Goal: Information Seeking & Learning: Find specific fact

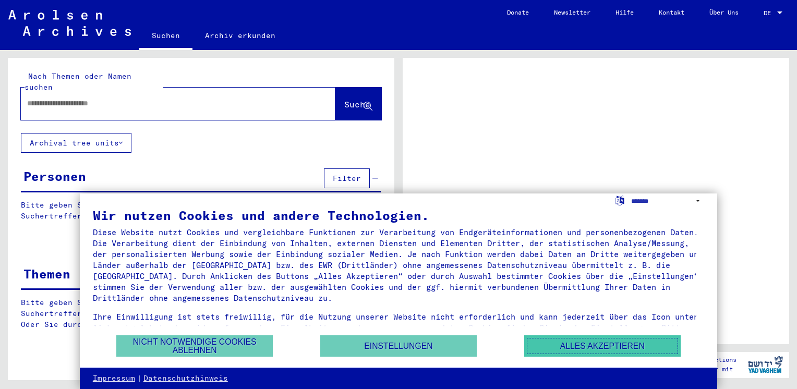
click at [607, 343] on button "Alles akzeptieren" at bounding box center [602, 345] width 156 height 21
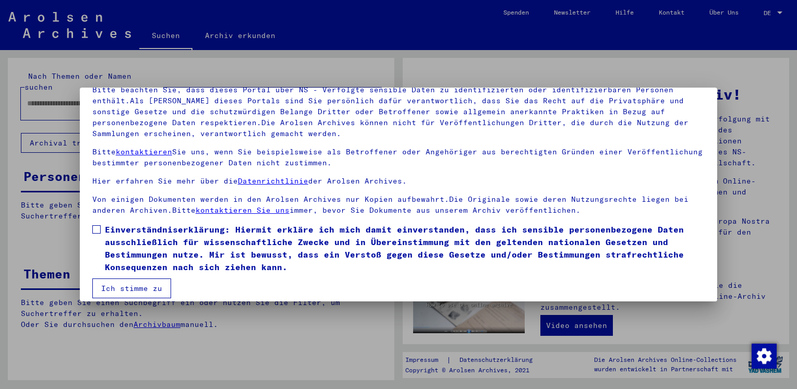
scroll to position [88, 0]
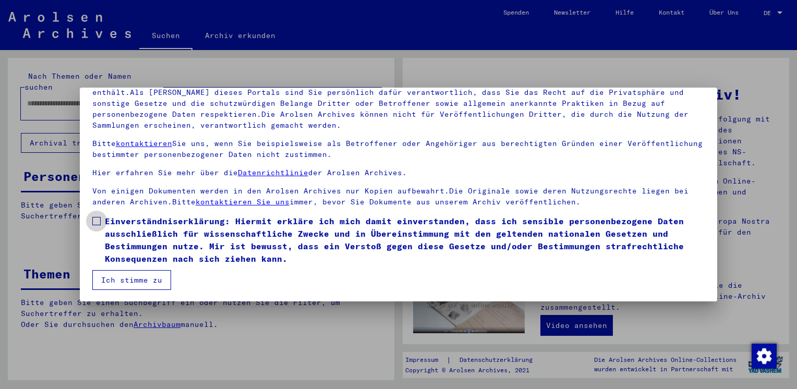
click at [95, 223] on span at bounding box center [96, 221] width 8 height 8
click at [127, 282] on button "Ich stimme zu" at bounding box center [131, 280] width 79 height 20
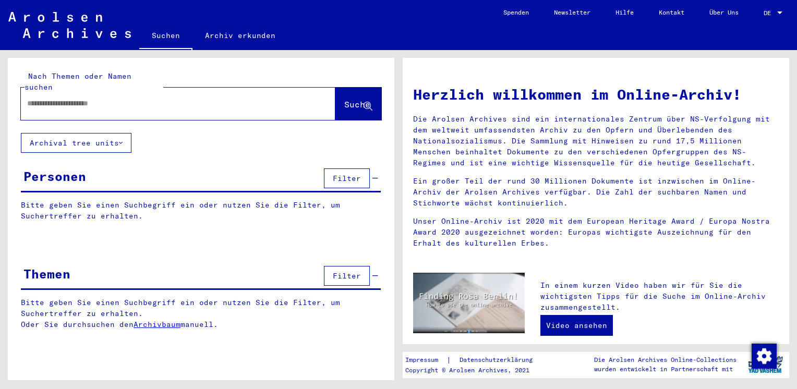
click at [115, 98] on input "text" at bounding box center [165, 103] width 277 height 11
type input "**********"
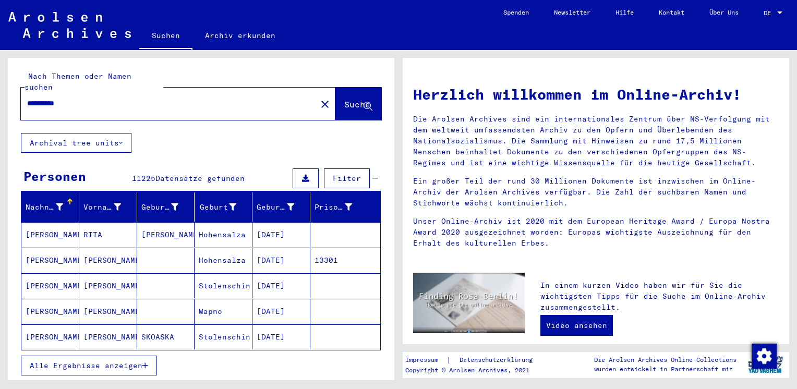
click at [125, 361] on span "Alle Ergebnisse anzeigen" at bounding box center [86, 365] width 113 height 9
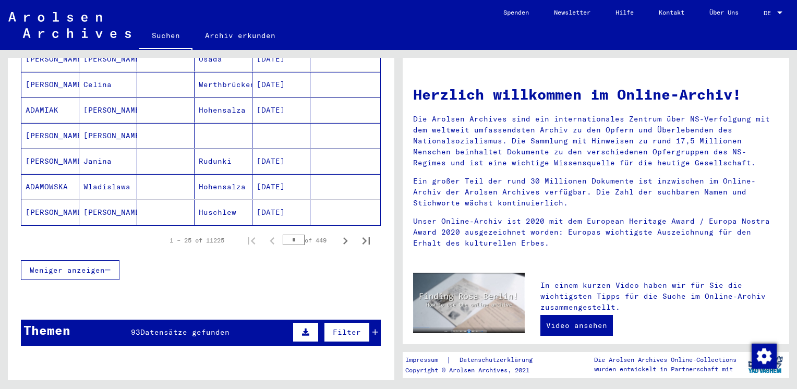
scroll to position [658, 0]
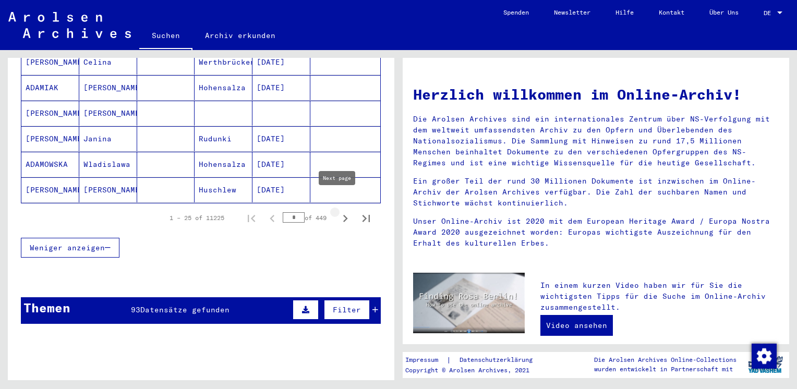
click at [343, 215] on icon "Next page" at bounding box center [345, 218] width 5 height 7
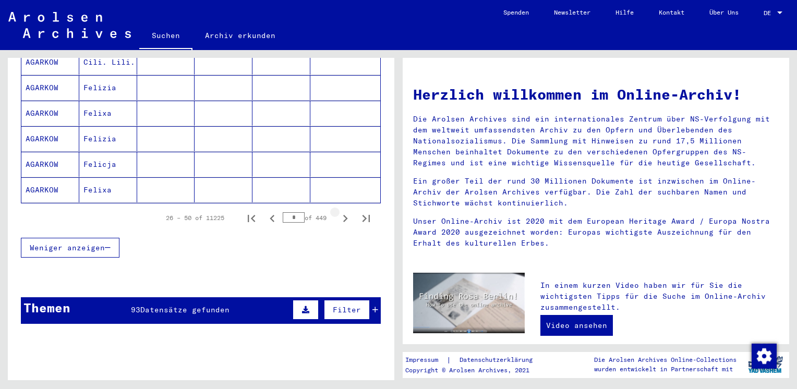
click at [343, 215] on icon "Next page" at bounding box center [345, 218] width 5 height 7
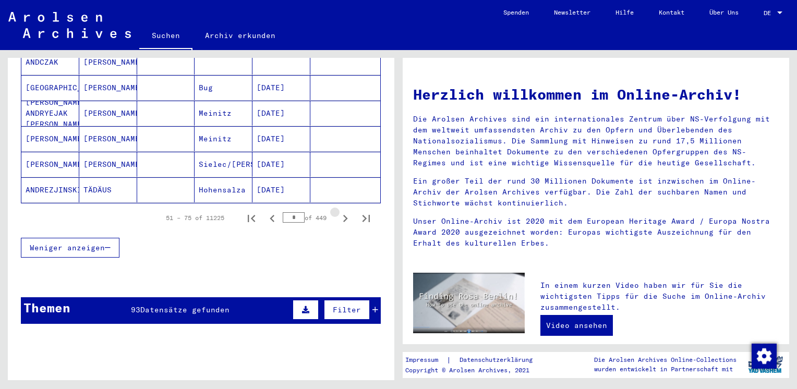
click at [343, 215] on icon "Next page" at bounding box center [345, 218] width 5 height 7
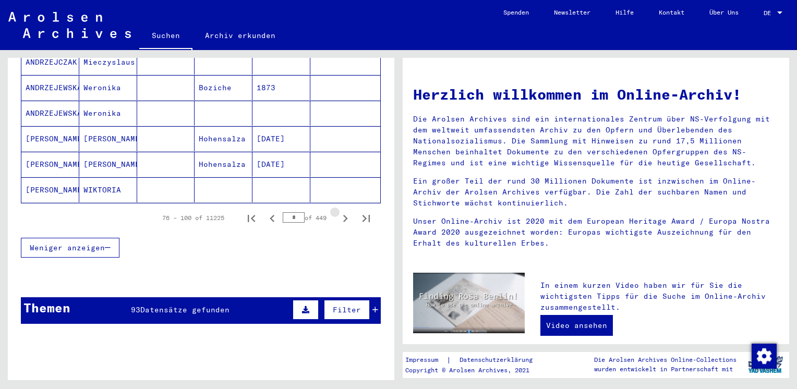
click at [343, 215] on icon "Next page" at bounding box center [345, 218] width 5 height 7
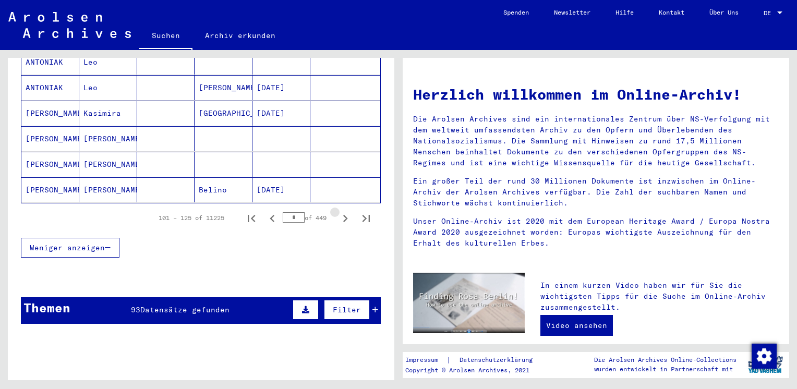
click at [343, 215] on icon "Next page" at bounding box center [345, 218] width 5 height 7
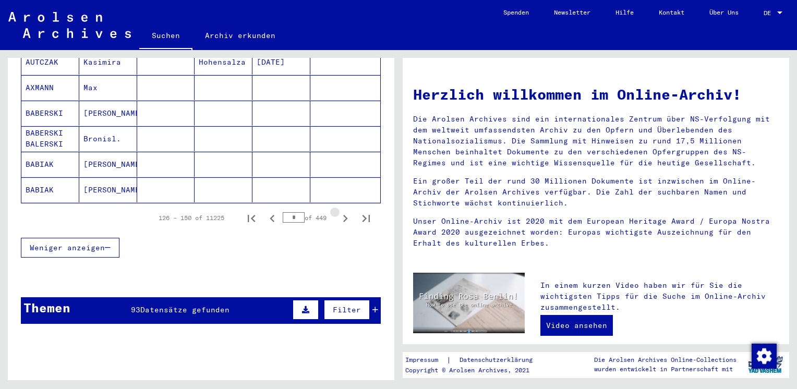
click at [343, 215] on icon "Next page" at bounding box center [345, 218] width 5 height 7
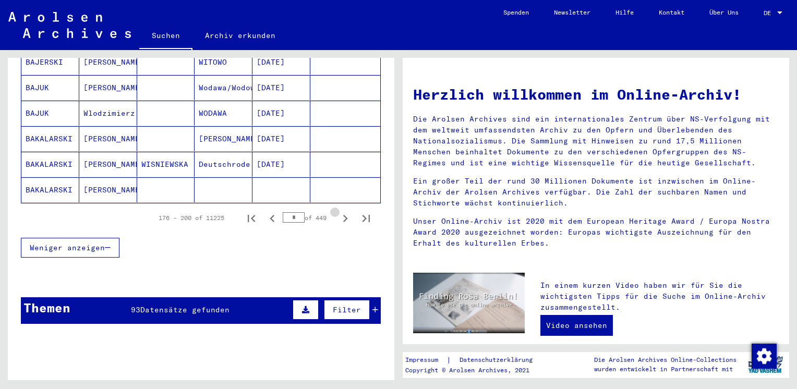
click at [343, 215] on icon "Next page" at bounding box center [345, 218] width 5 height 7
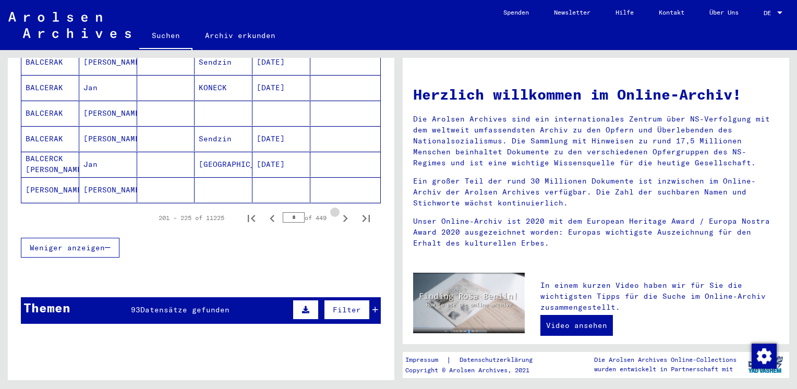
click at [343, 215] on icon "Next page" at bounding box center [345, 218] width 5 height 7
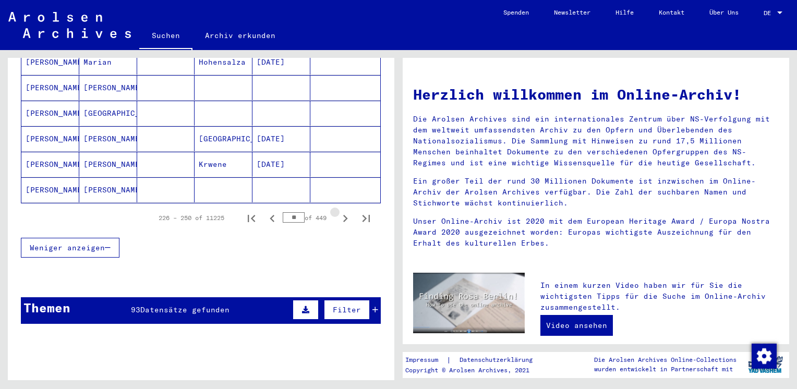
click at [343, 215] on icon "Next page" at bounding box center [345, 218] width 5 height 7
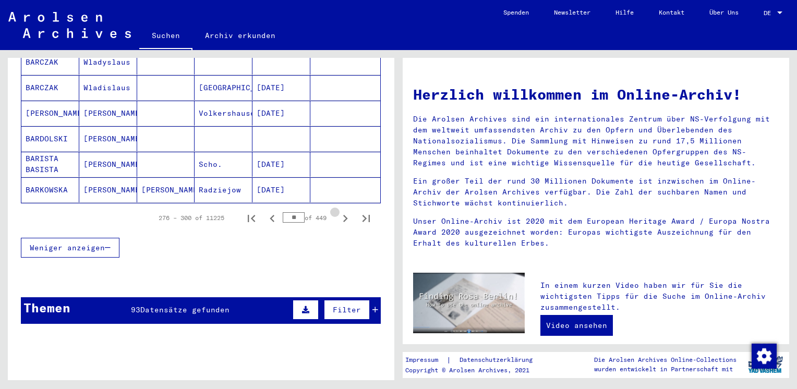
click at [343, 215] on icon "Next page" at bounding box center [345, 218] width 5 height 7
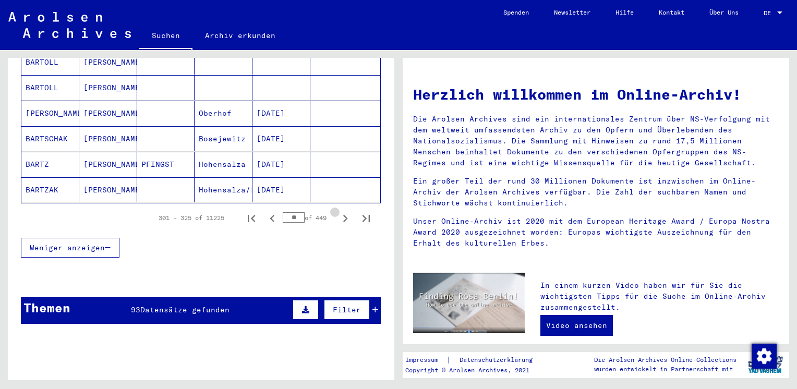
click at [343, 215] on icon "Next page" at bounding box center [345, 218] width 5 height 7
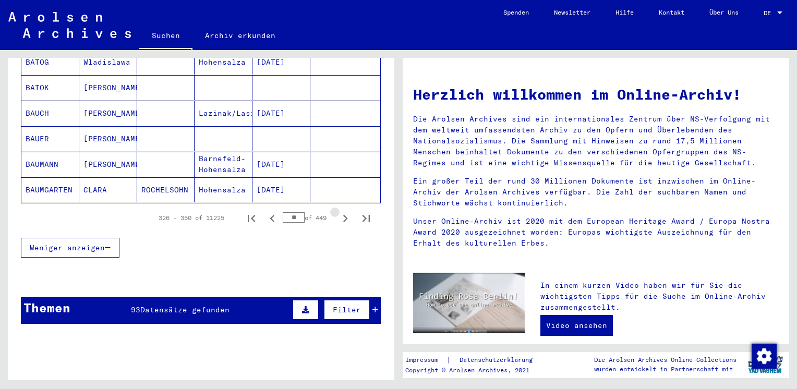
click at [343, 215] on icon "Next page" at bounding box center [345, 218] width 5 height 7
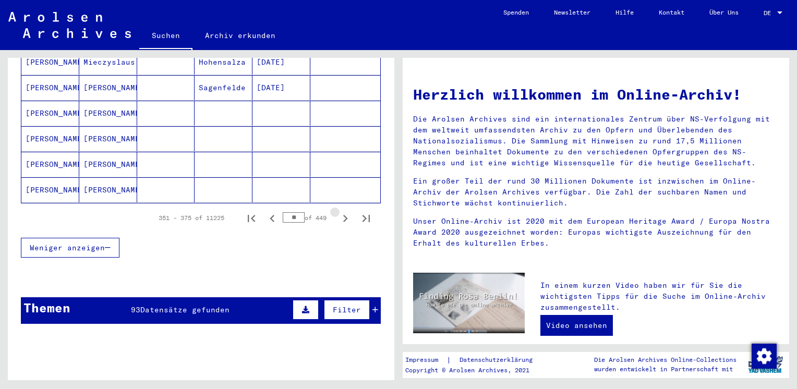
click at [343, 215] on icon "Next page" at bounding box center [345, 218] width 5 height 7
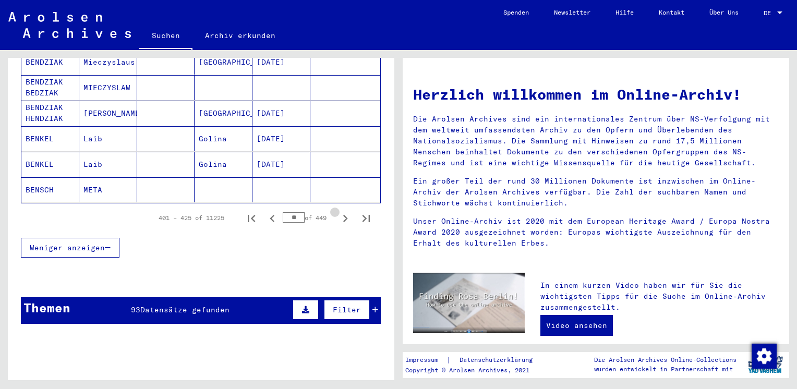
click at [343, 215] on icon "Next page" at bounding box center [345, 218] width 5 height 7
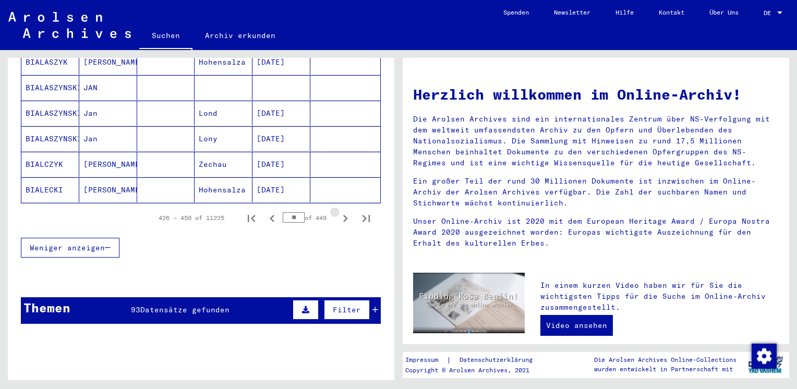
click at [343, 215] on icon "Next page" at bounding box center [345, 218] width 5 height 7
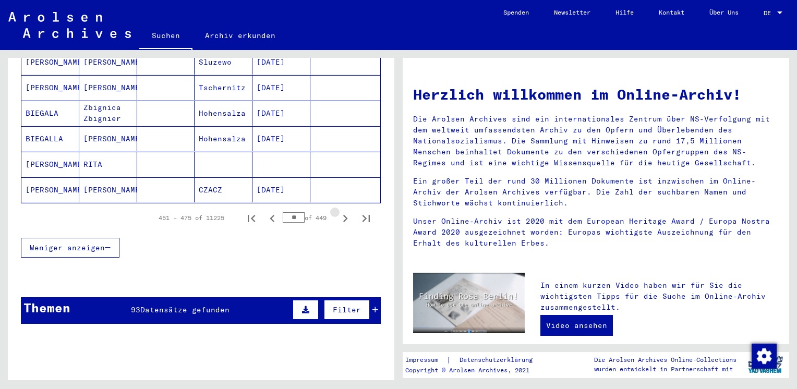
click at [343, 215] on icon "Next page" at bounding box center [345, 218] width 5 height 7
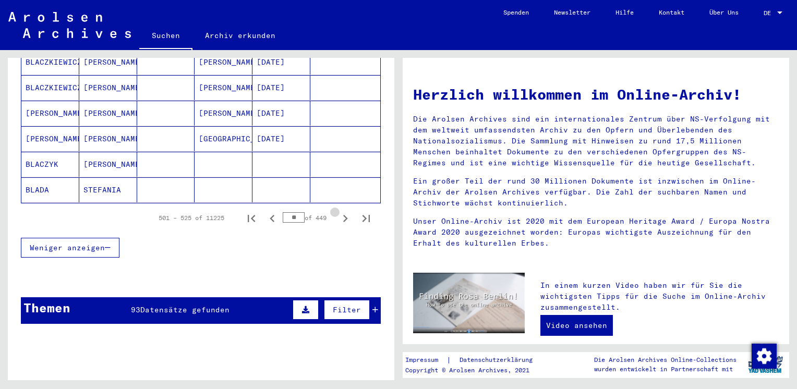
click at [343, 215] on icon "Next page" at bounding box center [345, 218] width 5 height 7
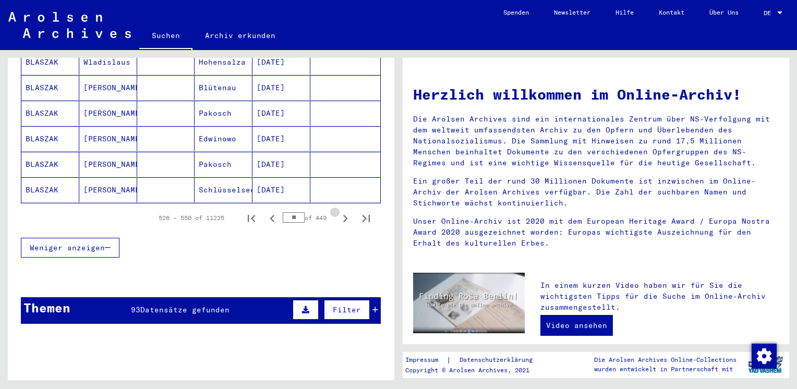
click at [343, 215] on icon "Next page" at bounding box center [345, 218] width 5 height 7
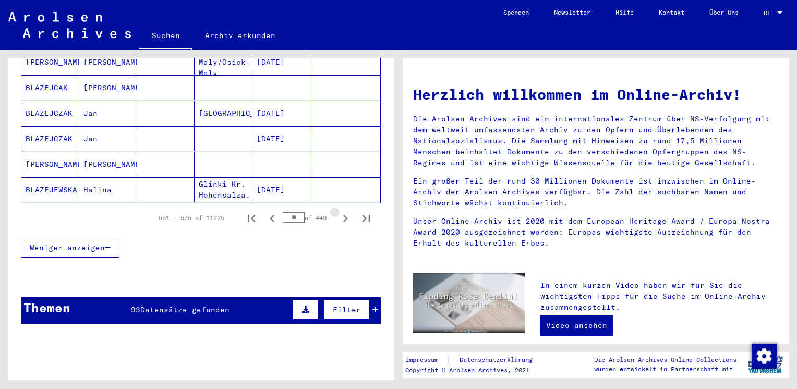
click at [343, 215] on icon "Next page" at bounding box center [345, 218] width 5 height 7
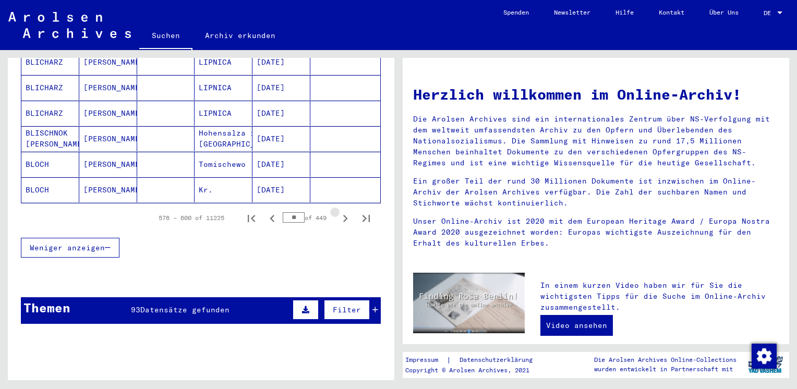
click at [343, 215] on icon "Next page" at bounding box center [345, 218] width 5 height 7
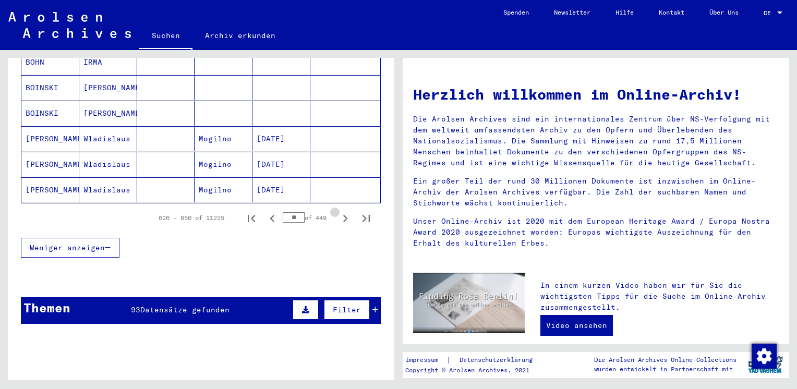
click at [343, 215] on icon "Next page" at bounding box center [345, 218] width 5 height 7
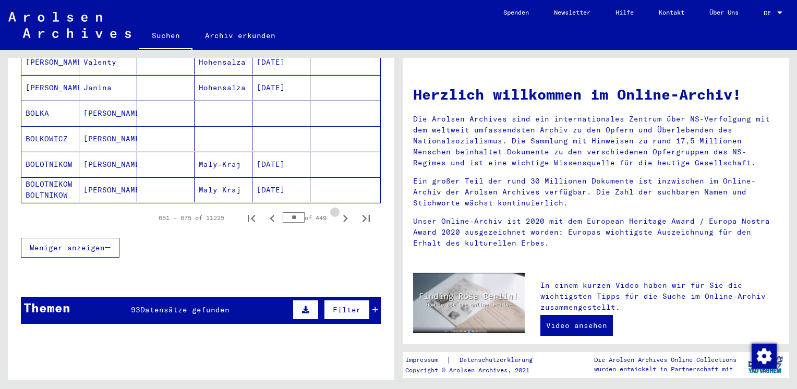
click at [343, 215] on icon "Next page" at bounding box center [345, 218] width 5 height 7
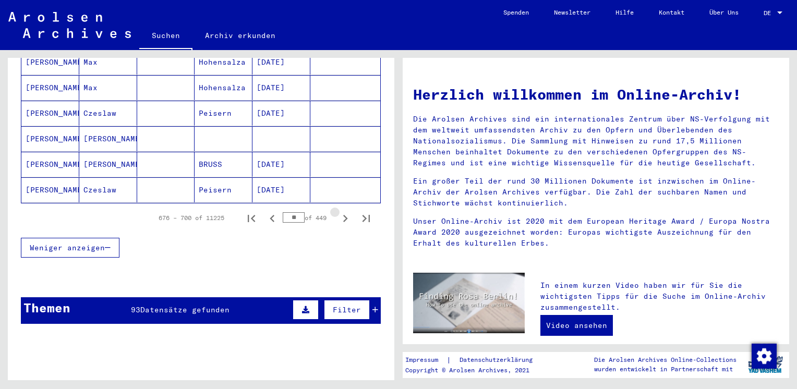
click at [343, 215] on icon "Next page" at bounding box center [345, 218] width 5 height 7
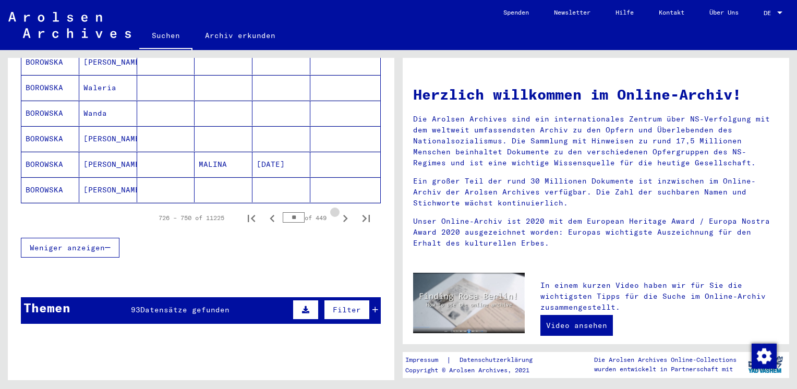
click at [343, 215] on icon "Next page" at bounding box center [345, 218] width 5 height 7
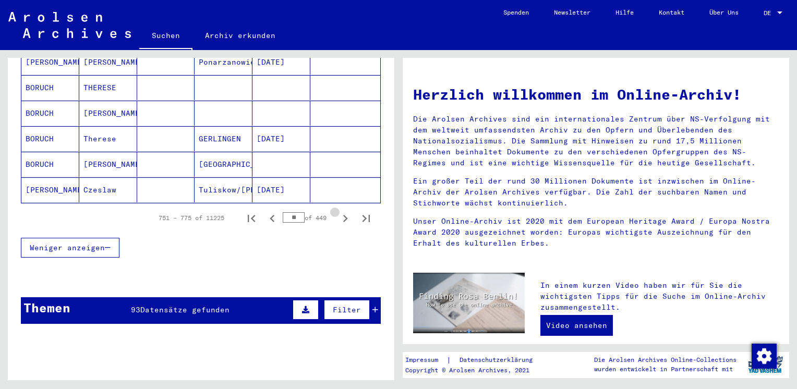
click at [343, 215] on icon "Next page" at bounding box center [345, 218] width 5 height 7
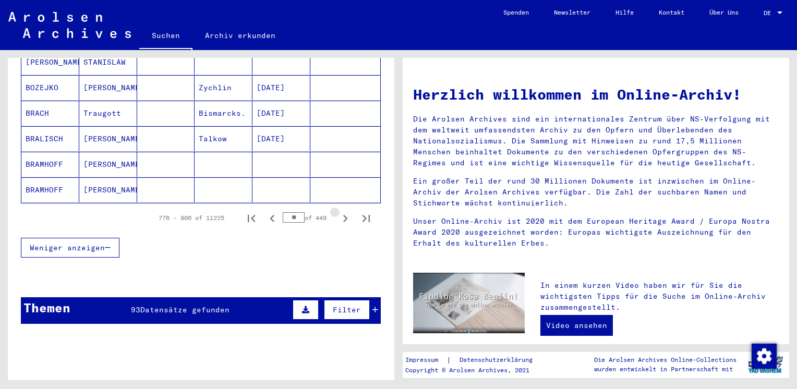
click at [343, 215] on icon "Next page" at bounding box center [345, 218] width 5 height 7
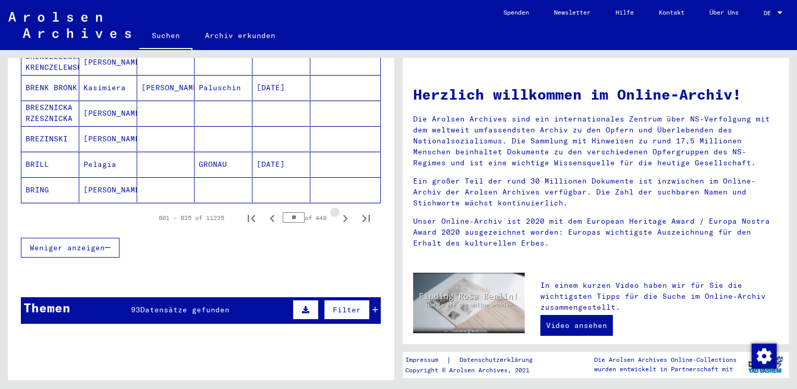
click at [343, 215] on icon "Next page" at bounding box center [345, 218] width 5 height 7
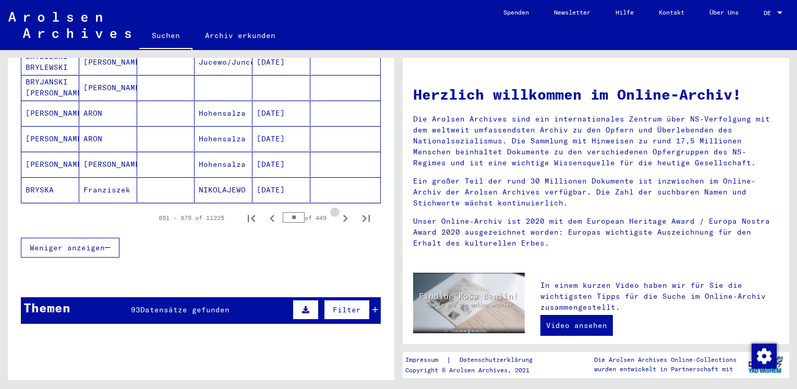
click at [343, 215] on icon "Next page" at bounding box center [345, 218] width 5 height 7
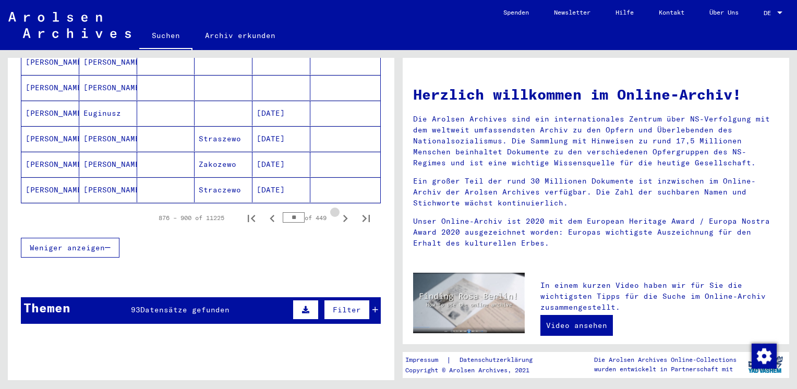
click at [343, 215] on icon "Next page" at bounding box center [345, 218] width 5 height 7
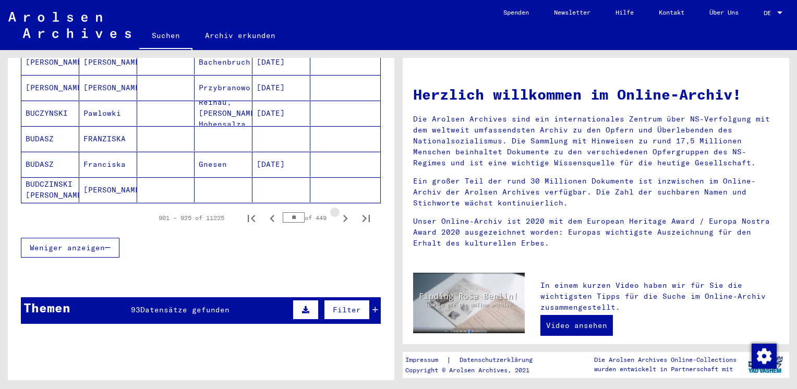
click at [343, 215] on icon "Next page" at bounding box center [345, 218] width 5 height 7
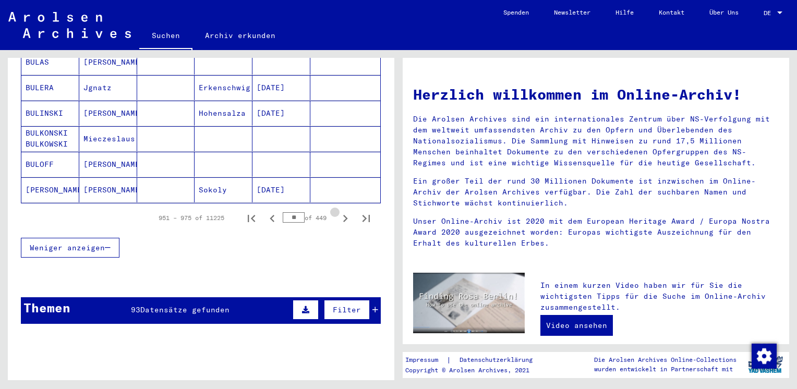
click at [343, 215] on icon "Next page" at bounding box center [345, 218] width 5 height 7
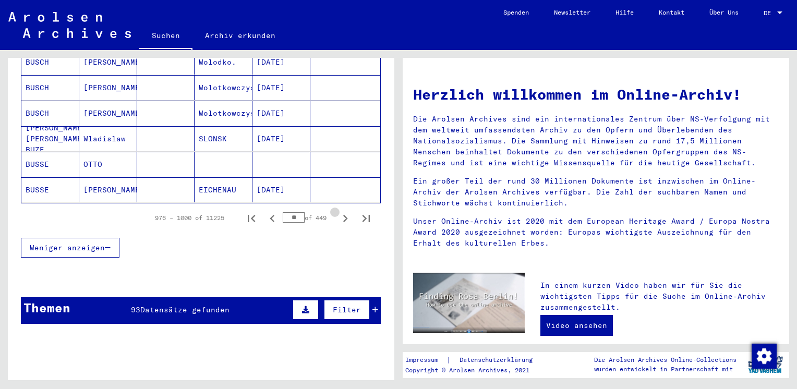
click at [343, 215] on icon "Next page" at bounding box center [345, 218] width 5 height 7
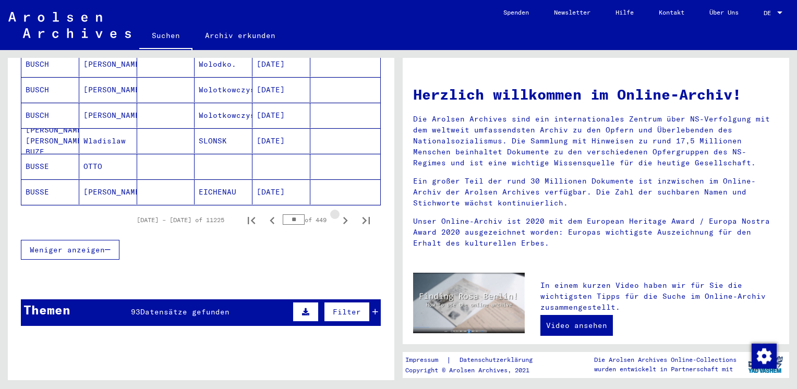
scroll to position [660, 0]
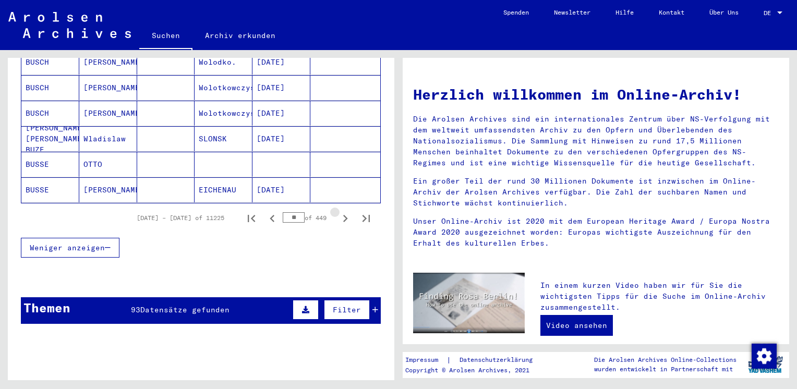
click at [343, 215] on icon "Next page" at bounding box center [345, 218] width 5 height 7
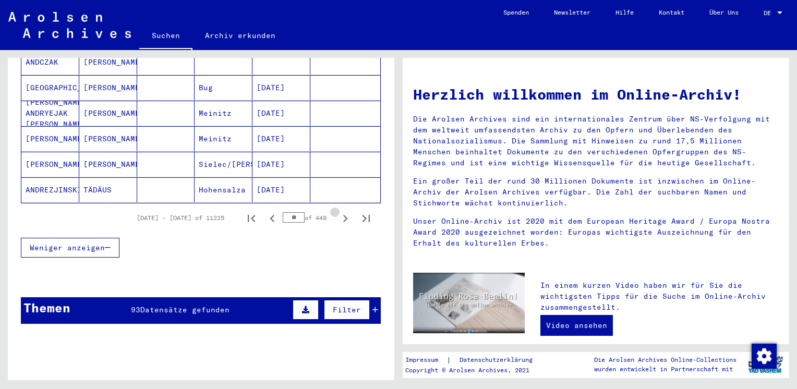
click at [343, 215] on icon "Next page" at bounding box center [345, 218] width 5 height 7
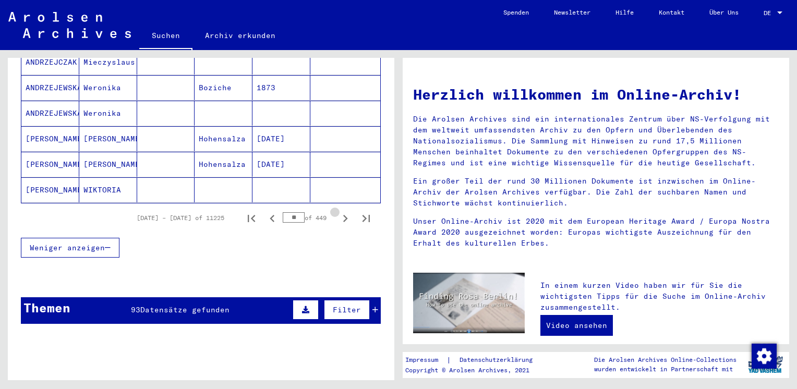
click at [343, 215] on icon "Next page" at bounding box center [345, 218] width 5 height 7
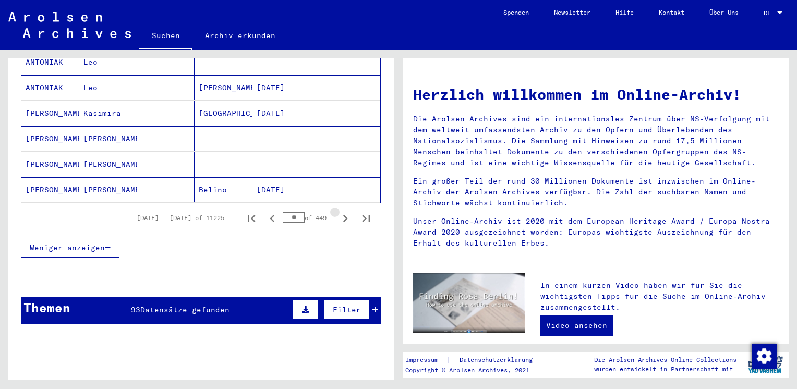
click at [343, 215] on icon "Next page" at bounding box center [345, 218] width 5 height 7
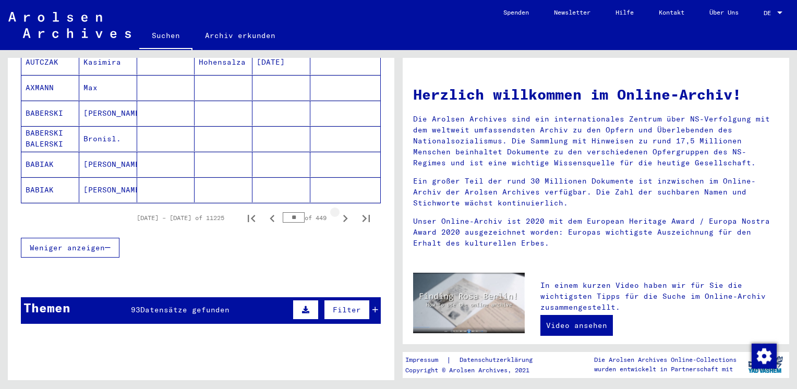
click at [343, 215] on icon "Next page" at bounding box center [345, 218] width 5 height 7
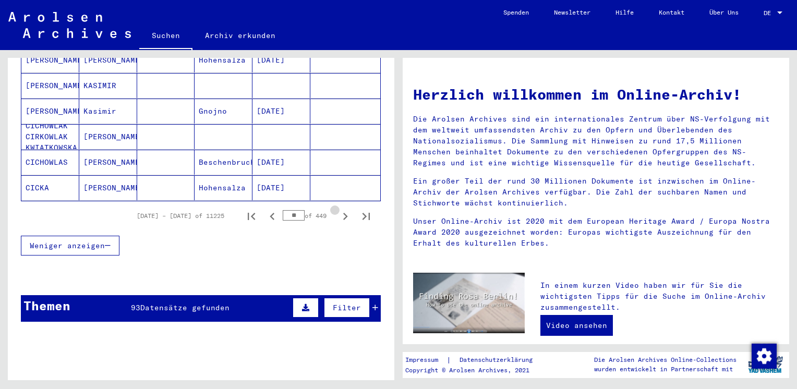
click at [343, 213] on icon "Next page" at bounding box center [345, 216] width 5 height 7
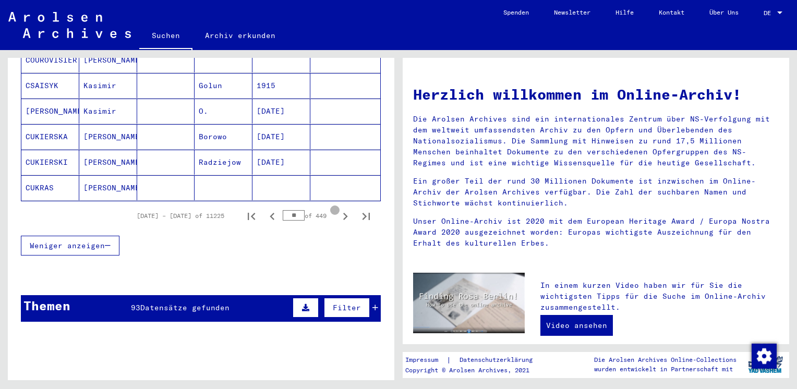
scroll to position [658, 0]
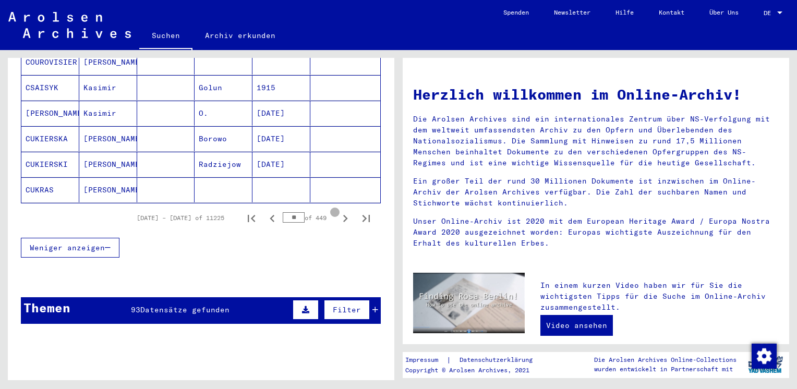
click at [343, 215] on icon "Next page" at bounding box center [345, 218] width 5 height 7
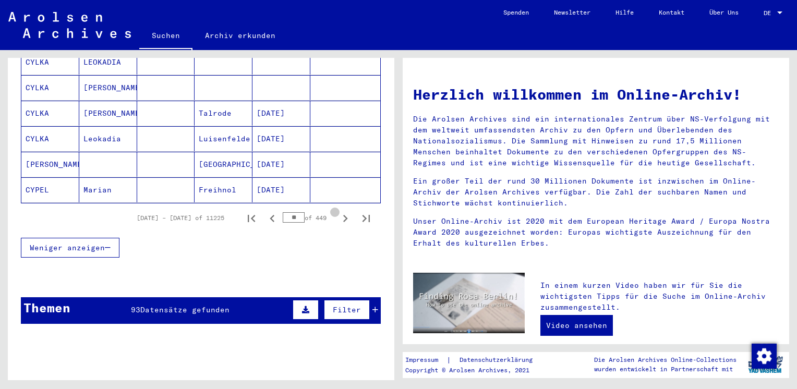
click at [343, 215] on icon "Next page" at bounding box center [345, 218] width 5 height 7
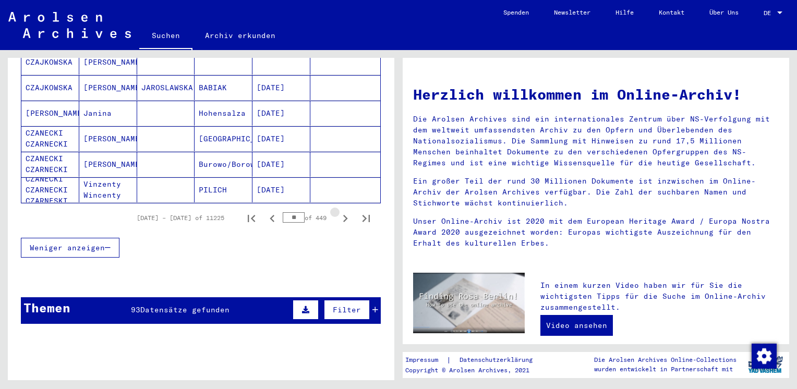
click at [343, 215] on icon "Next page" at bounding box center [345, 218] width 5 height 7
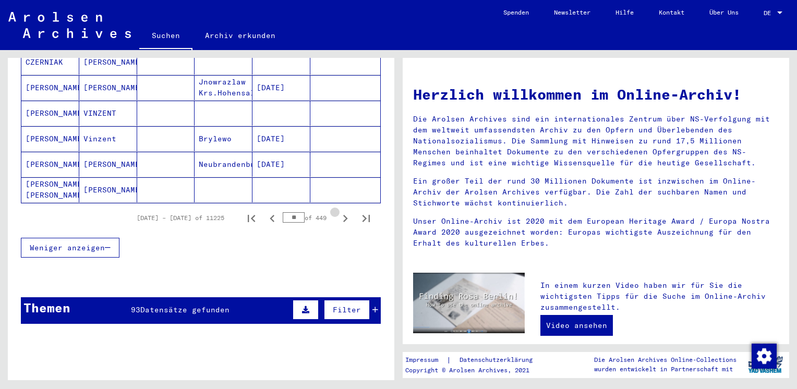
click at [343, 215] on icon "Next page" at bounding box center [345, 218] width 5 height 7
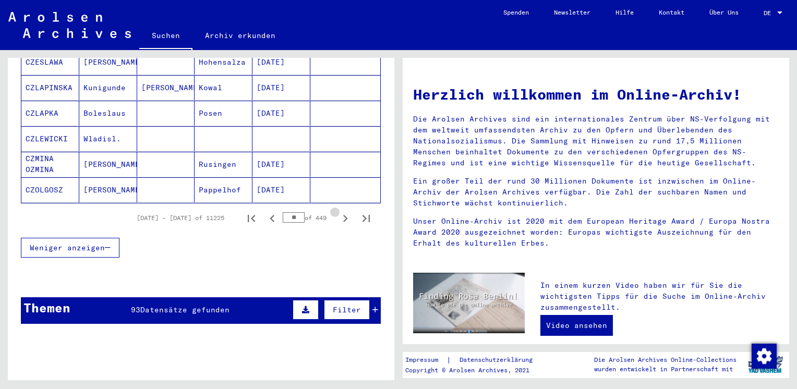
click at [343, 215] on icon "Next page" at bounding box center [345, 218] width 5 height 7
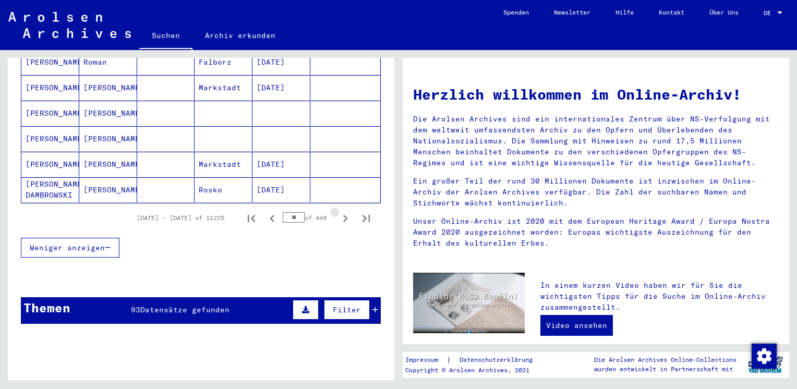
click at [343, 215] on icon "Next page" at bounding box center [345, 218] width 5 height 7
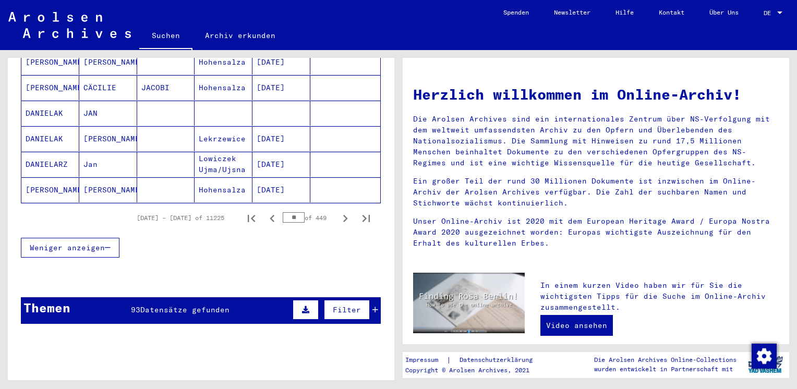
drag, startPoint x: 337, startPoint y: 202, endPoint x: 292, endPoint y: 202, distance: 44.8
click at [292, 208] on div "[DATE] – [DATE] of 11225 ** of 449" at bounding box center [250, 218] width 252 height 21
click at [292, 212] on input "**" at bounding box center [294, 217] width 22 height 10
type input "*"
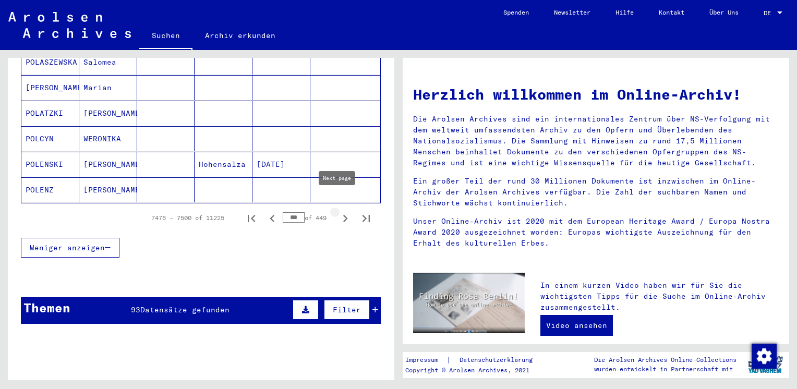
click at [338, 211] on icon "Next page" at bounding box center [345, 218] width 15 height 15
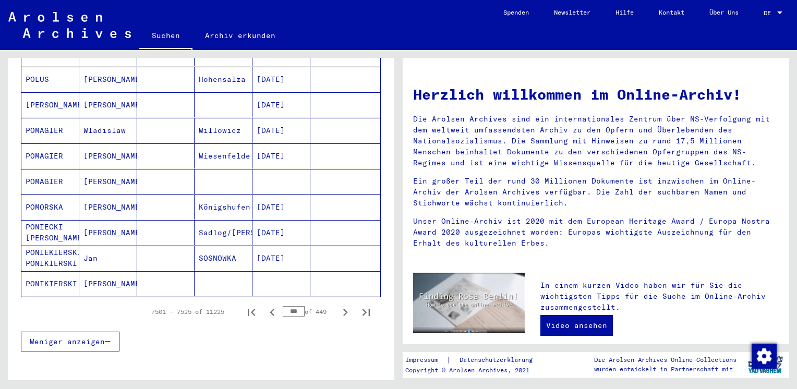
scroll to position [567, 0]
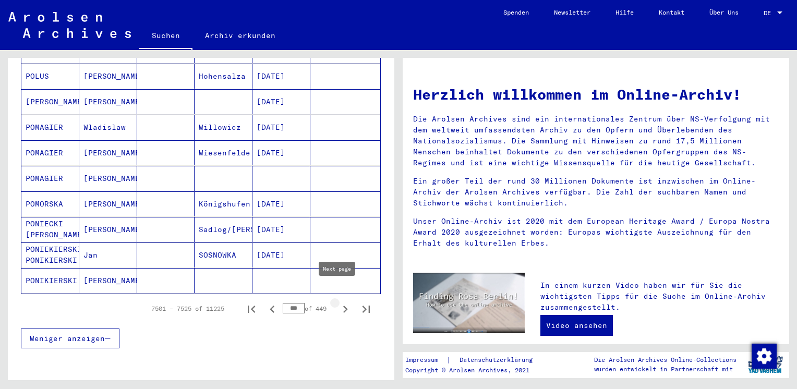
click at [339, 302] on icon "Next page" at bounding box center [345, 309] width 15 height 15
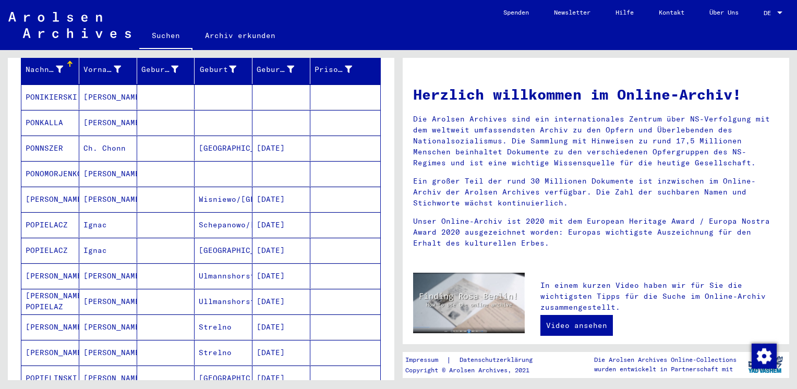
scroll to position [123, 0]
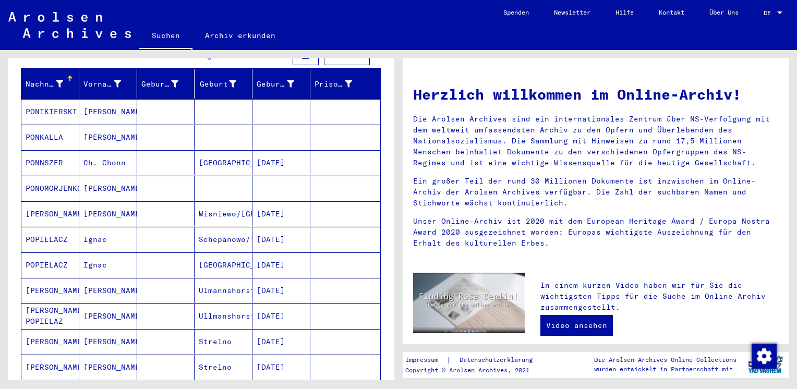
click at [98, 103] on mat-cell "[PERSON_NAME]" at bounding box center [108, 111] width 58 height 25
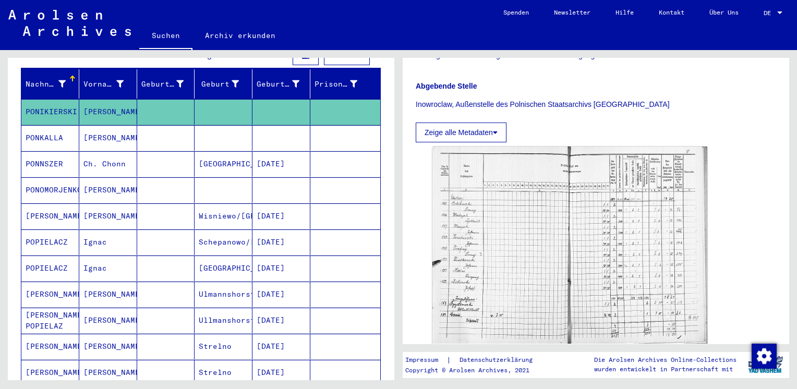
scroll to position [210, 0]
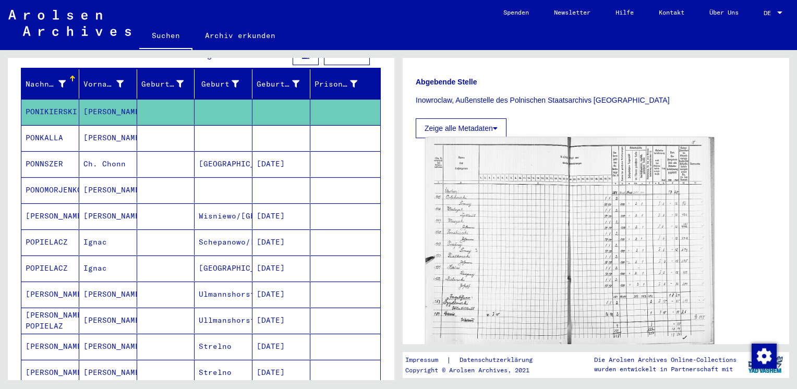
click at [585, 298] on img at bounding box center [569, 240] width 288 height 207
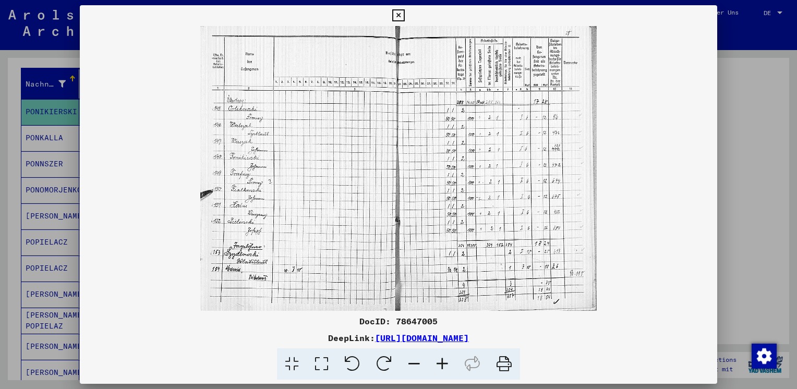
click at [442, 368] on icon at bounding box center [442, 364] width 28 height 32
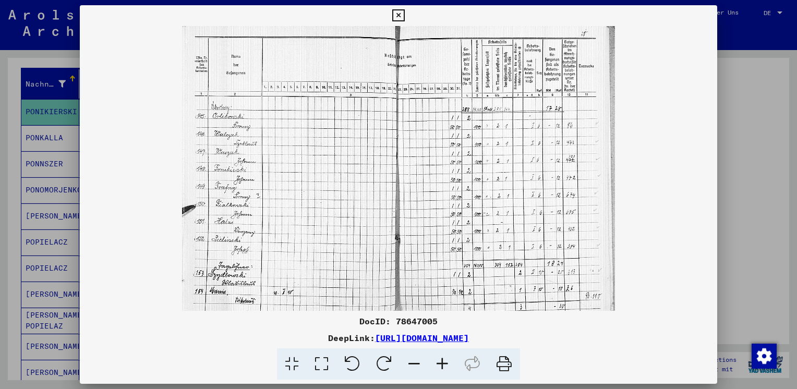
click at [442, 368] on icon at bounding box center [442, 364] width 28 height 32
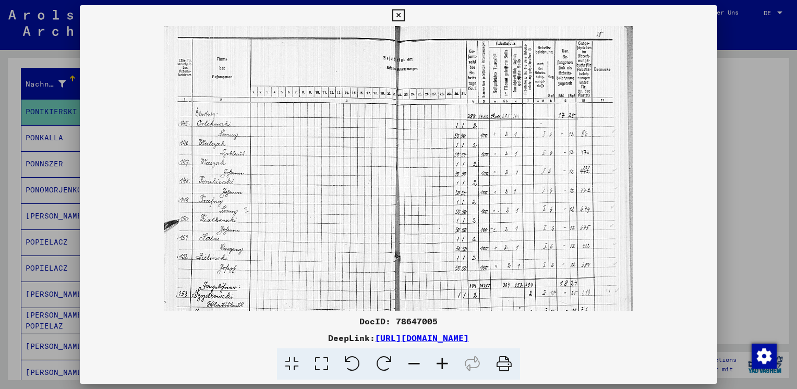
click at [442, 368] on icon at bounding box center [442, 364] width 28 height 32
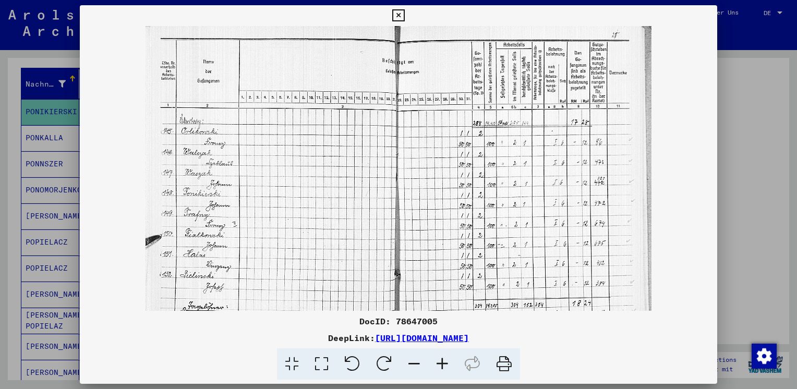
click at [442, 368] on icon at bounding box center [442, 364] width 28 height 32
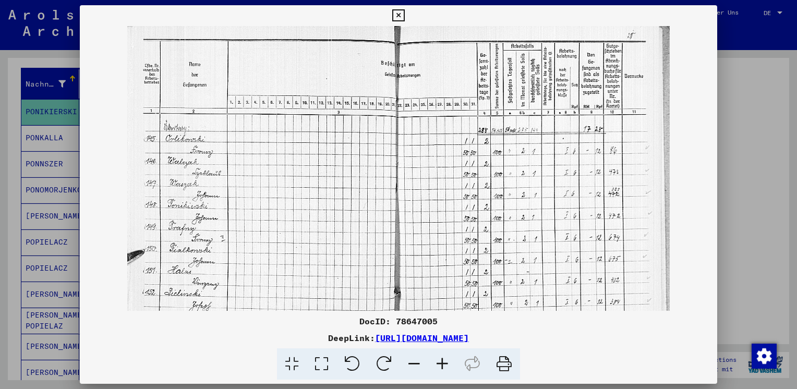
click at [442, 368] on icon at bounding box center [442, 364] width 28 height 32
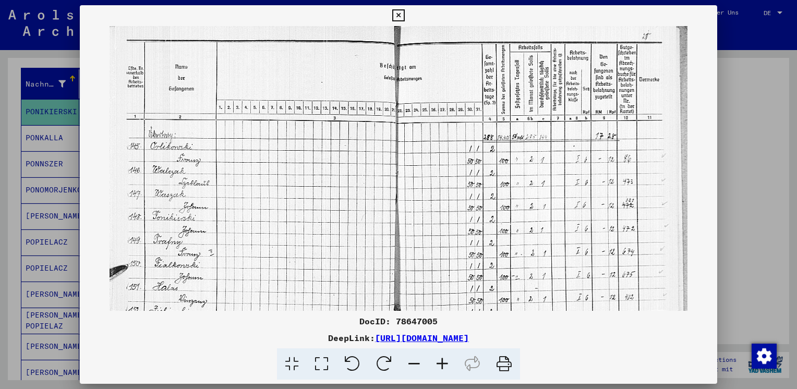
click at [442, 368] on icon at bounding box center [442, 364] width 28 height 32
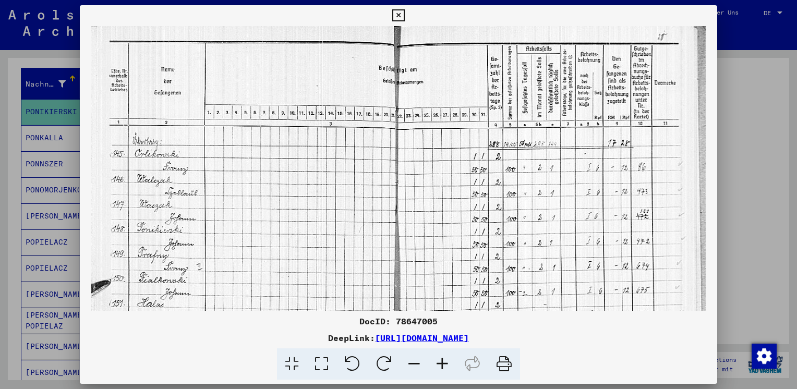
click at [442, 368] on icon at bounding box center [442, 364] width 28 height 32
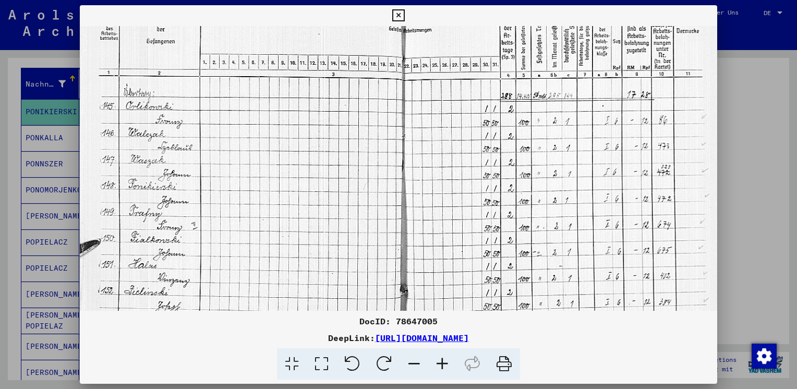
scroll to position [55, 1]
drag, startPoint x: 199, startPoint y: 228, endPoint x: 210, endPoint y: 173, distance: 55.7
click at [210, 173] on img at bounding box center [404, 204] width 651 height 467
drag, startPoint x: 784, startPoint y: 174, endPoint x: 795, endPoint y: 164, distance: 14.4
click at [795, 164] on div at bounding box center [398, 194] width 797 height 389
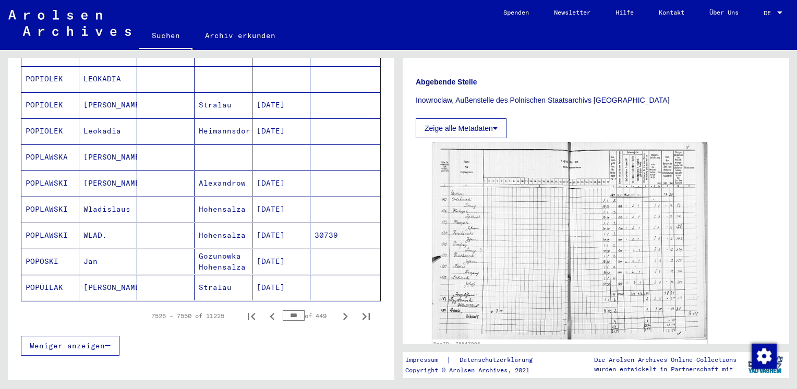
scroll to position [581, 0]
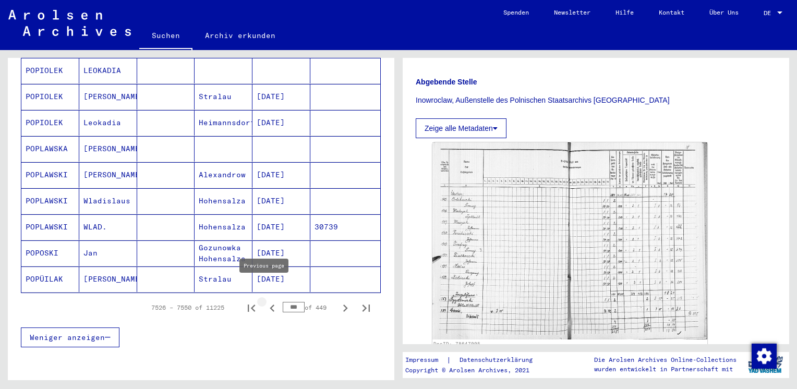
click at [270, 304] on icon "Previous page" at bounding box center [272, 307] width 5 height 7
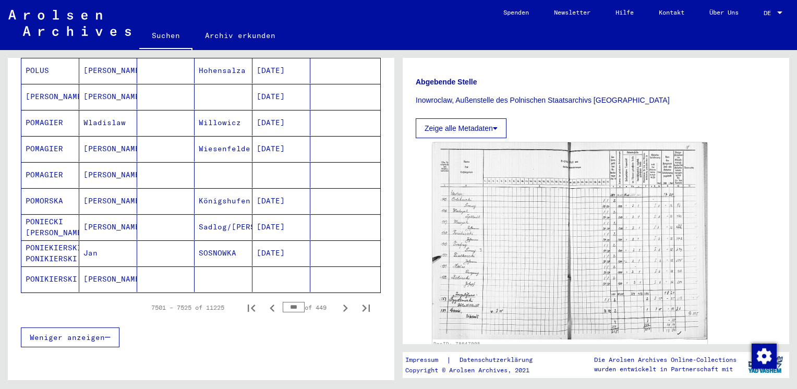
click at [91, 266] on mat-cell "[PERSON_NAME]" at bounding box center [108, 279] width 58 height 26
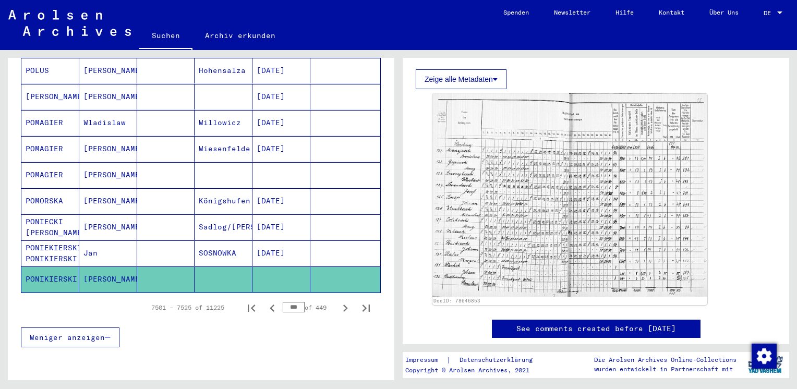
scroll to position [265, 0]
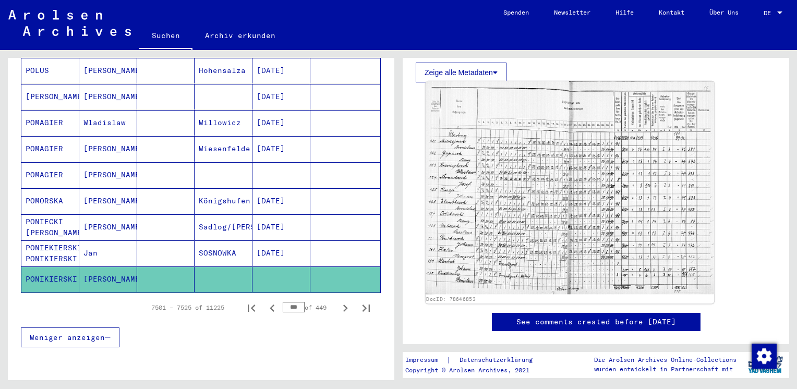
click at [568, 224] on img at bounding box center [569, 187] width 288 height 213
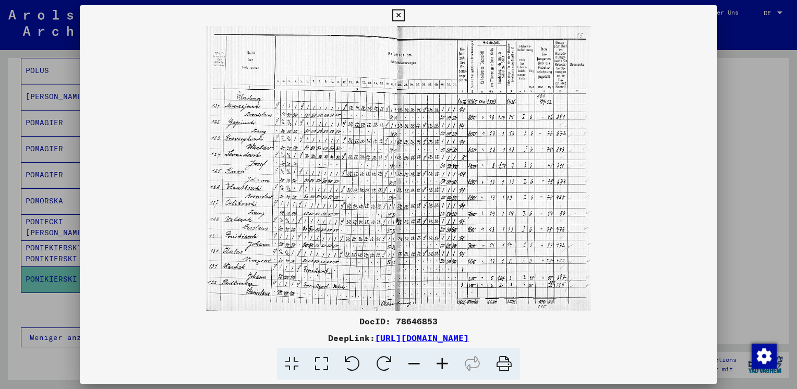
click at [325, 364] on icon at bounding box center [322, 364] width 30 height 32
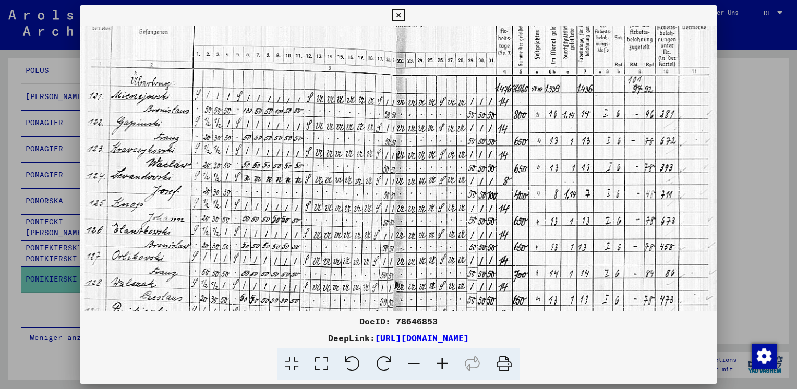
scroll to position [62, 0]
drag, startPoint x: 221, startPoint y: 245, endPoint x: 265, endPoint y: 155, distance: 100.5
click at [265, 155] on img at bounding box center [398, 199] width 637 height 471
click at [397, 18] on icon at bounding box center [398, 15] width 12 height 13
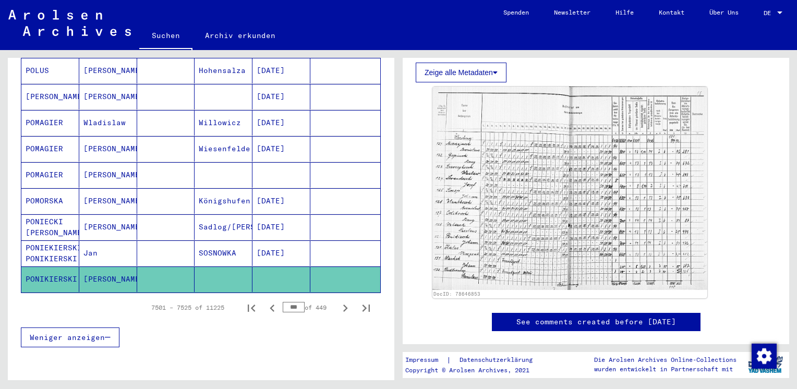
click at [53, 240] on mat-cell "PONIEKIERSKI PONIKIERSKI" at bounding box center [50, 253] width 58 height 26
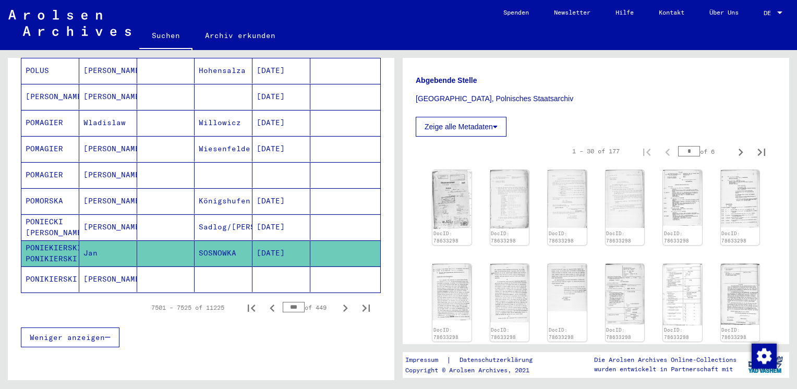
scroll to position [264, 0]
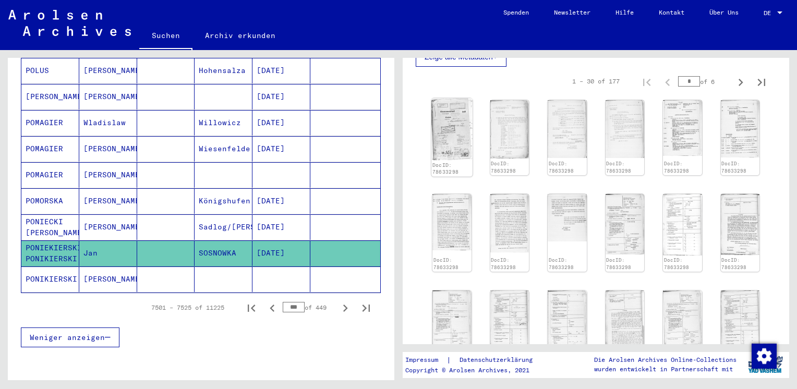
click at [447, 144] on img at bounding box center [451, 130] width 41 height 62
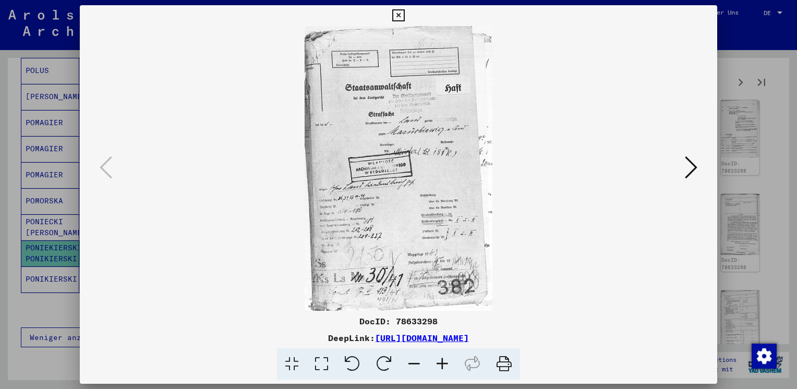
click at [442, 368] on icon at bounding box center [442, 364] width 28 height 32
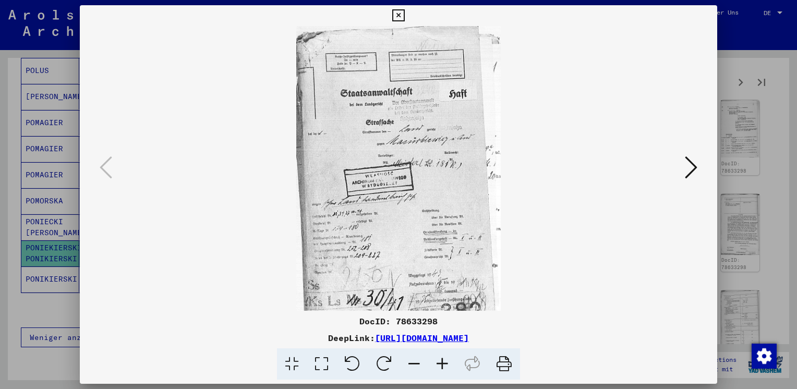
click at [442, 368] on icon at bounding box center [442, 364] width 28 height 32
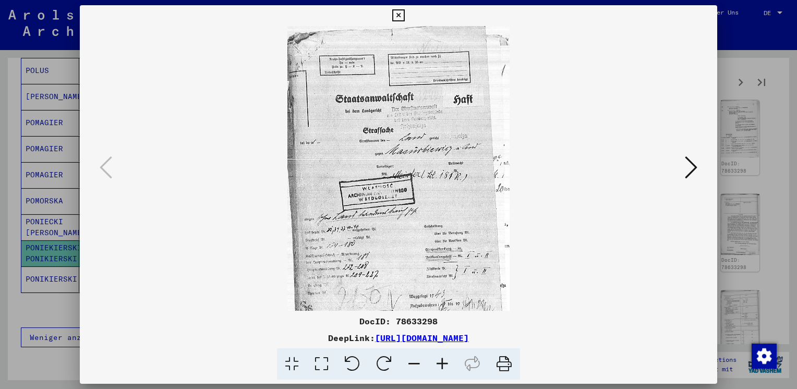
click at [442, 368] on icon at bounding box center [442, 364] width 28 height 32
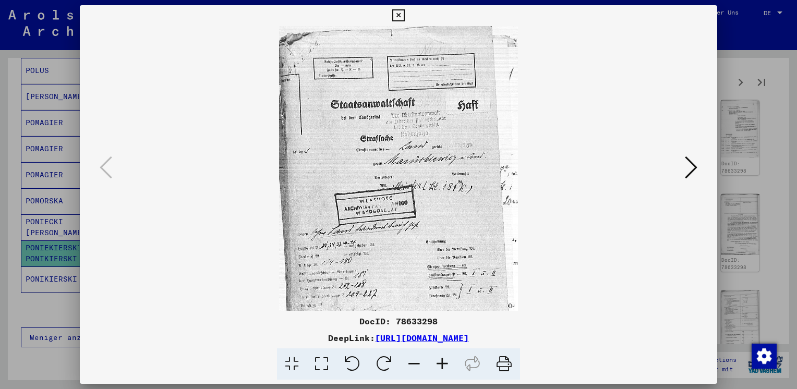
click at [442, 368] on icon at bounding box center [442, 364] width 28 height 32
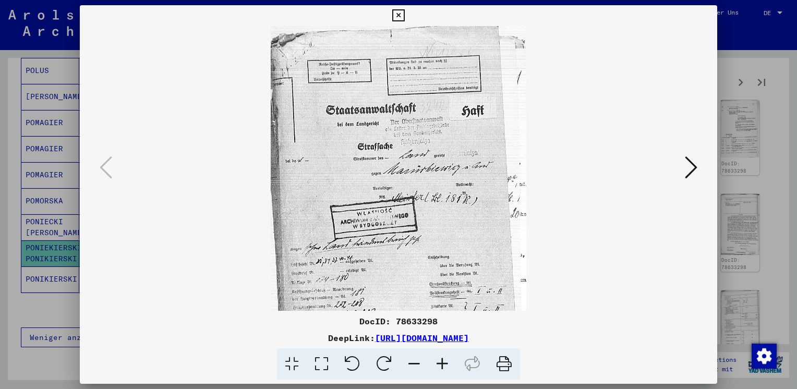
click at [442, 368] on icon at bounding box center [442, 364] width 28 height 32
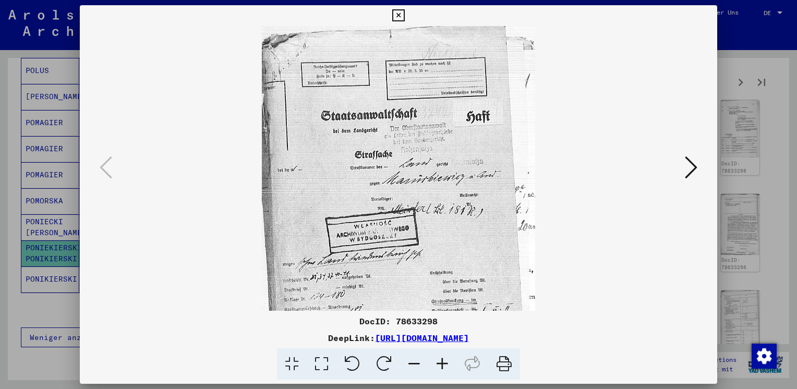
click at [442, 368] on icon at bounding box center [442, 364] width 28 height 32
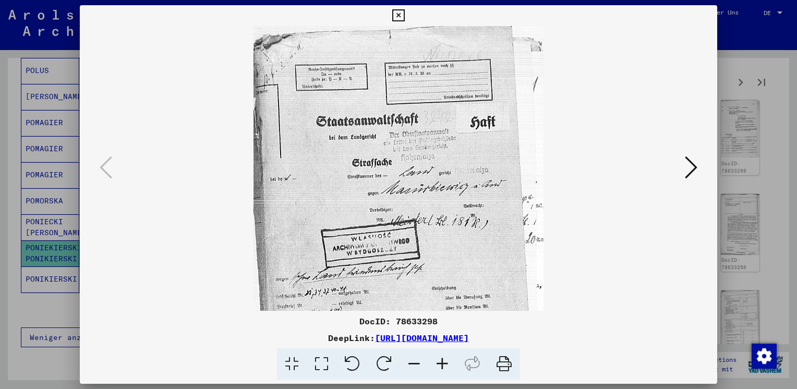
click at [442, 368] on icon at bounding box center [442, 364] width 28 height 32
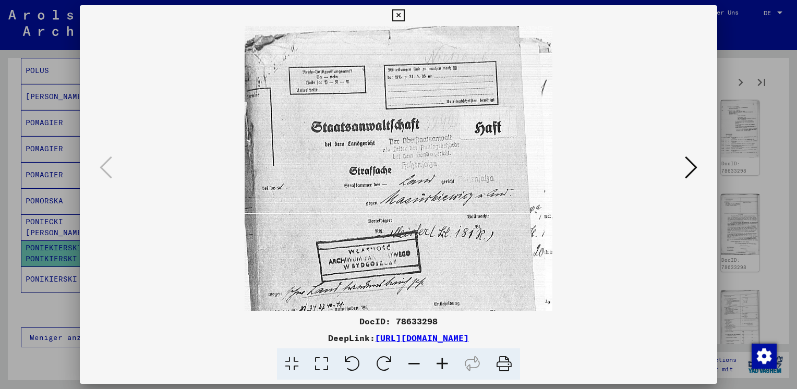
click at [442, 368] on icon at bounding box center [442, 364] width 28 height 32
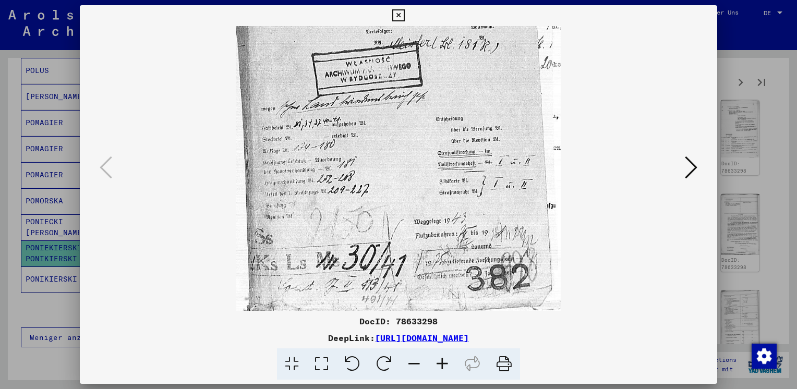
scroll to position [199, 0]
drag, startPoint x: 318, startPoint y: 235, endPoint x: 319, endPoint y: 38, distance: 197.1
click at [319, 38] on img at bounding box center [398, 73] width 325 height 493
click at [692, 166] on icon at bounding box center [691, 167] width 13 height 25
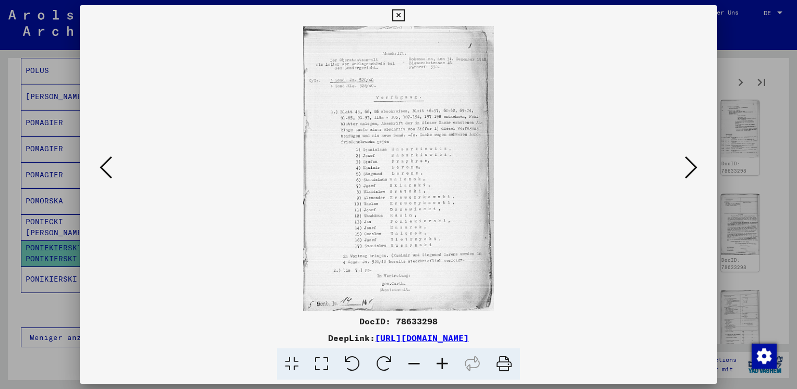
click at [447, 365] on icon at bounding box center [442, 364] width 28 height 32
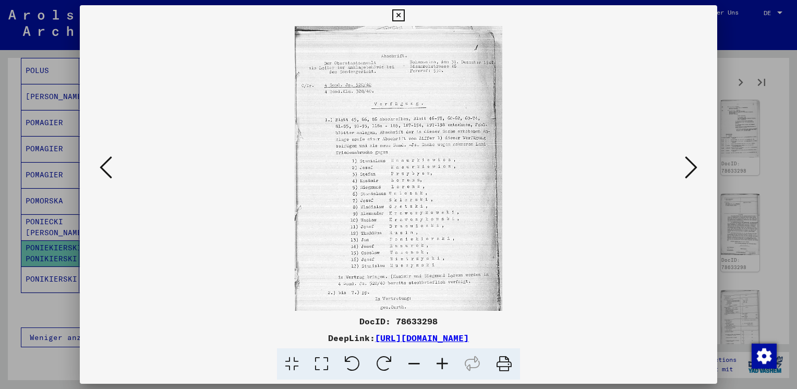
click at [447, 365] on icon at bounding box center [442, 364] width 28 height 32
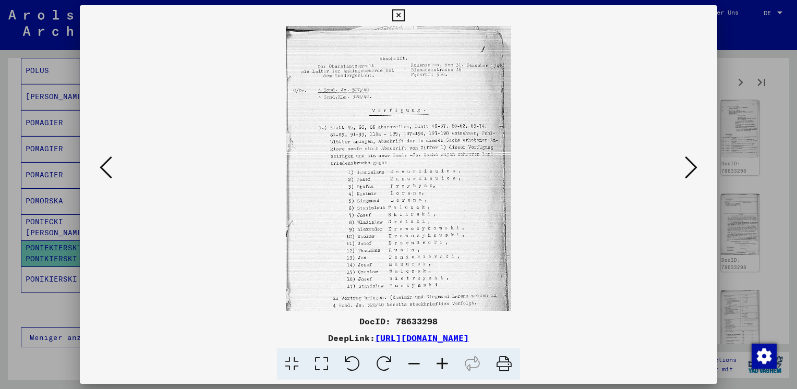
click at [447, 365] on icon at bounding box center [442, 364] width 28 height 32
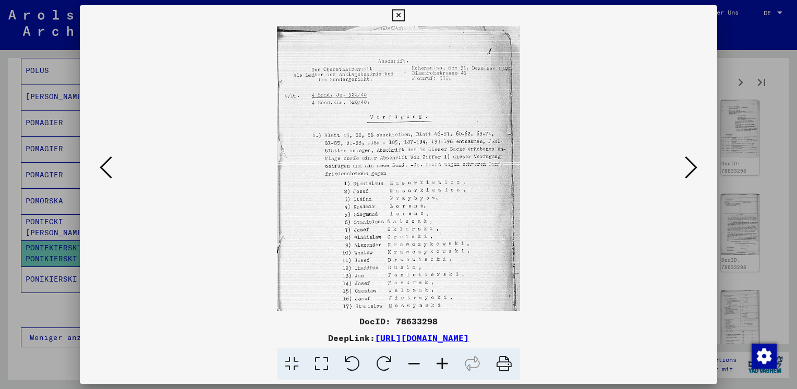
click at [447, 365] on icon at bounding box center [442, 364] width 28 height 32
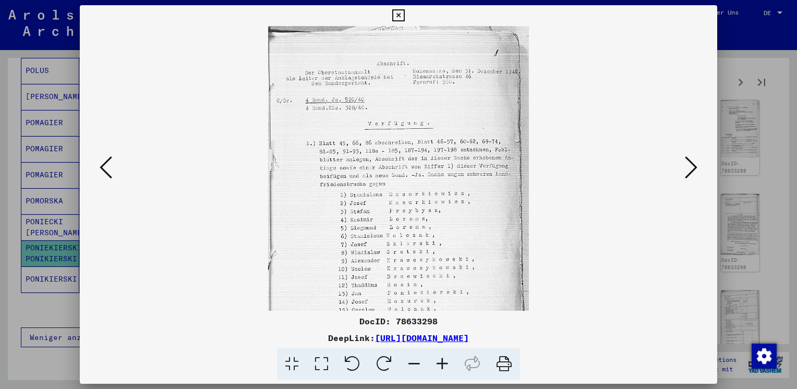
click at [447, 365] on icon at bounding box center [442, 364] width 28 height 32
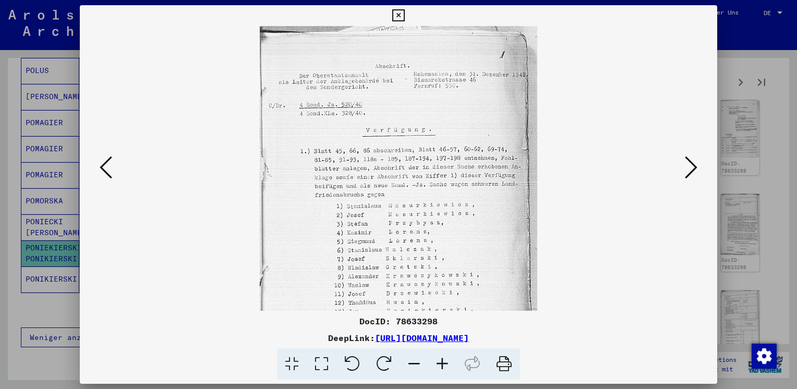
click at [447, 365] on icon at bounding box center [442, 364] width 28 height 32
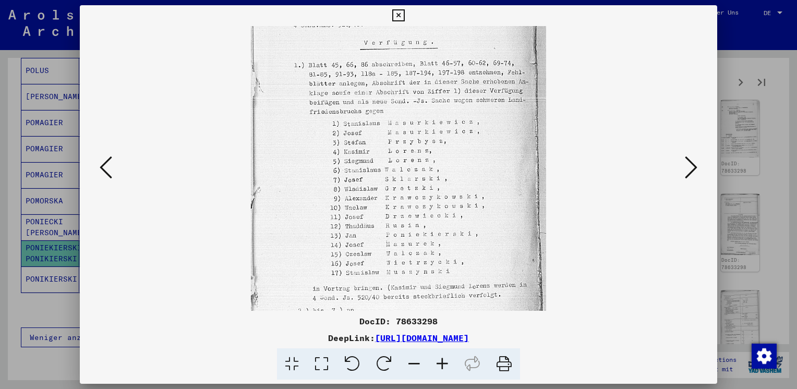
drag, startPoint x: 438, startPoint y: 260, endPoint x: 441, endPoint y: 170, distance: 89.7
click at [441, 170] on img at bounding box center [398, 152] width 295 height 441
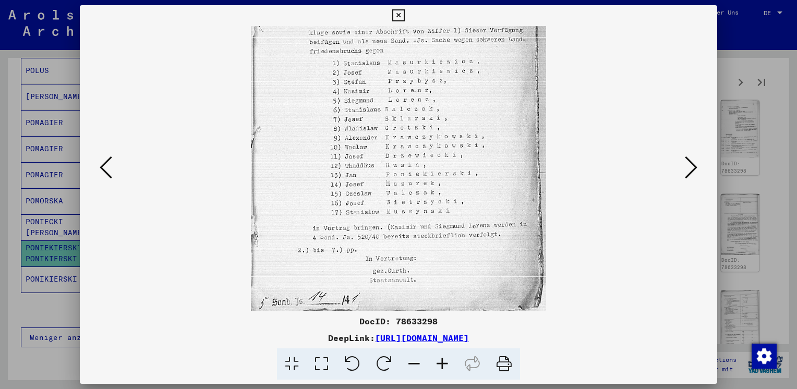
scroll to position [156, 0]
drag, startPoint x: 441, startPoint y: 170, endPoint x: 440, endPoint y: 103, distance: 66.8
click at [440, 103] on img at bounding box center [398, 90] width 295 height 441
click at [682, 162] on button at bounding box center [690, 168] width 19 height 30
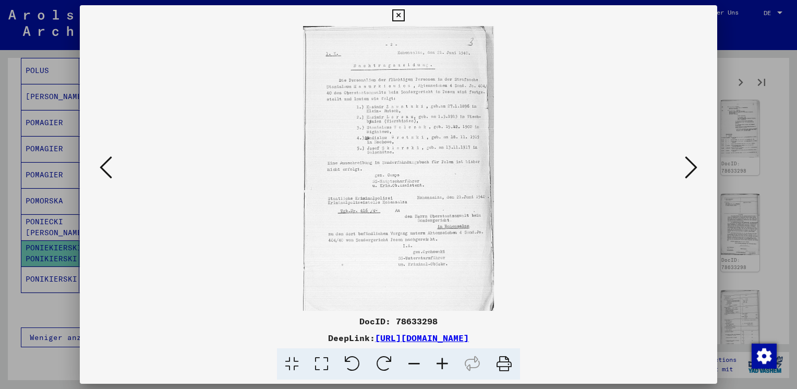
scroll to position [0, 0]
click at [441, 366] on icon at bounding box center [442, 364] width 28 height 32
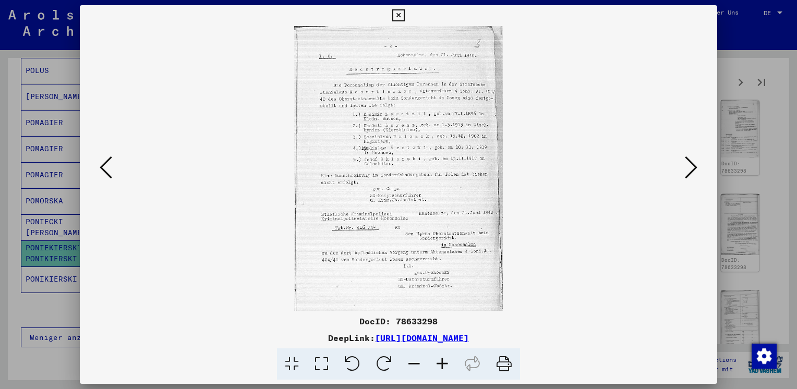
click at [441, 366] on icon at bounding box center [442, 364] width 28 height 32
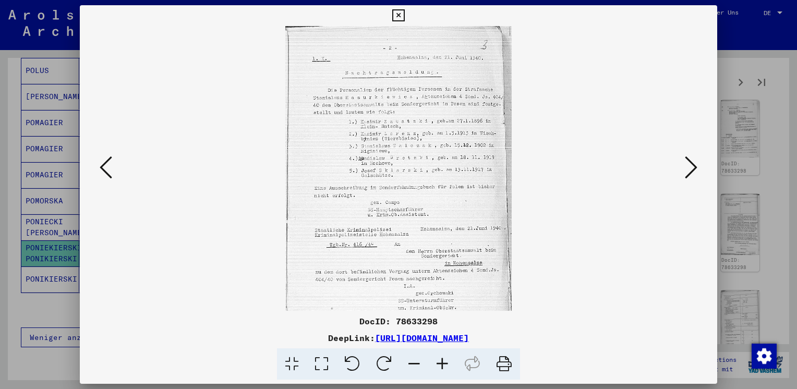
click at [441, 366] on icon at bounding box center [442, 364] width 28 height 32
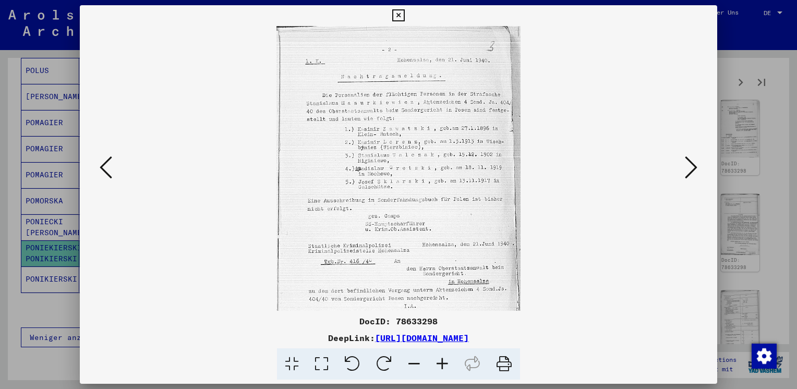
click at [441, 366] on icon at bounding box center [442, 364] width 28 height 32
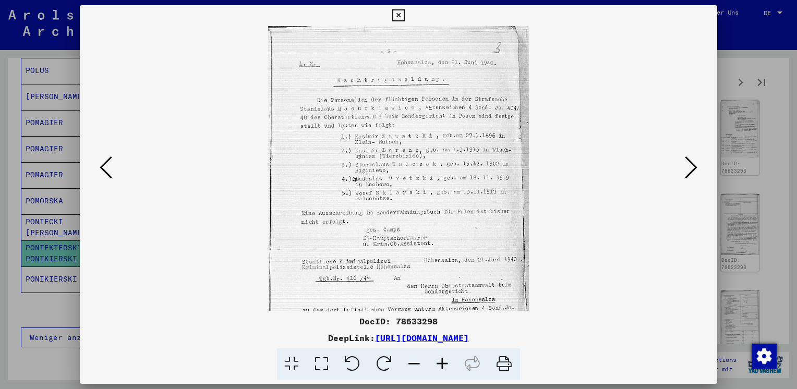
click at [441, 366] on icon at bounding box center [442, 364] width 28 height 32
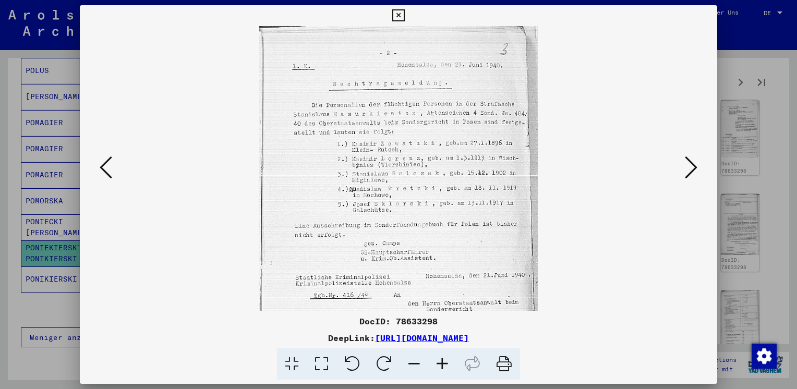
click at [686, 181] on button at bounding box center [690, 168] width 19 height 30
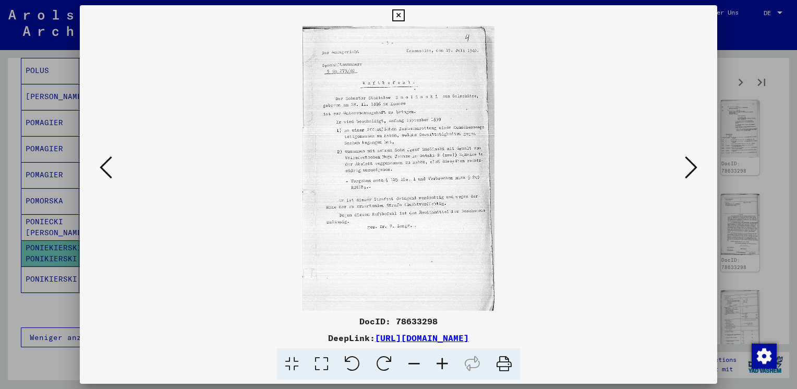
click at [446, 365] on icon at bounding box center [442, 364] width 28 height 32
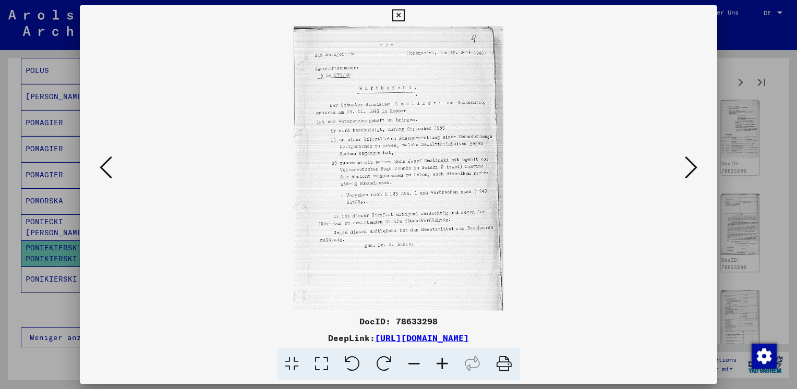
click at [446, 365] on icon at bounding box center [442, 364] width 28 height 32
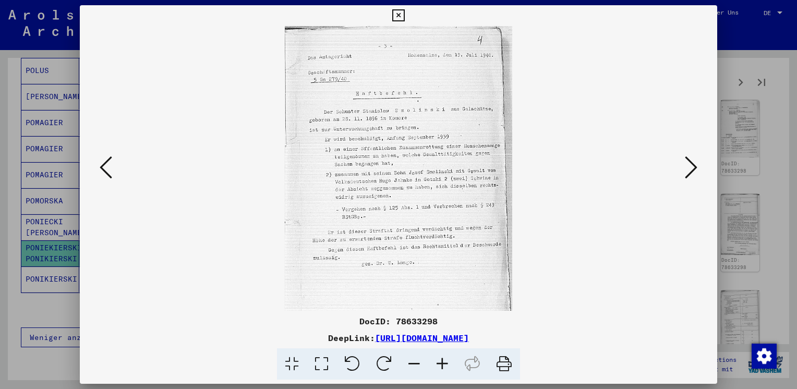
click at [446, 365] on icon at bounding box center [442, 364] width 28 height 32
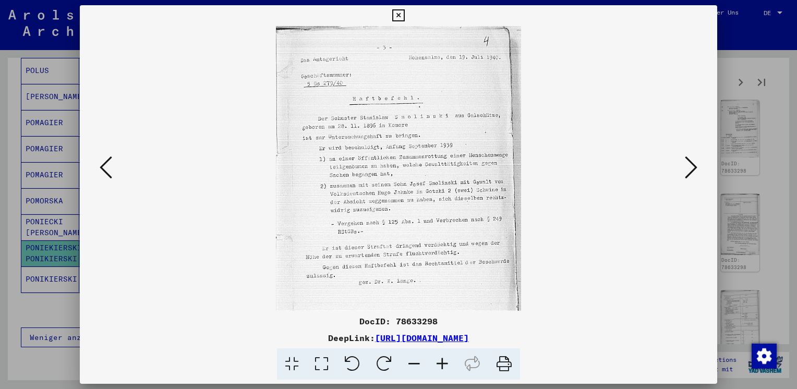
click at [446, 365] on icon at bounding box center [442, 364] width 28 height 32
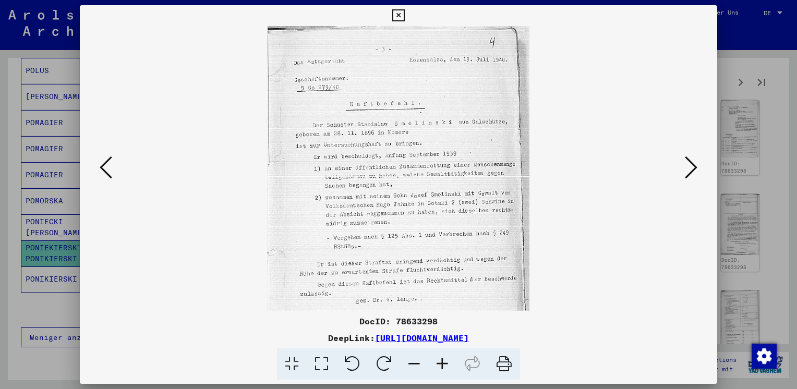
click at [446, 365] on icon at bounding box center [442, 364] width 28 height 32
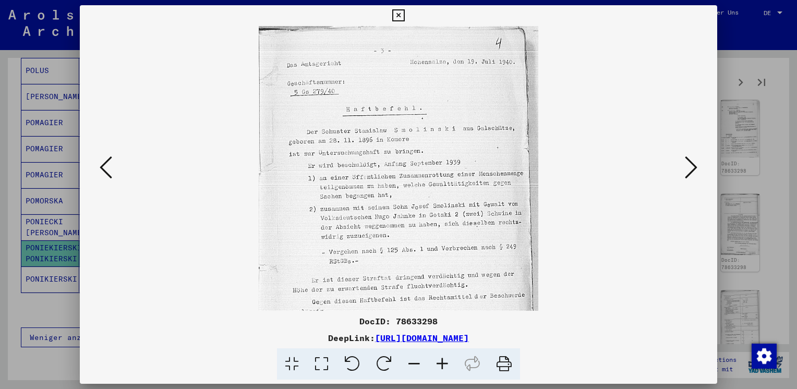
click at [686, 166] on icon at bounding box center [691, 167] width 13 height 25
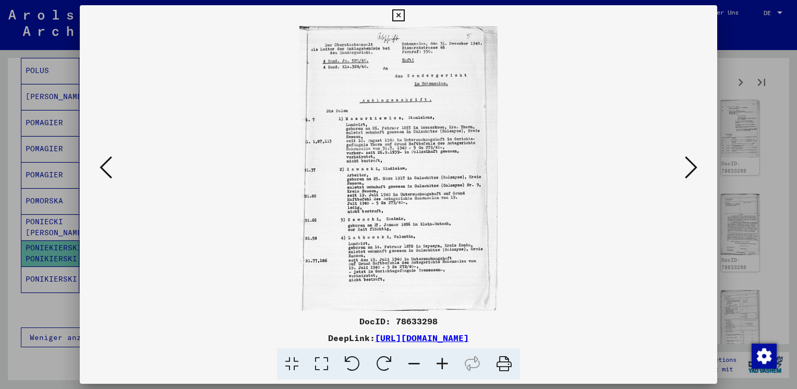
click at [441, 365] on icon at bounding box center [442, 364] width 28 height 32
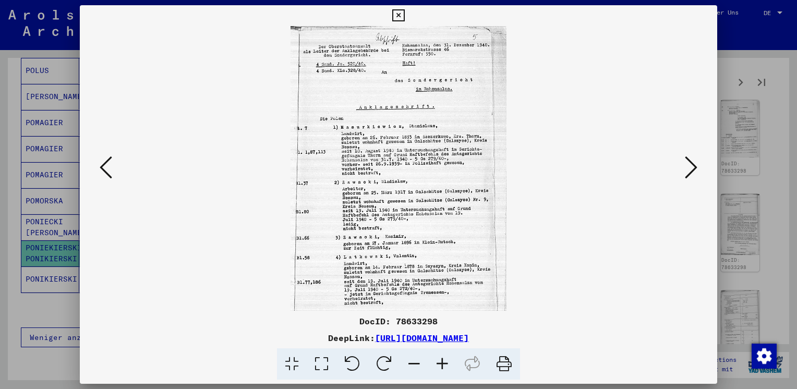
click at [441, 365] on icon at bounding box center [442, 364] width 28 height 32
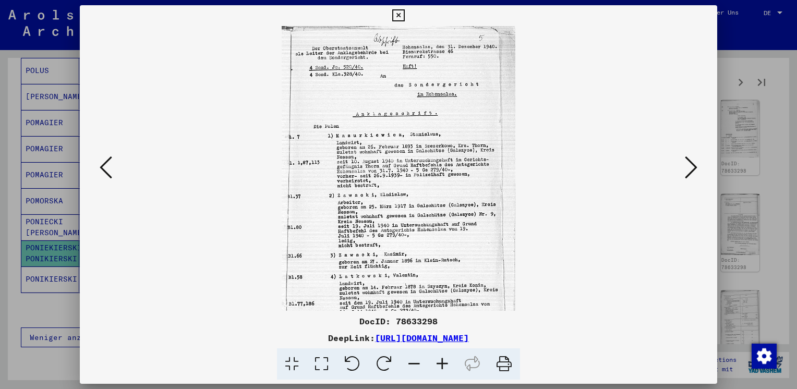
click at [441, 365] on icon at bounding box center [442, 364] width 28 height 32
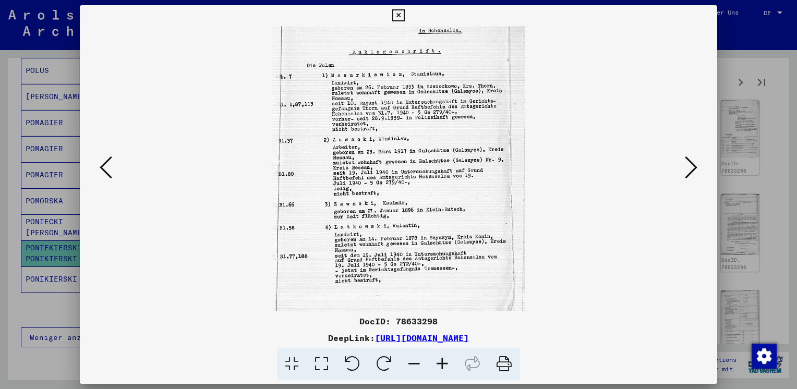
scroll to position [78, 0]
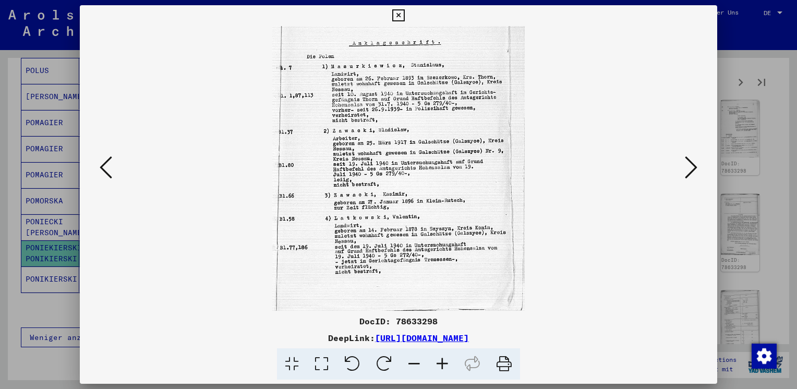
drag, startPoint x: 453, startPoint y: 250, endPoint x: 453, endPoint y: 126, distance: 124.1
click at [453, 126] on img at bounding box center [398, 129] width 252 height 363
click at [688, 162] on icon at bounding box center [691, 167] width 13 height 25
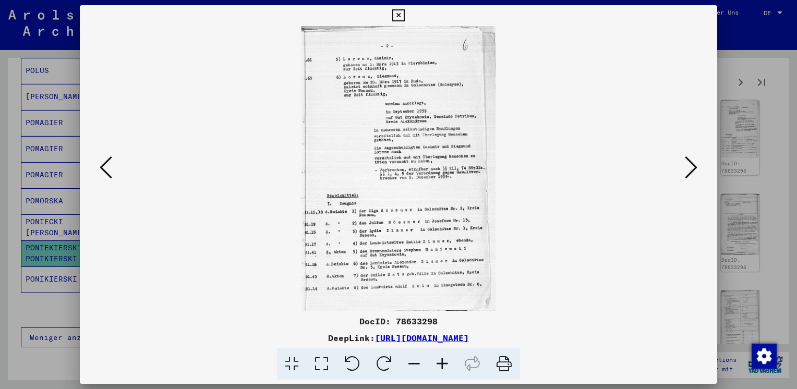
click at [688, 162] on icon at bounding box center [691, 167] width 13 height 25
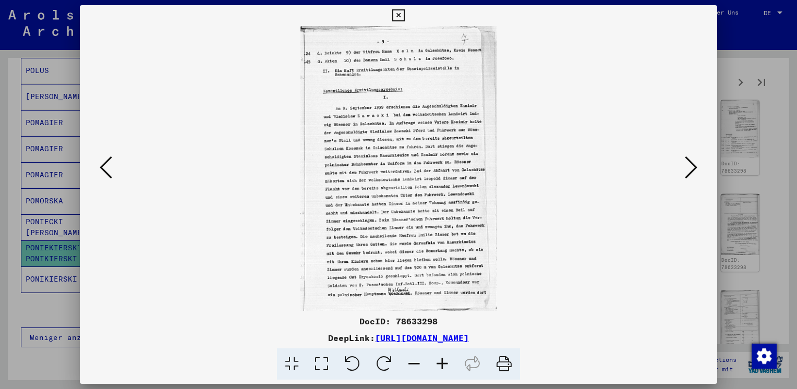
click at [688, 162] on icon at bounding box center [691, 167] width 13 height 25
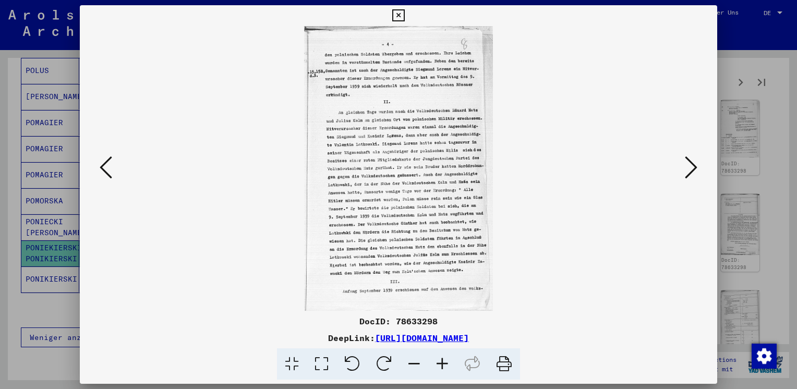
click at [108, 168] on icon at bounding box center [106, 167] width 13 height 25
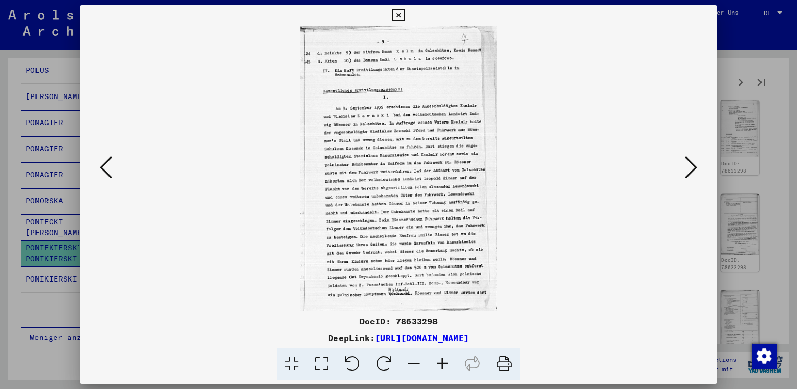
click at [108, 168] on icon at bounding box center [106, 167] width 13 height 25
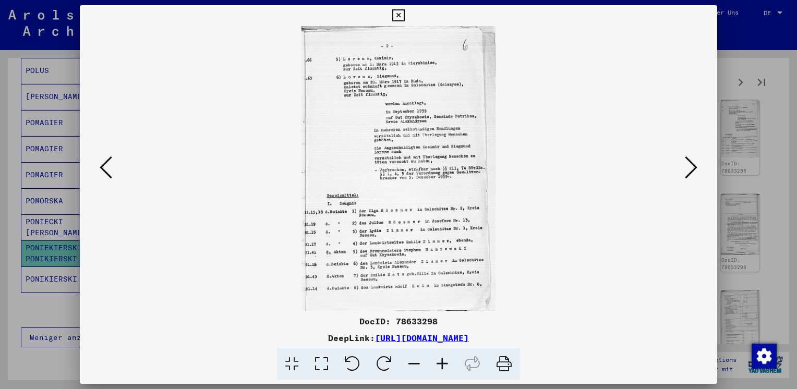
click at [697, 165] on button at bounding box center [690, 168] width 19 height 30
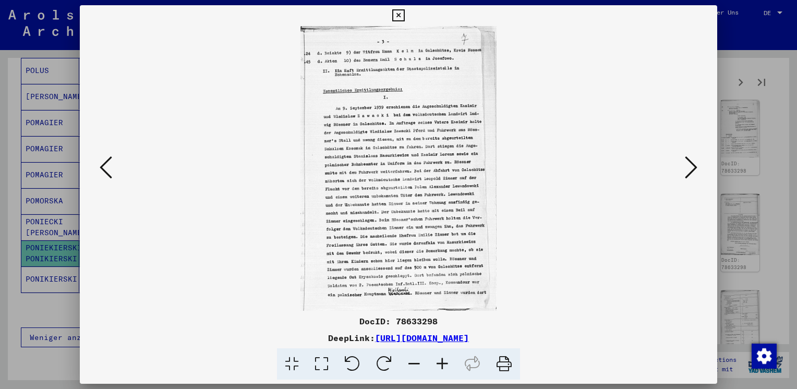
click at [697, 165] on button at bounding box center [690, 168] width 19 height 30
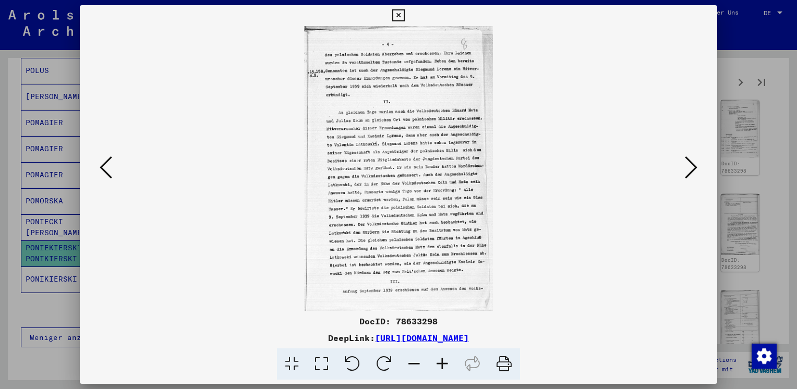
click at [691, 175] on icon at bounding box center [691, 167] width 13 height 25
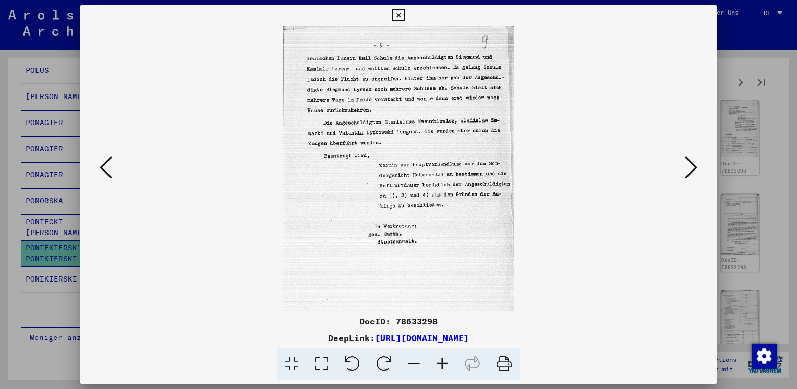
click at [686, 161] on icon at bounding box center [691, 167] width 13 height 25
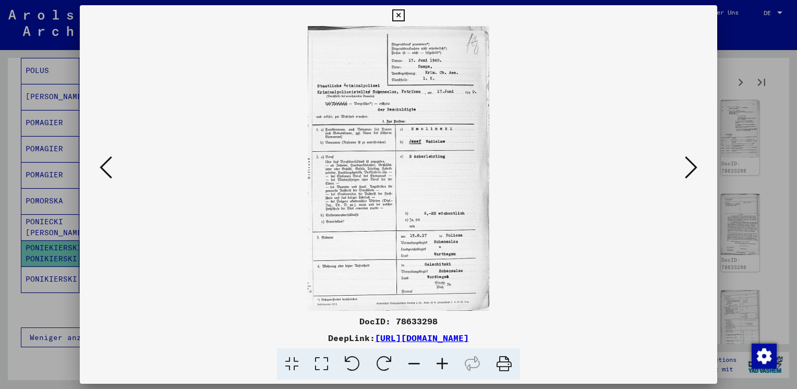
click at [686, 161] on icon at bounding box center [691, 167] width 13 height 25
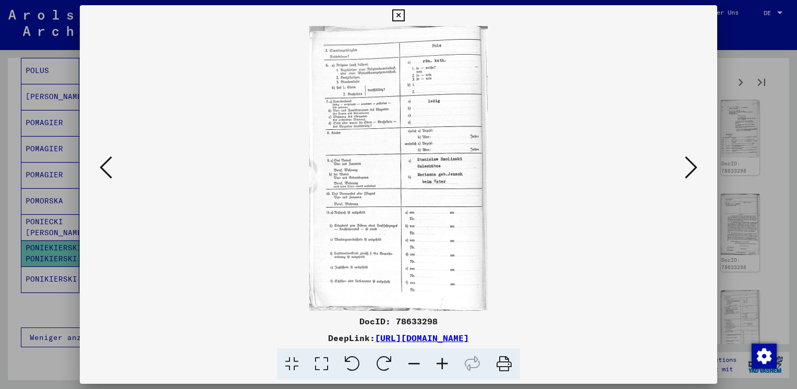
click at [694, 166] on icon at bounding box center [691, 167] width 13 height 25
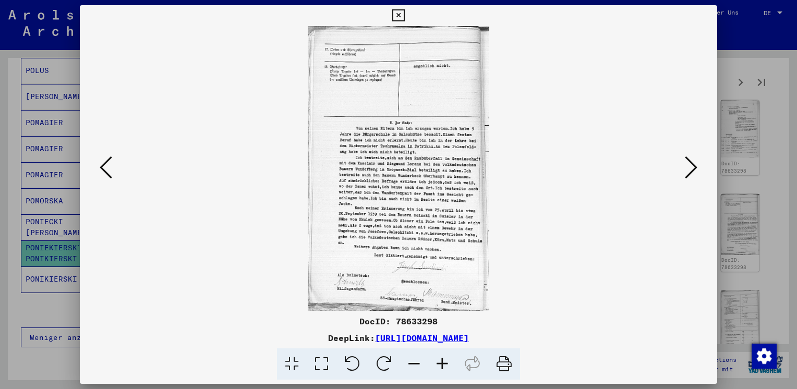
click at [694, 166] on icon at bounding box center [691, 167] width 13 height 25
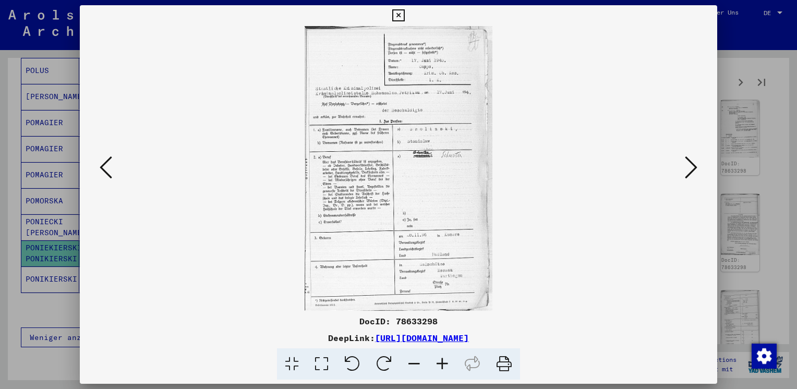
click at [694, 166] on icon at bounding box center [691, 167] width 13 height 25
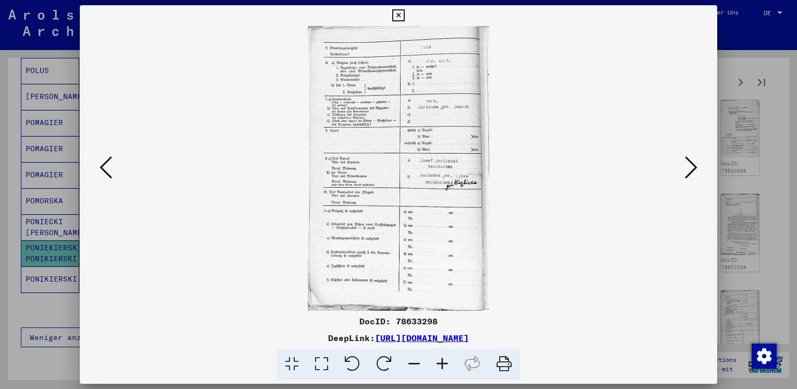
click at [694, 166] on icon at bounding box center [691, 167] width 13 height 25
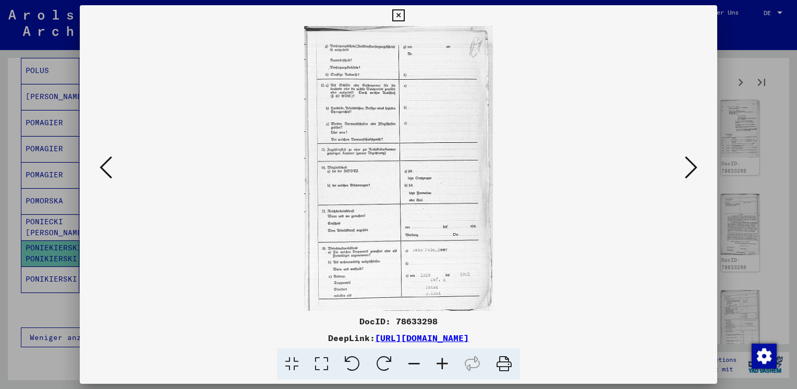
click at [694, 166] on icon at bounding box center [691, 167] width 13 height 25
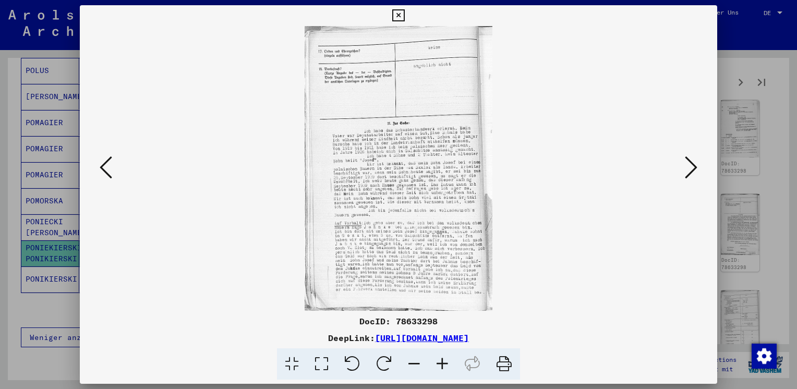
click at [694, 166] on icon at bounding box center [691, 167] width 13 height 25
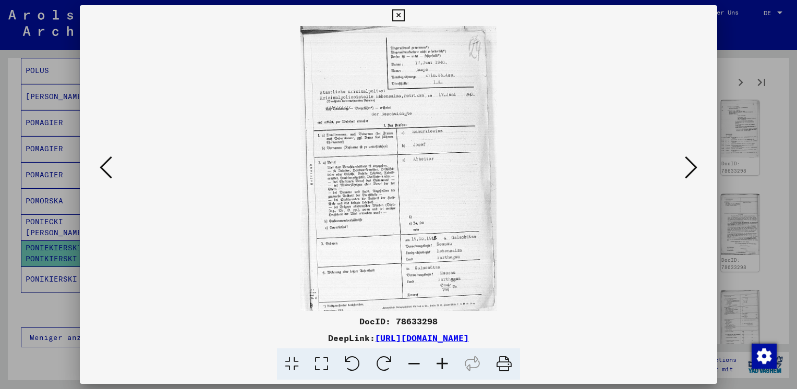
click at [694, 166] on icon at bounding box center [691, 167] width 13 height 25
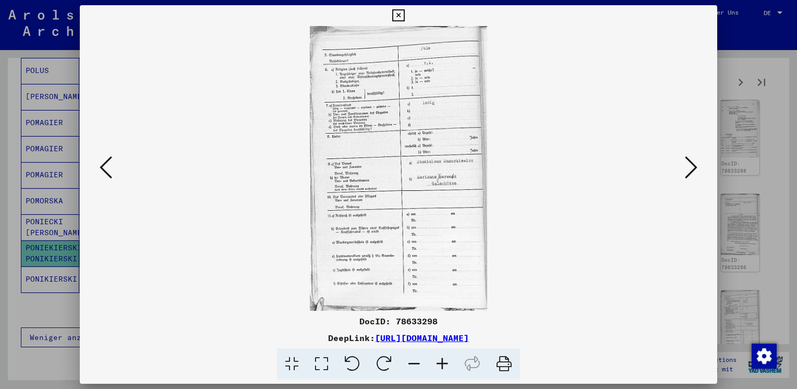
click at [694, 166] on icon at bounding box center [691, 167] width 13 height 25
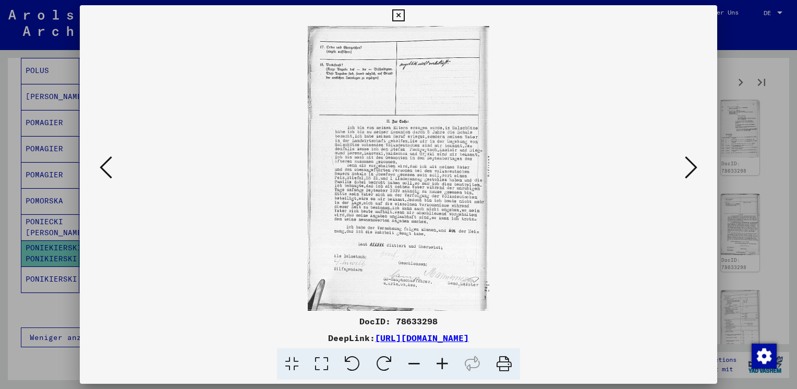
click at [694, 166] on icon at bounding box center [691, 167] width 13 height 25
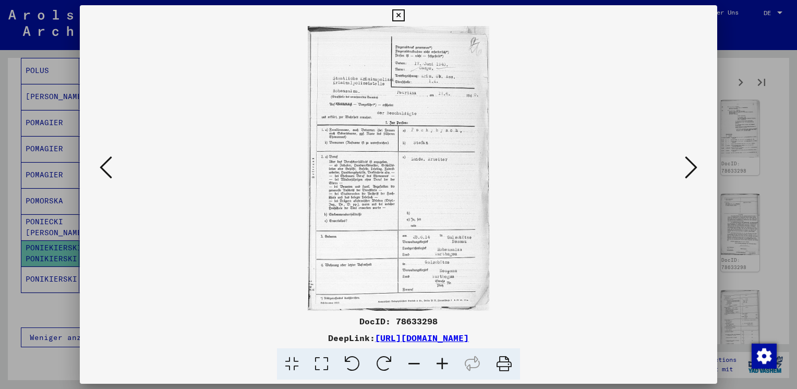
click at [694, 166] on icon at bounding box center [691, 167] width 13 height 25
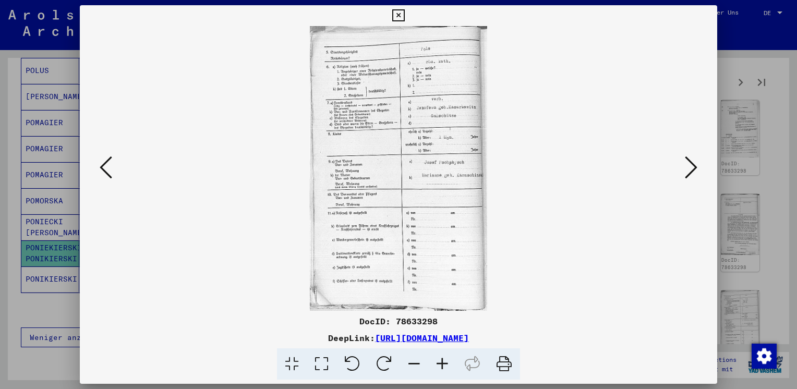
click at [694, 166] on icon at bounding box center [691, 167] width 13 height 25
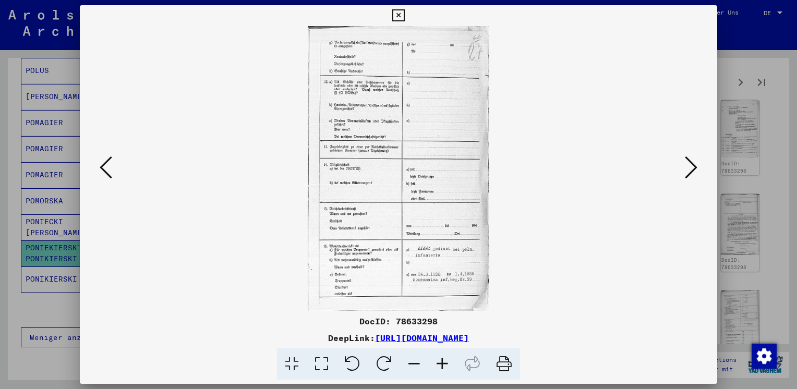
click at [694, 166] on icon at bounding box center [691, 167] width 13 height 25
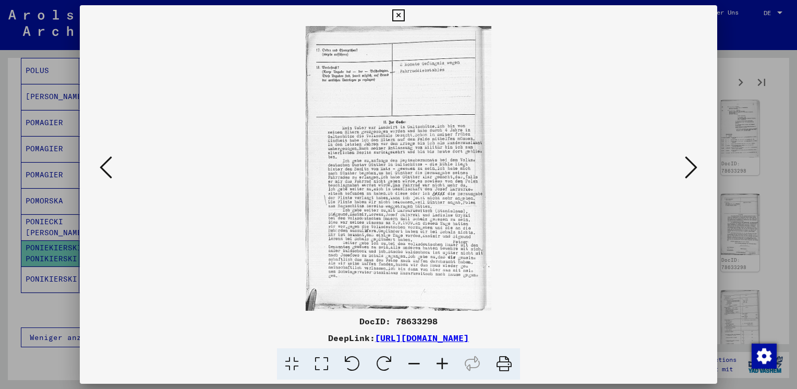
click at [694, 166] on icon at bounding box center [691, 167] width 13 height 25
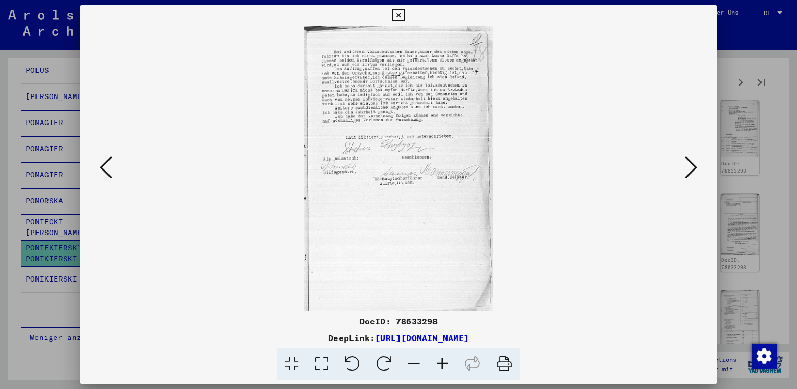
click at [694, 166] on icon at bounding box center [691, 167] width 13 height 25
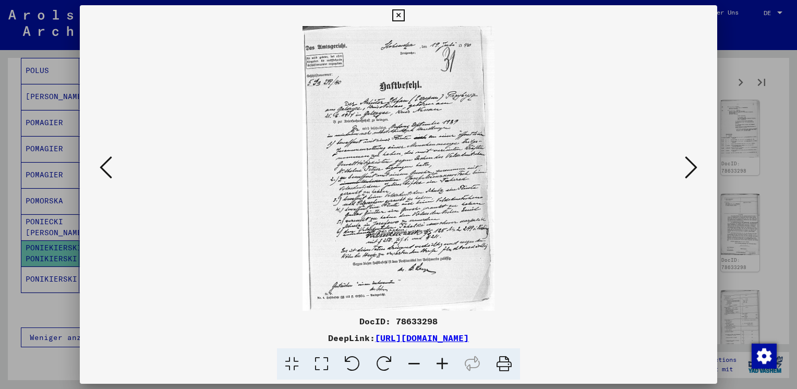
click at [694, 166] on icon at bounding box center [691, 167] width 13 height 25
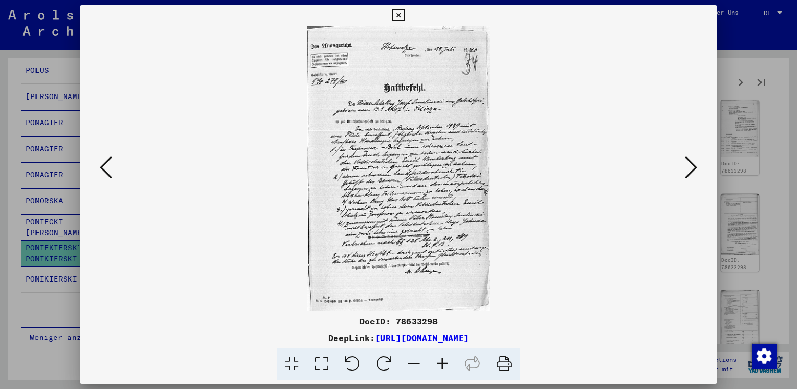
click at [694, 166] on icon at bounding box center [691, 167] width 13 height 25
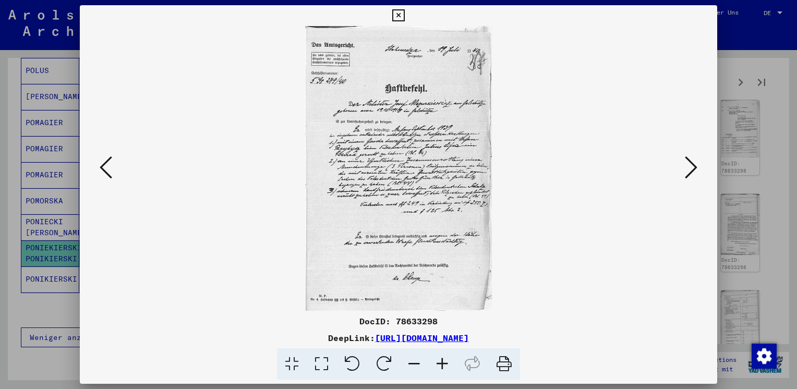
click at [694, 166] on icon at bounding box center [691, 167] width 13 height 25
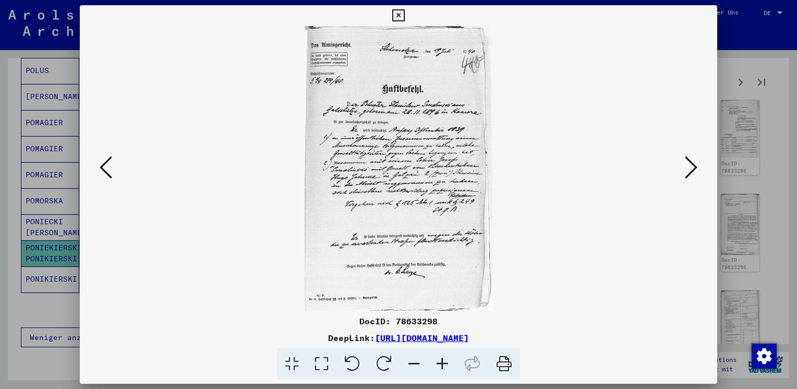
click at [694, 166] on icon at bounding box center [691, 167] width 13 height 25
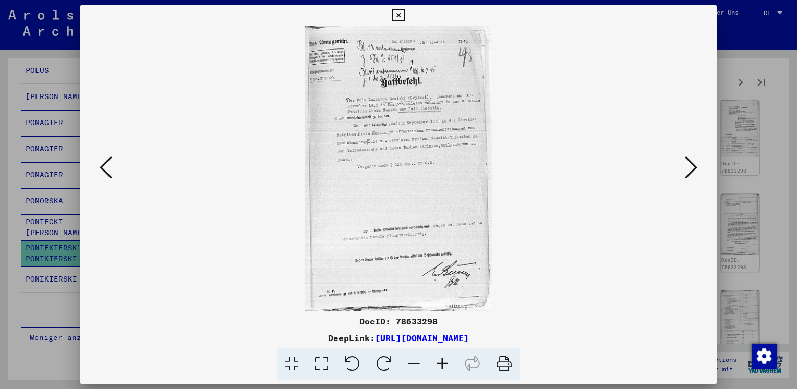
click at [694, 166] on icon at bounding box center [691, 167] width 13 height 25
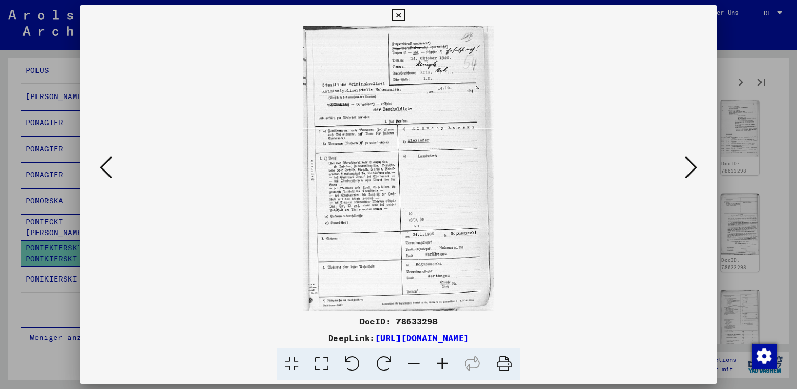
click at [694, 166] on icon at bounding box center [691, 167] width 13 height 25
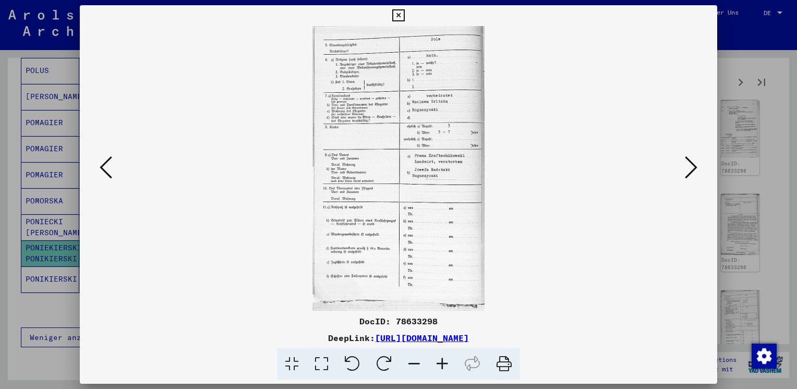
click at [694, 166] on icon at bounding box center [691, 167] width 13 height 25
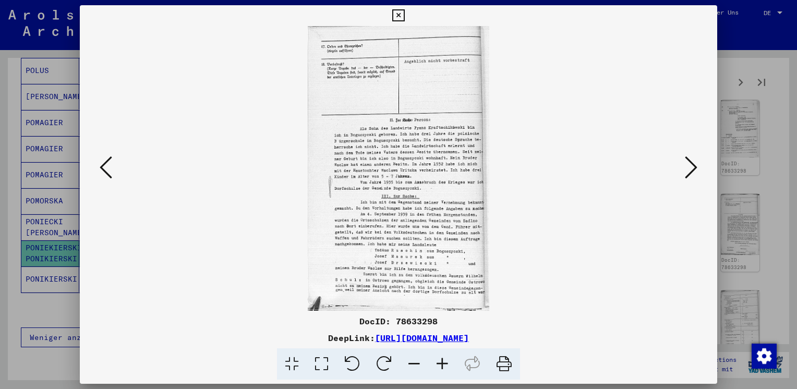
click at [694, 166] on icon at bounding box center [691, 167] width 13 height 25
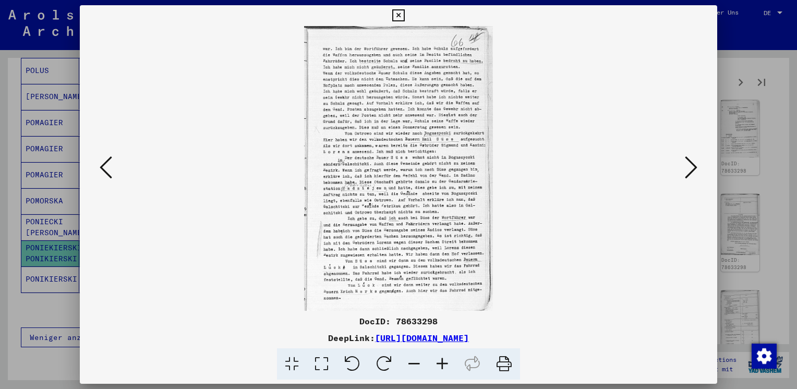
click at [694, 166] on icon at bounding box center [691, 167] width 13 height 25
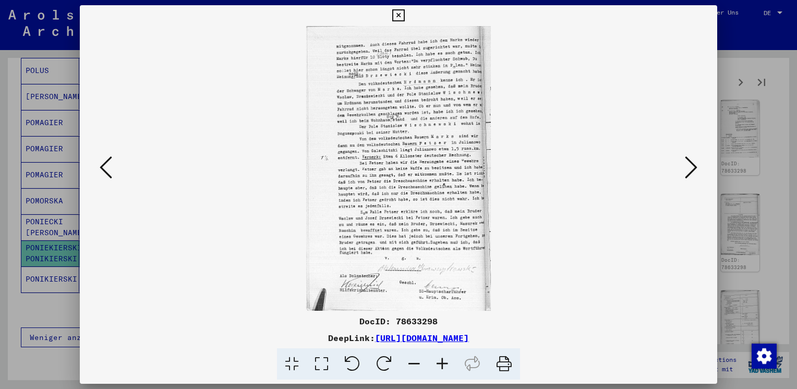
click at [694, 166] on icon at bounding box center [691, 167] width 13 height 25
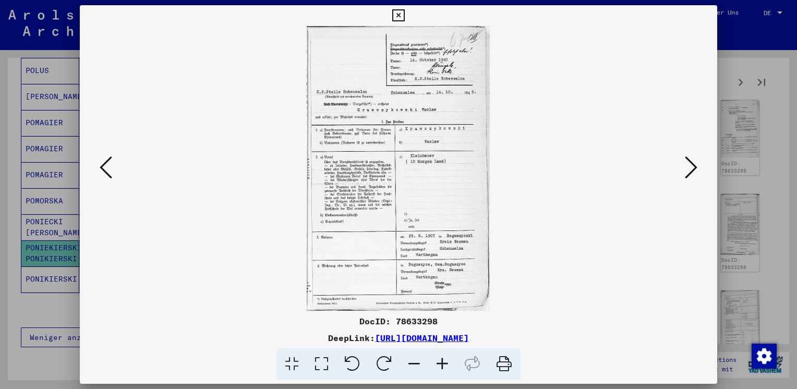
click at [694, 166] on icon at bounding box center [691, 167] width 13 height 25
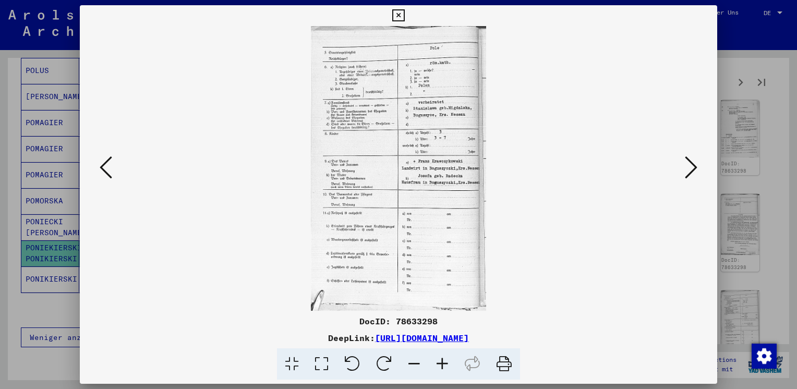
click at [694, 166] on icon at bounding box center [691, 167] width 13 height 25
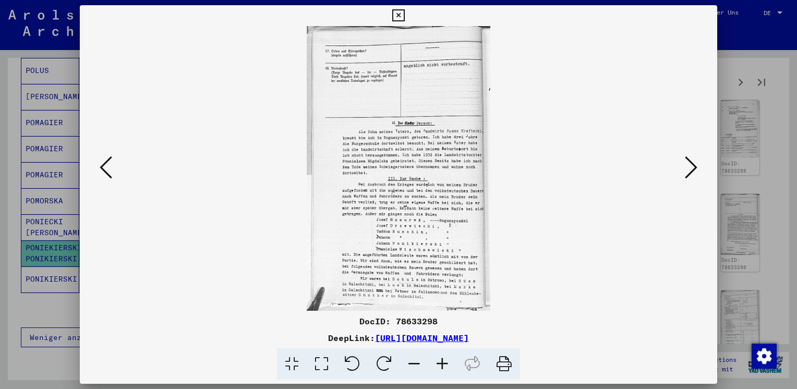
click at [694, 166] on icon at bounding box center [691, 167] width 13 height 25
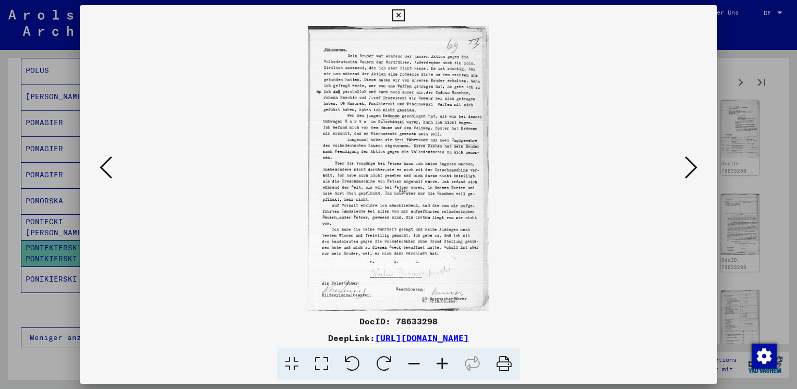
click at [694, 166] on icon at bounding box center [691, 167] width 13 height 25
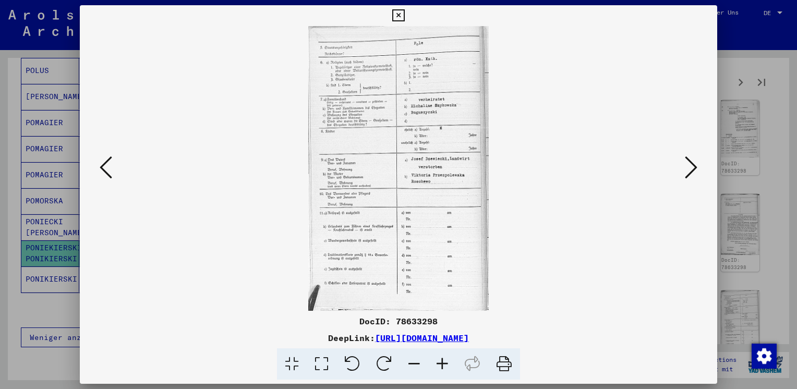
click at [694, 166] on icon at bounding box center [691, 167] width 13 height 25
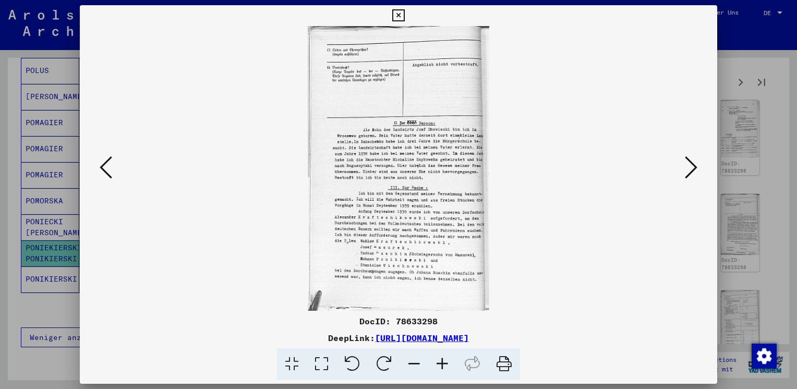
click at [694, 166] on icon at bounding box center [691, 167] width 13 height 25
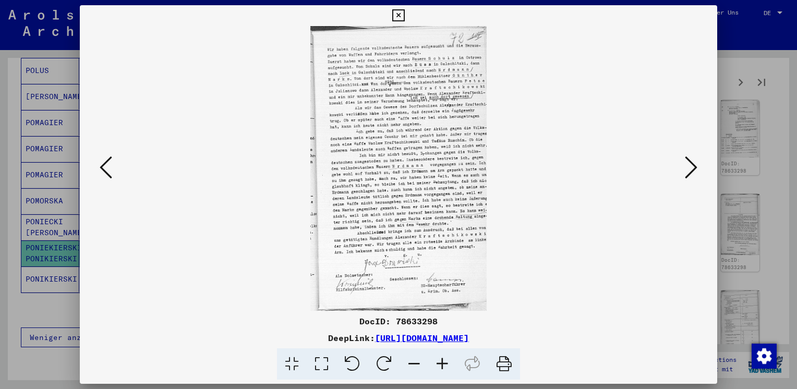
click at [694, 166] on icon at bounding box center [691, 167] width 13 height 25
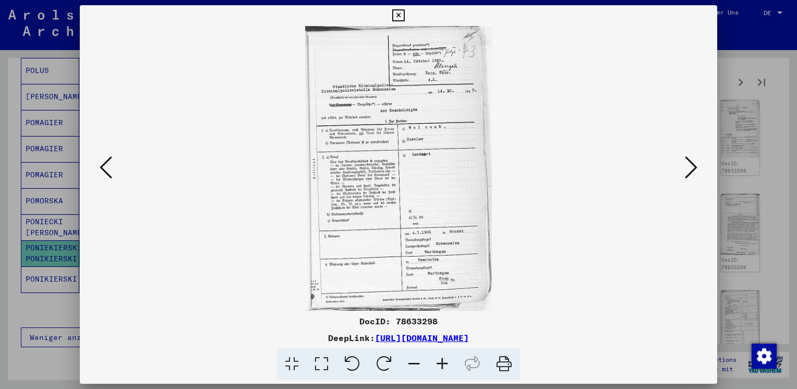
click at [694, 166] on icon at bounding box center [691, 167] width 13 height 25
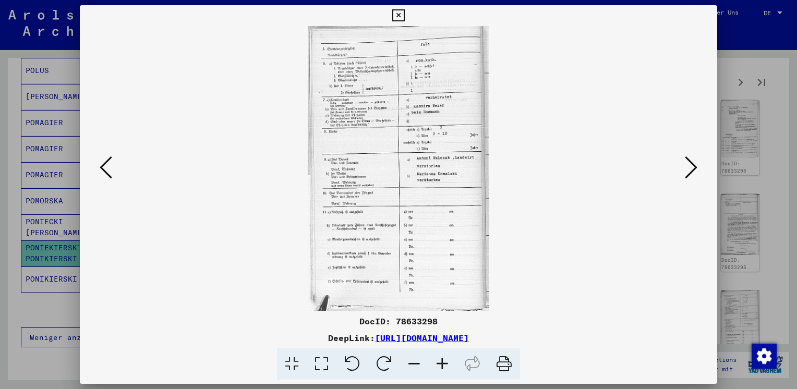
click at [694, 166] on icon at bounding box center [691, 167] width 13 height 25
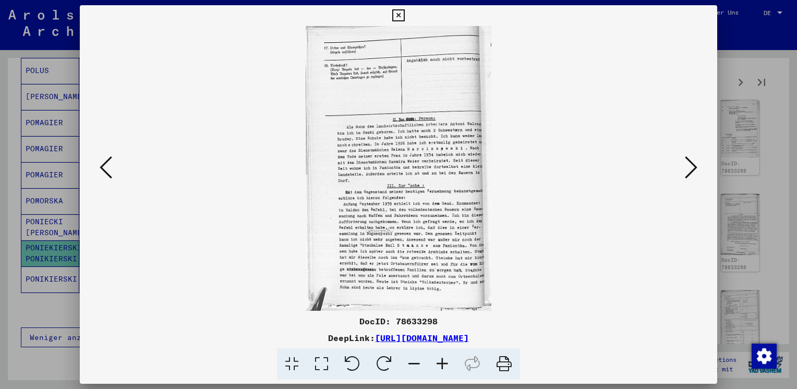
click at [694, 166] on icon at bounding box center [691, 167] width 13 height 25
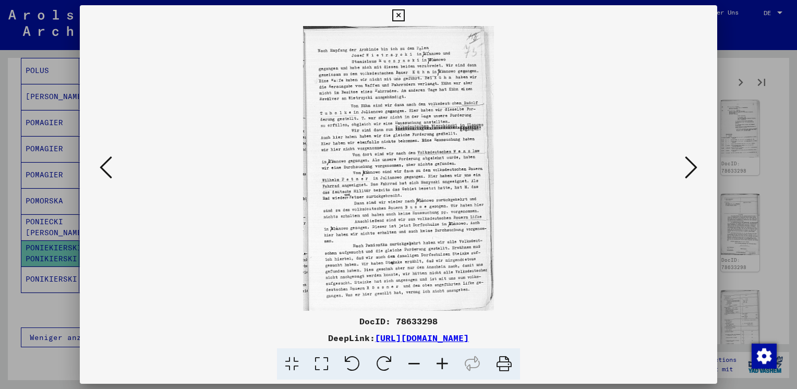
click at [694, 166] on icon at bounding box center [691, 167] width 13 height 25
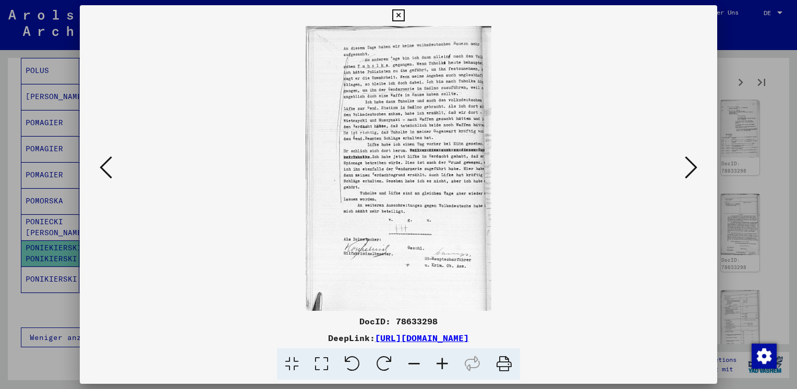
click at [694, 166] on icon at bounding box center [691, 167] width 13 height 25
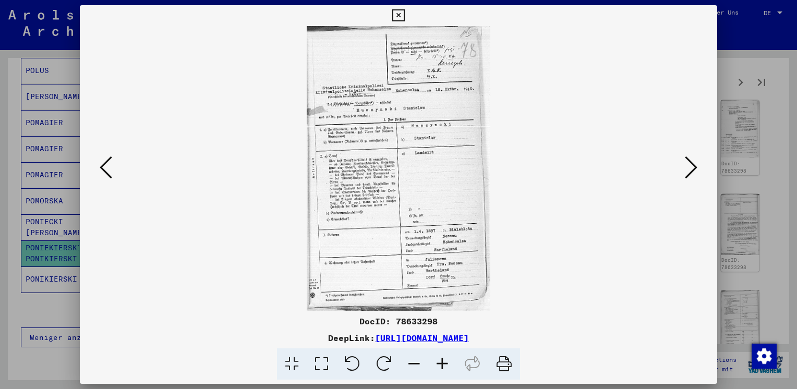
click at [694, 166] on icon at bounding box center [691, 167] width 13 height 25
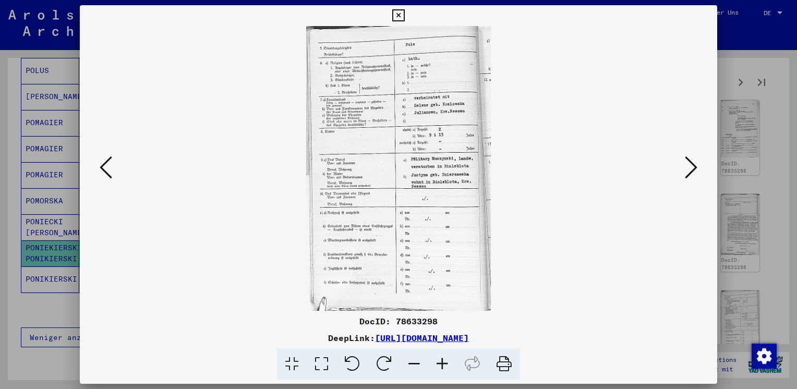
click at [694, 166] on icon at bounding box center [691, 167] width 13 height 25
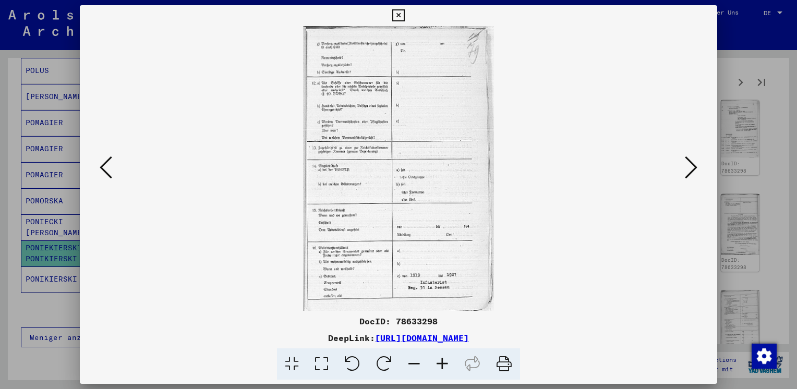
click at [113, 164] on button at bounding box center [105, 168] width 19 height 30
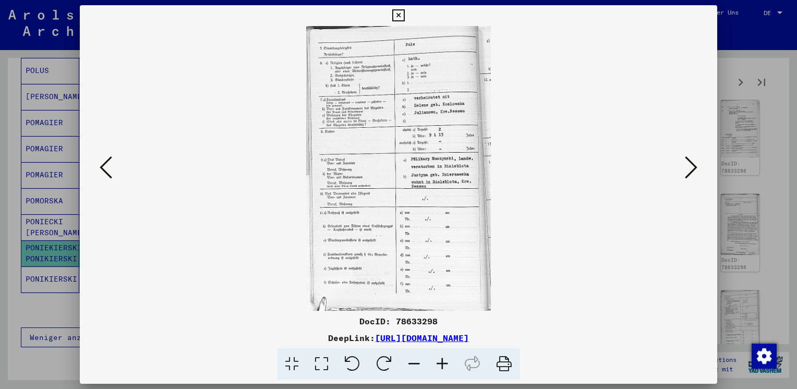
click at [113, 164] on button at bounding box center [105, 168] width 19 height 30
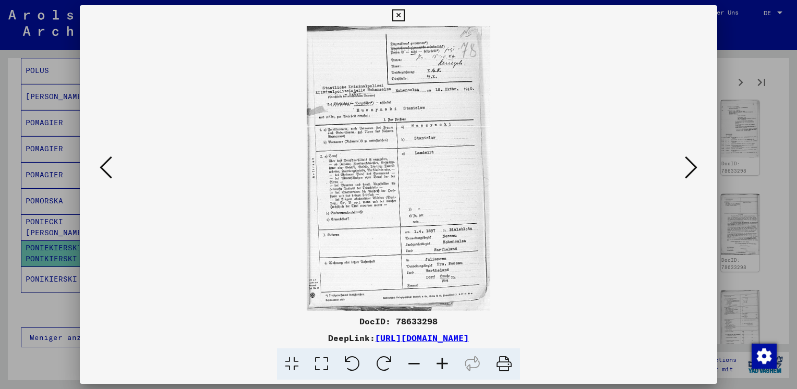
click at [693, 179] on icon at bounding box center [691, 167] width 13 height 25
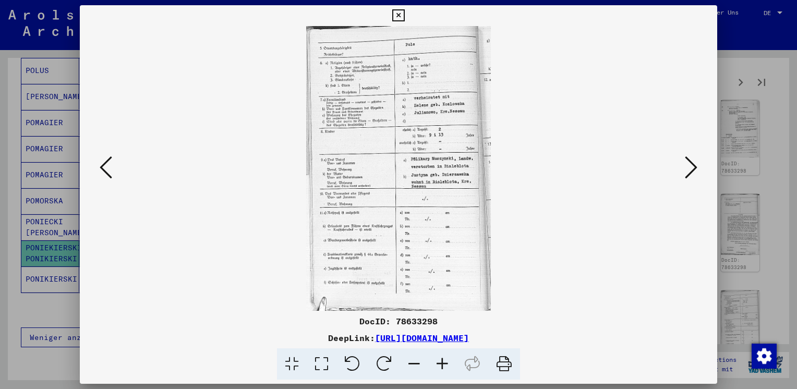
click at [693, 179] on icon at bounding box center [691, 167] width 13 height 25
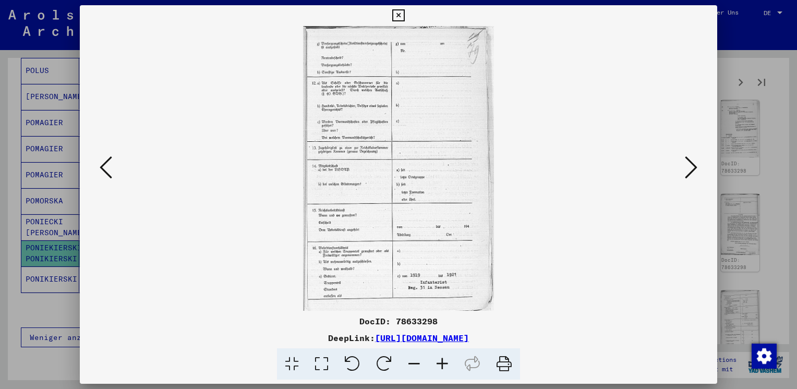
click at [693, 179] on icon at bounding box center [691, 167] width 13 height 25
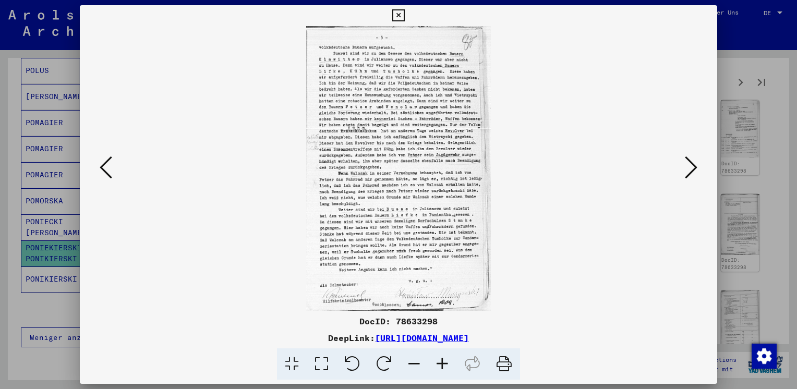
click at [693, 179] on icon at bounding box center [691, 167] width 13 height 25
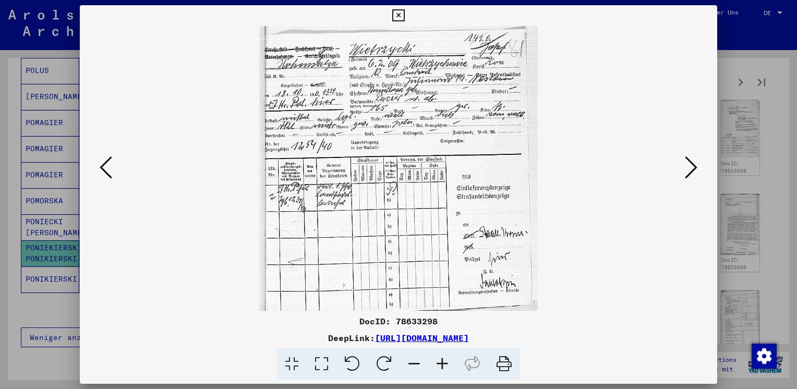
click at [693, 179] on icon at bounding box center [691, 167] width 13 height 25
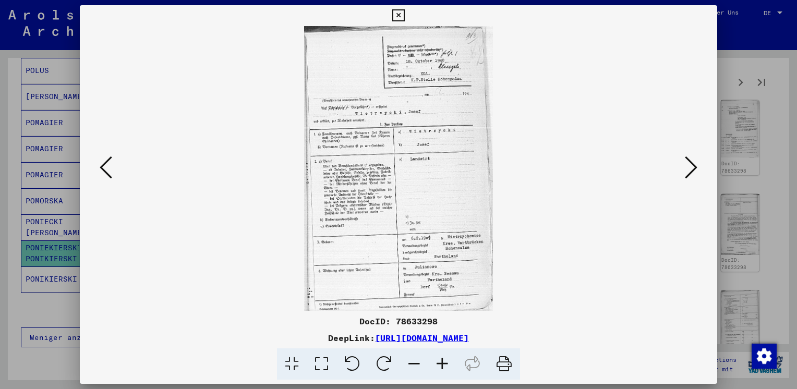
click at [693, 179] on icon at bounding box center [691, 167] width 13 height 25
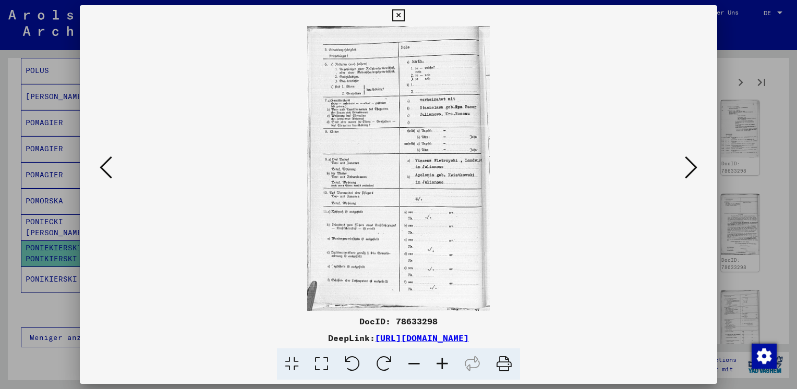
click at [693, 179] on icon at bounding box center [691, 167] width 13 height 25
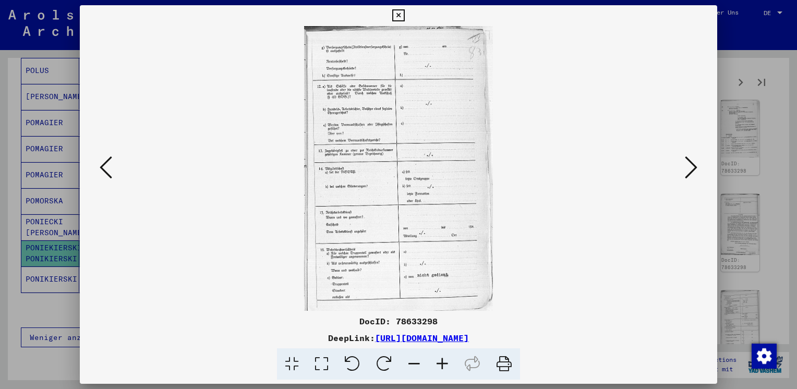
click at [693, 179] on icon at bounding box center [691, 167] width 13 height 25
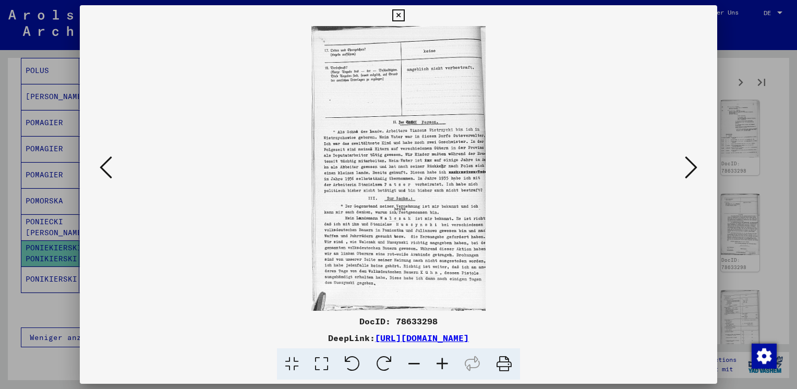
click at [693, 179] on icon at bounding box center [691, 167] width 13 height 25
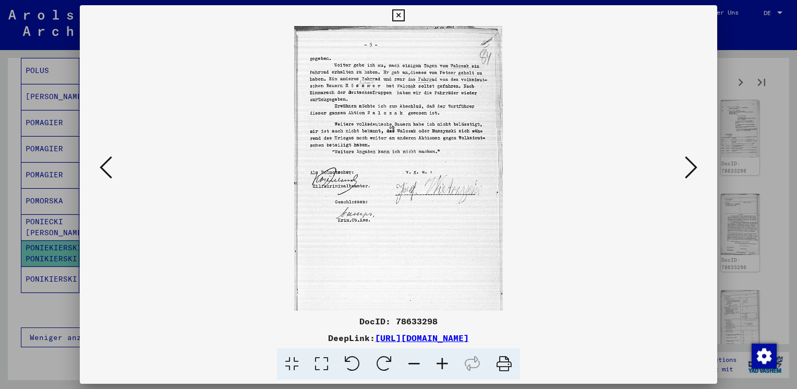
click at [693, 179] on icon at bounding box center [691, 167] width 13 height 25
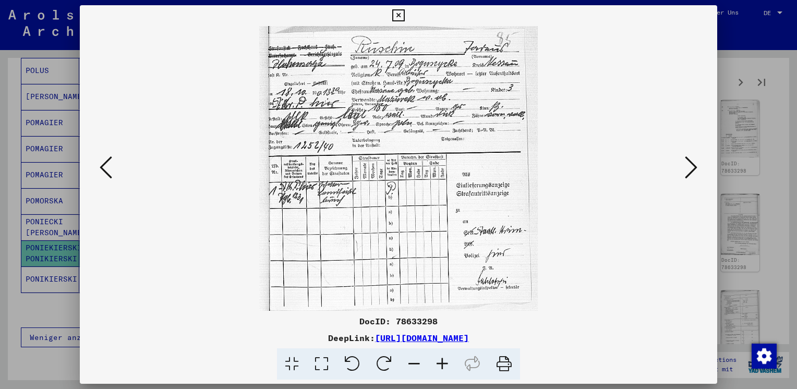
click at [693, 179] on icon at bounding box center [691, 167] width 13 height 25
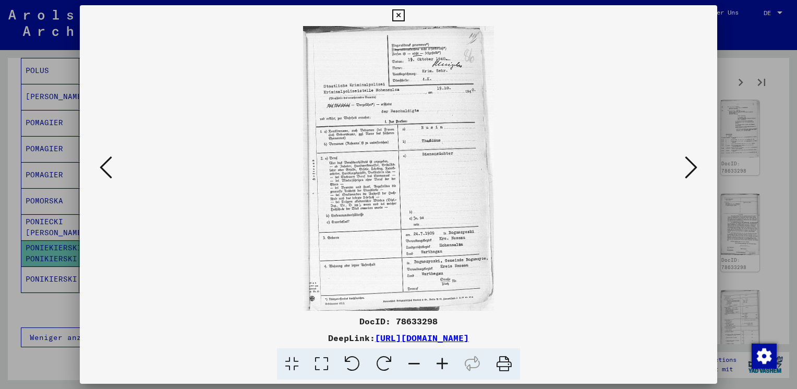
click at [693, 179] on icon at bounding box center [691, 167] width 13 height 25
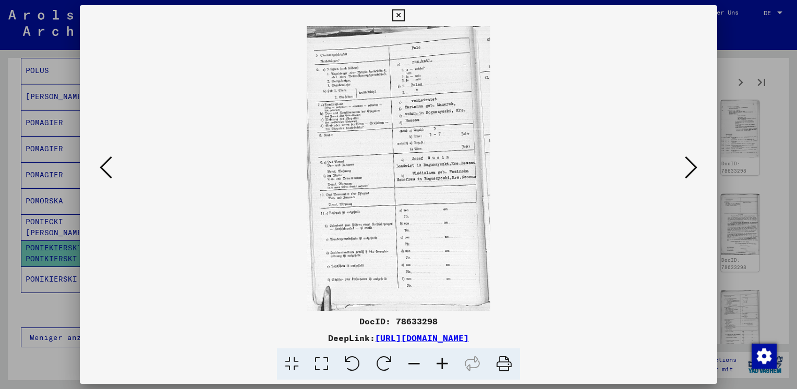
click at [693, 179] on icon at bounding box center [691, 167] width 13 height 25
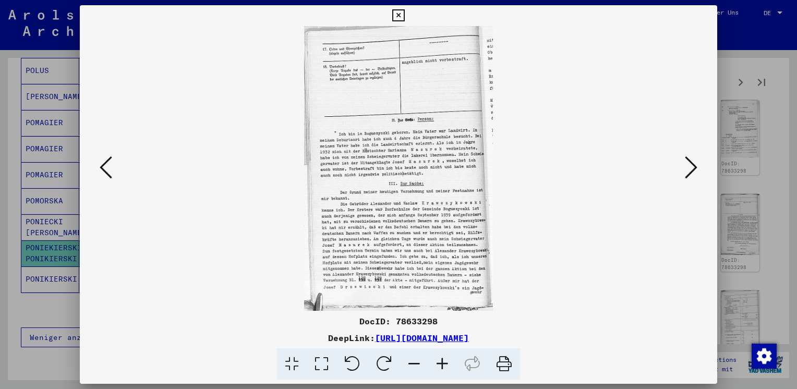
click at [106, 165] on icon at bounding box center [106, 167] width 13 height 25
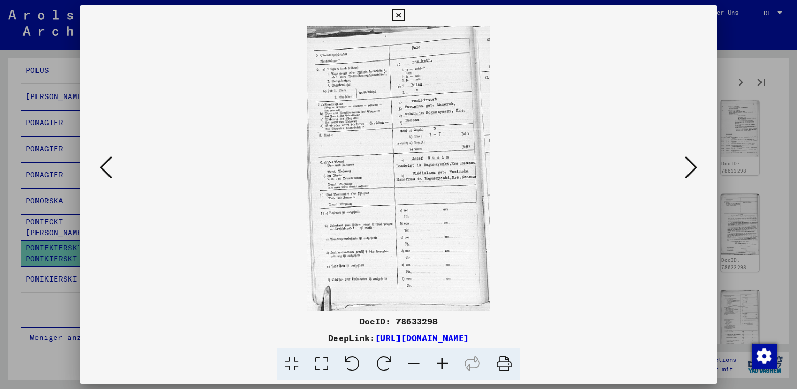
click at [697, 172] on button at bounding box center [690, 168] width 19 height 30
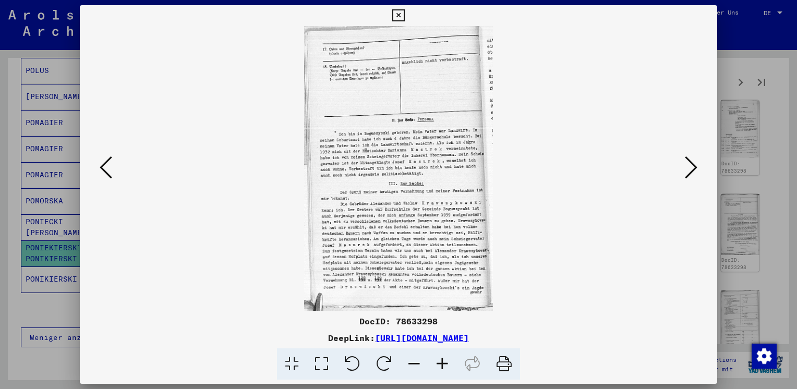
click at [103, 175] on icon at bounding box center [106, 167] width 13 height 25
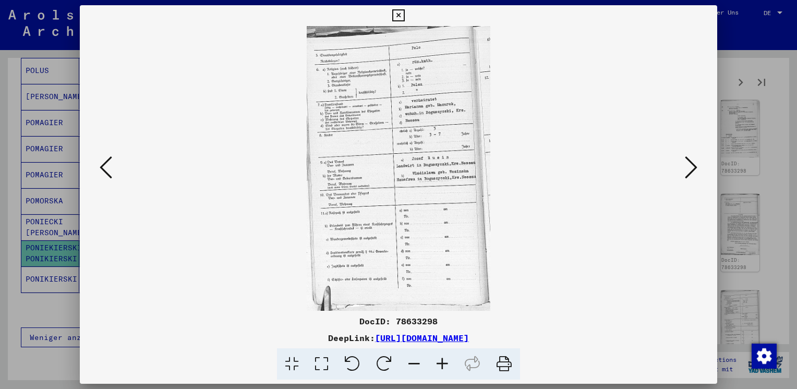
click at [680, 172] on viewer-one-image at bounding box center [398, 168] width 566 height 285
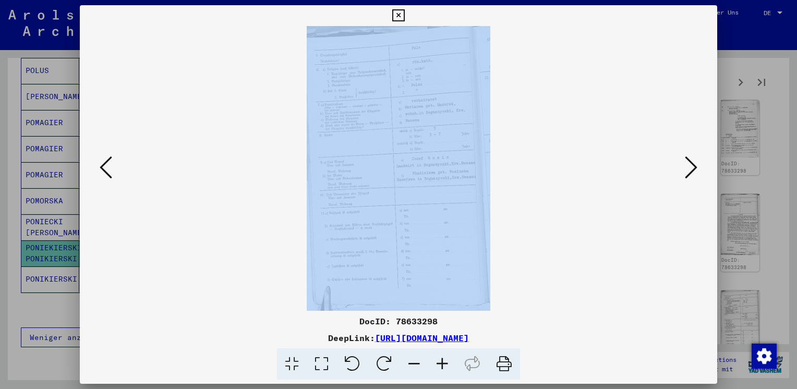
click at [680, 172] on viewer-one-image at bounding box center [398, 168] width 566 height 285
drag, startPoint x: 680, startPoint y: 172, endPoint x: 692, endPoint y: 173, distance: 12.0
click at [692, 173] on icon at bounding box center [691, 167] width 13 height 25
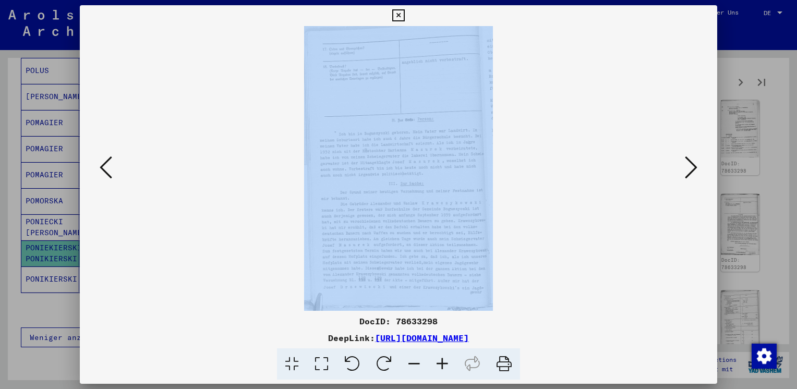
click at [692, 173] on icon at bounding box center [691, 167] width 13 height 25
click at [613, 212] on viewer-one-image at bounding box center [398, 168] width 566 height 285
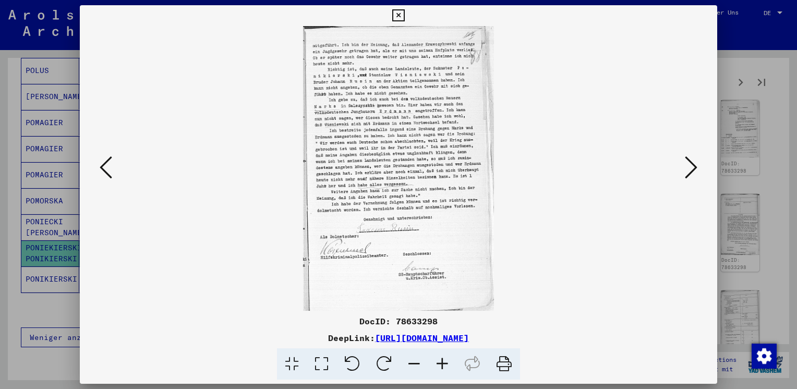
click at [690, 162] on icon at bounding box center [691, 167] width 13 height 25
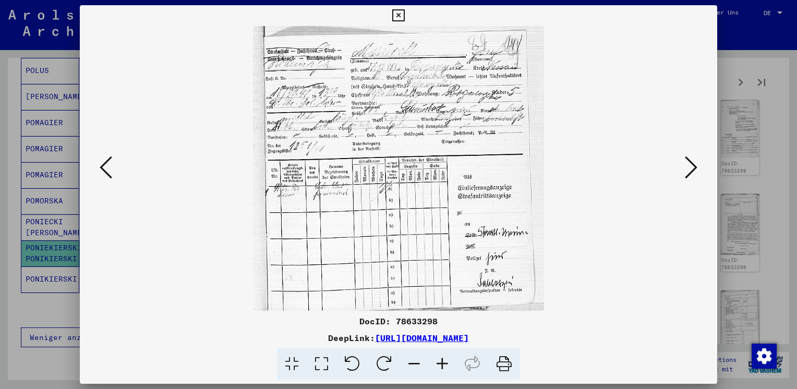
click at [690, 162] on icon at bounding box center [691, 167] width 13 height 25
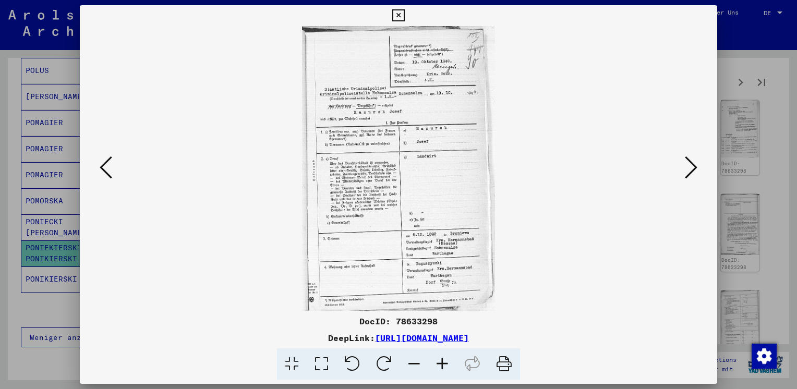
click at [690, 162] on icon at bounding box center [691, 167] width 13 height 25
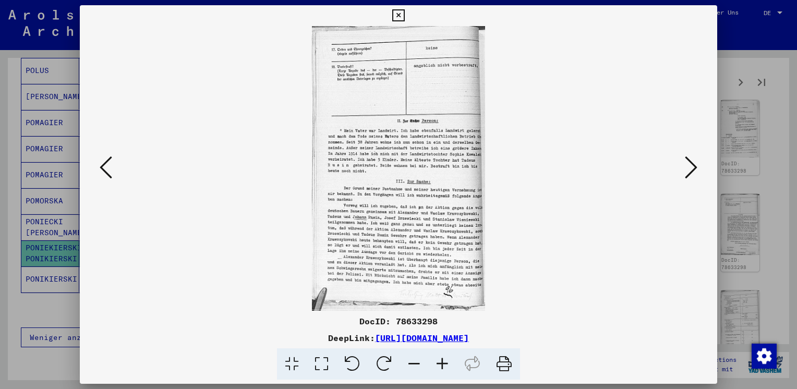
click at [690, 162] on icon at bounding box center [691, 167] width 13 height 25
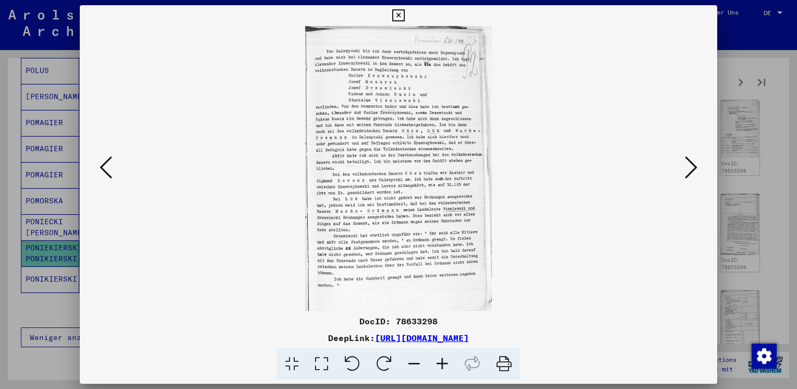
click at [787, 149] on div at bounding box center [398, 194] width 797 height 389
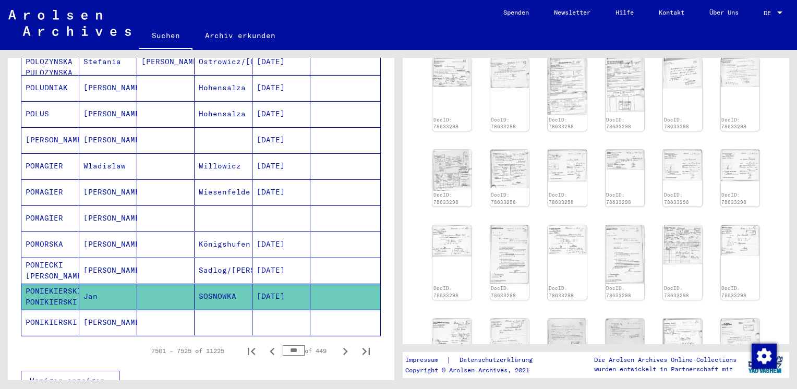
scroll to position [543, 0]
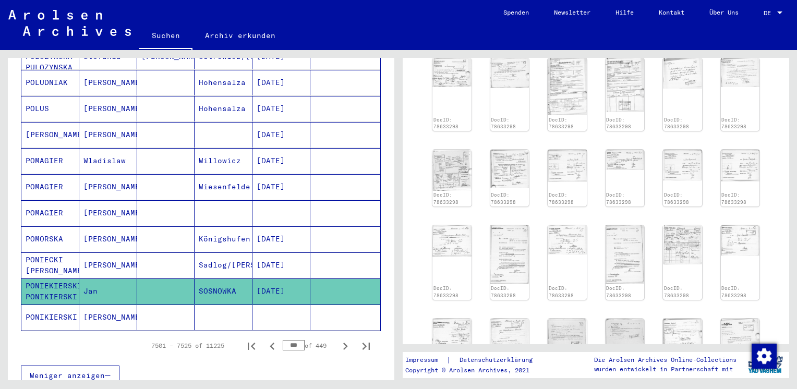
click at [54, 304] on mat-cell "PONIKIERSKI" at bounding box center [50, 317] width 58 height 26
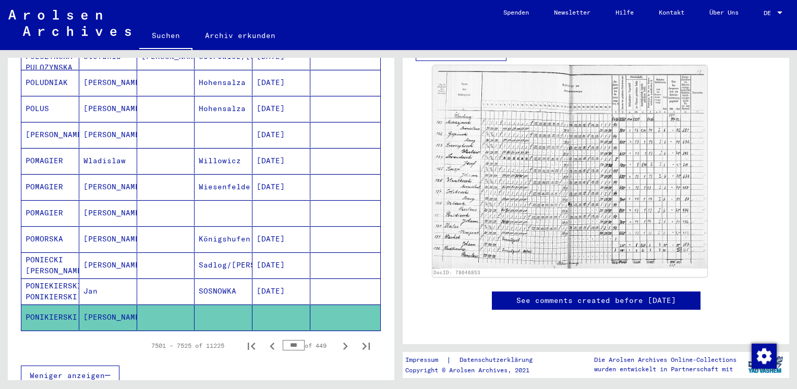
scroll to position [356, 0]
click at [338, 339] on icon "Next page" at bounding box center [345, 346] width 15 height 15
type input "***"
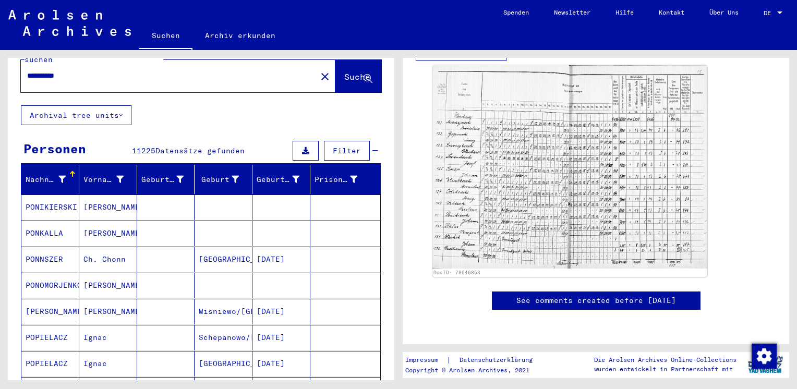
scroll to position [39, 0]
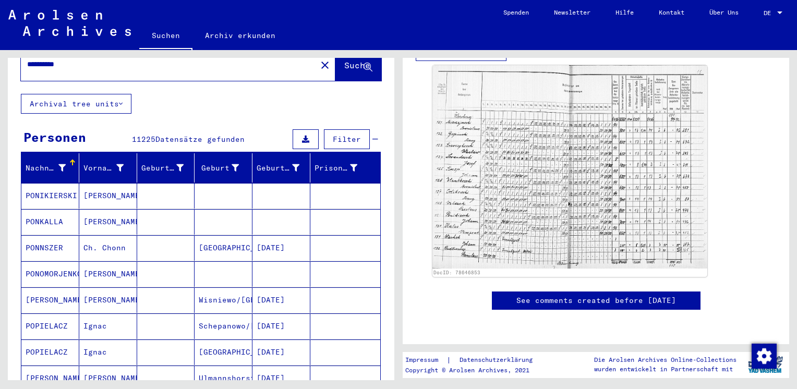
click at [46, 183] on mat-cell "PONIKIERSKI" at bounding box center [50, 196] width 58 height 26
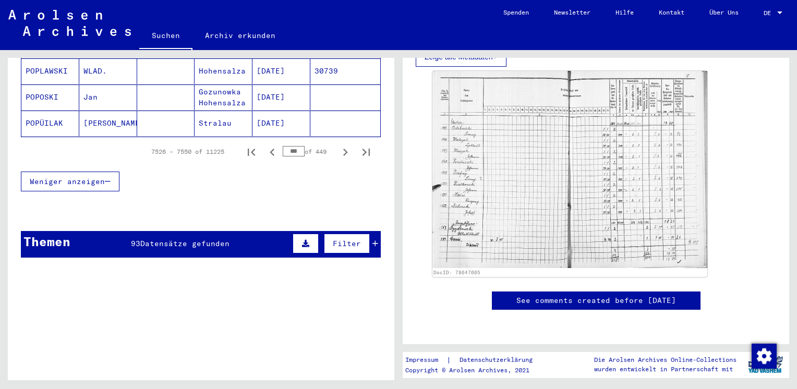
scroll to position [749, 0]
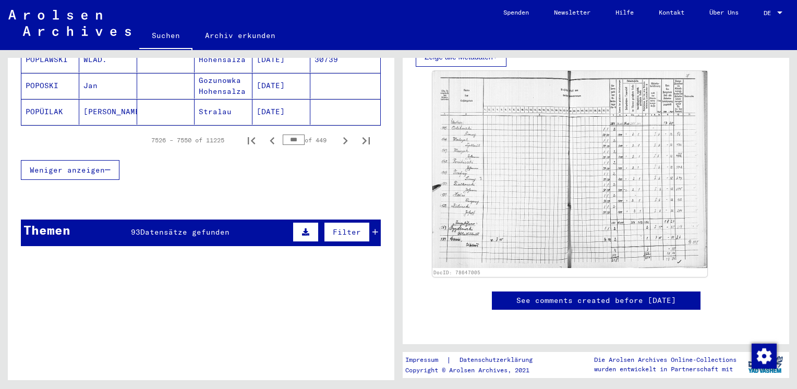
click at [186, 227] on div "93 Datensätze gefunden" at bounding box center [180, 232] width 99 height 11
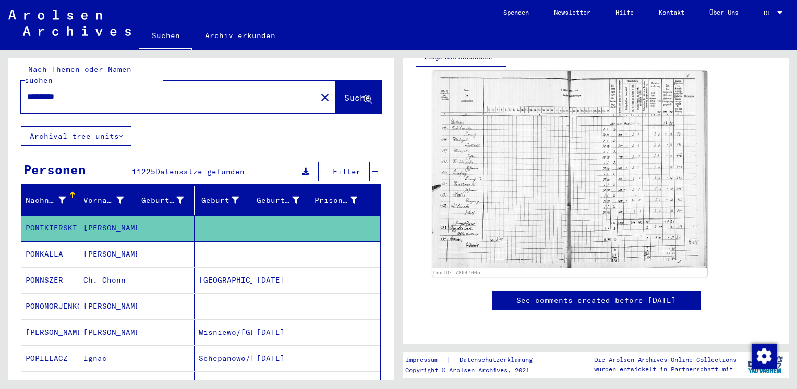
scroll to position [0, 0]
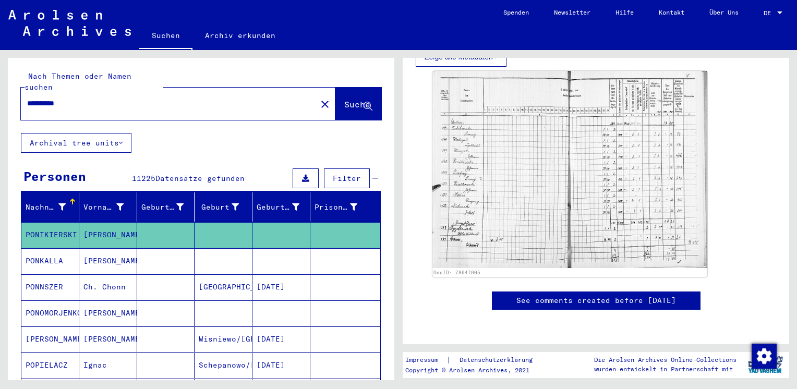
click at [90, 98] on input "**********" at bounding box center [168, 103] width 283 height 11
type input "*"
type input "**********"
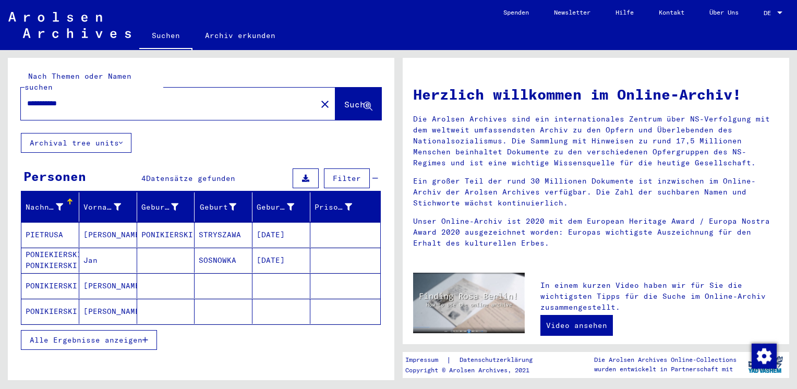
click at [60, 274] on mat-cell "PONIKIERSKI" at bounding box center [50, 285] width 58 height 25
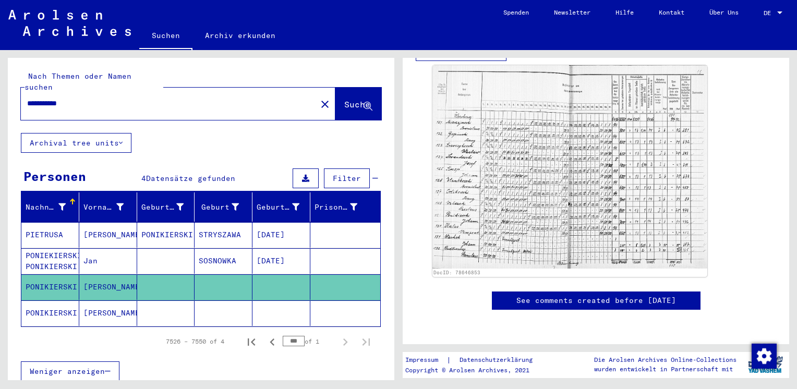
scroll to position [349, 0]
click at [99, 301] on mat-cell "[PERSON_NAME]" at bounding box center [108, 313] width 58 height 26
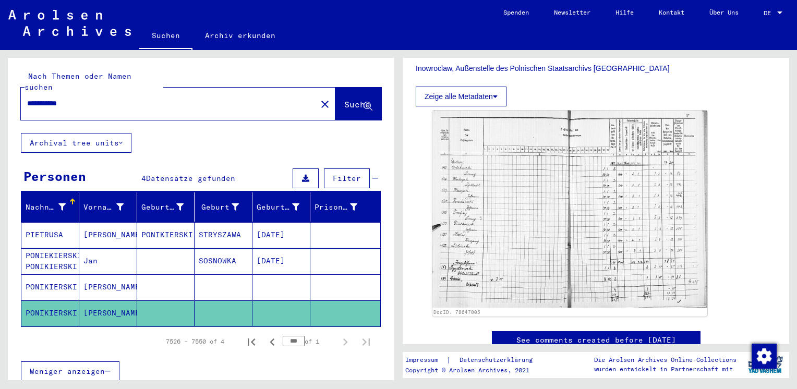
scroll to position [243, 0]
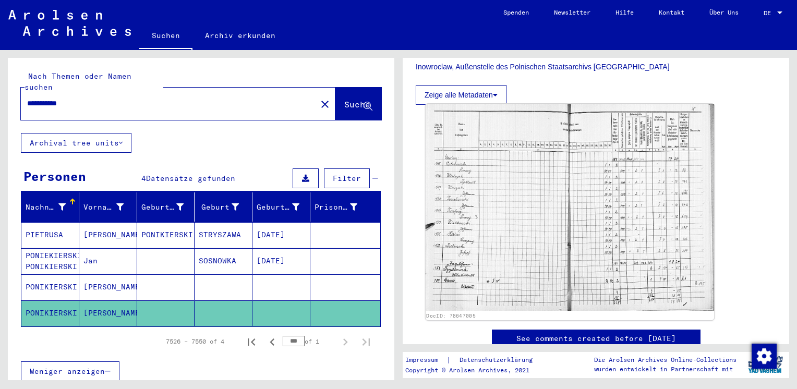
click at [515, 257] on img at bounding box center [569, 207] width 288 height 207
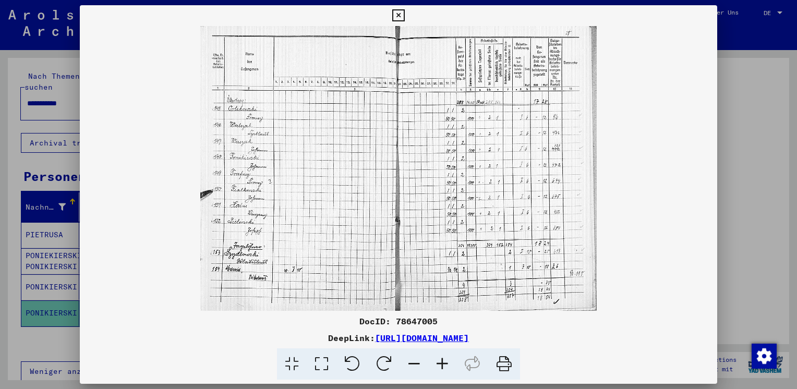
click at [446, 368] on icon at bounding box center [442, 364] width 28 height 32
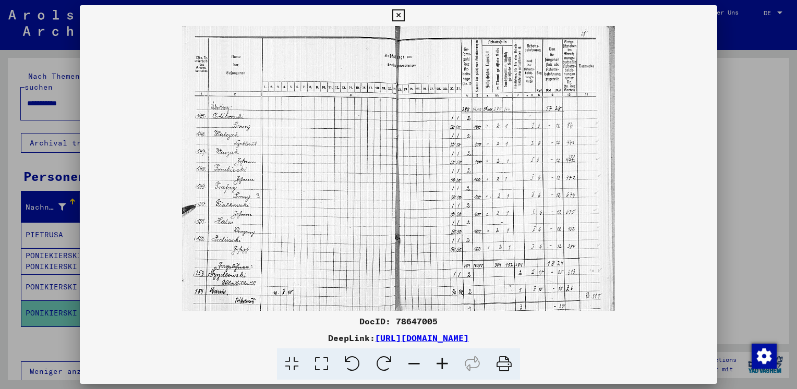
click at [446, 368] on icon at bounding box center [442, 364] width 28 height 32
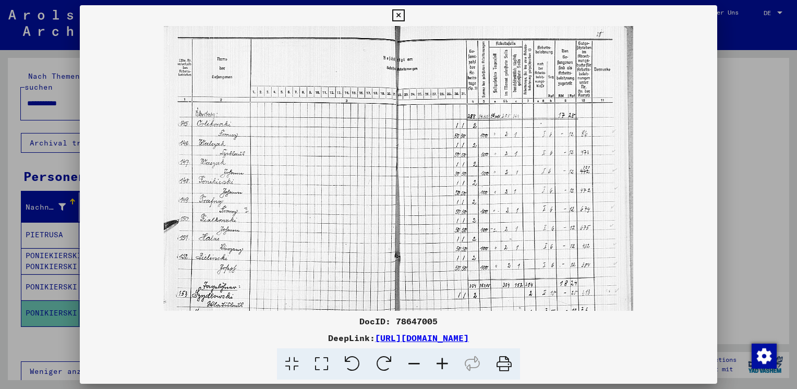
click at [446, 368] on icon at bounding box center [442, 364] width 28 height 32
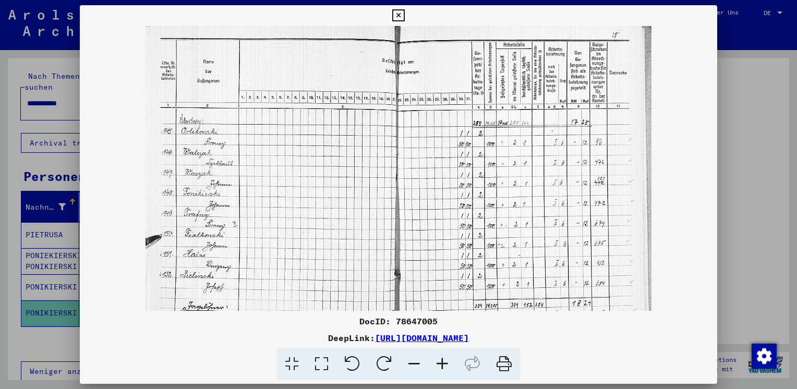
click at [446, 368] on icon at bounding box center [442, 364] width 28 height 32
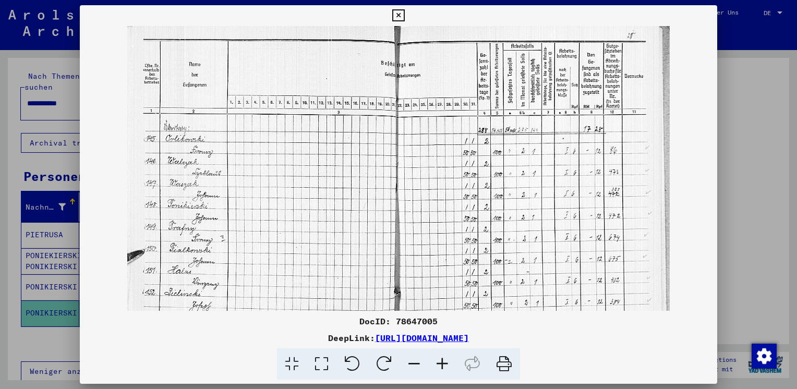
click at [446, 368] on icon at bounding box center [442, 364] width 28 height 32
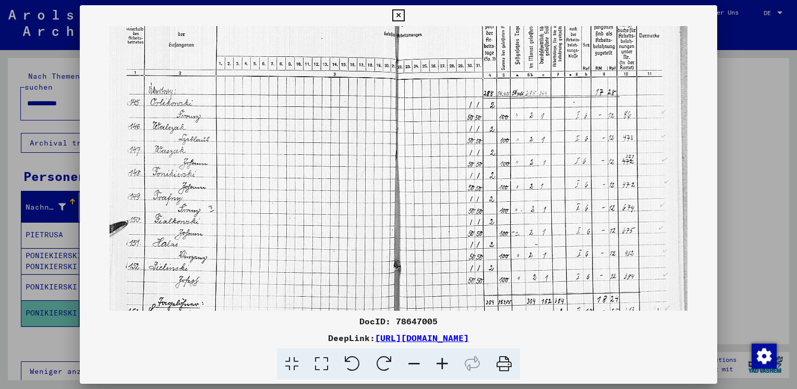
scroll to position [10, 0]
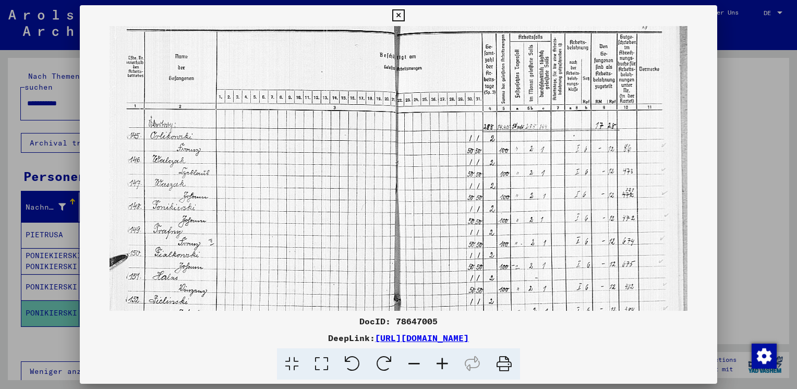
drag, startPoint x: 254, startPoint y: 180, endPoint x: 287, endPoint y: 170, distance: 34.5
click at [287, 170] on img at bounding box center [398, 223] width 578 height 415
click at [749, 91] on div at bounding box center [398, 194] width 797 height 389
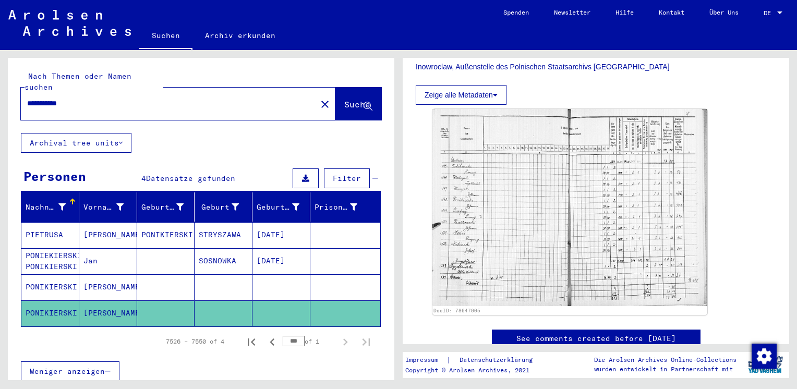
click at [104, 274] on mat-cell "[PERSON_NAME]" at bounding box center [108, 287] width 58 height 26
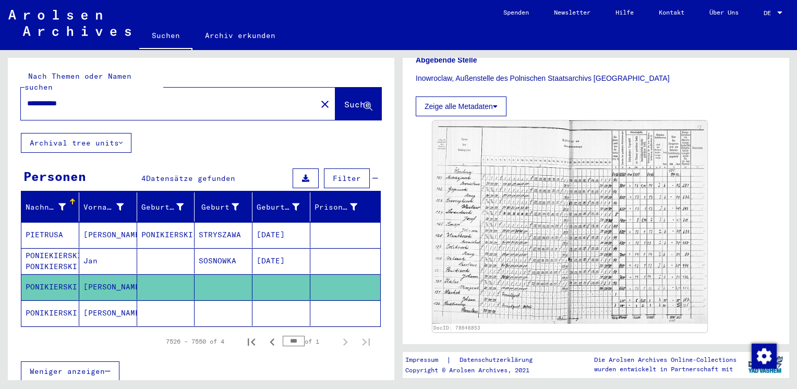
scroll to position [240, 0]
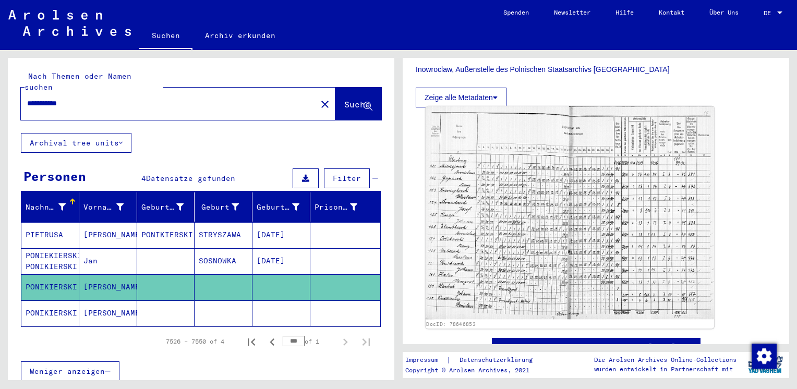
click at [570, 197] on img at bounding box center [569, 212] width 288 height 213
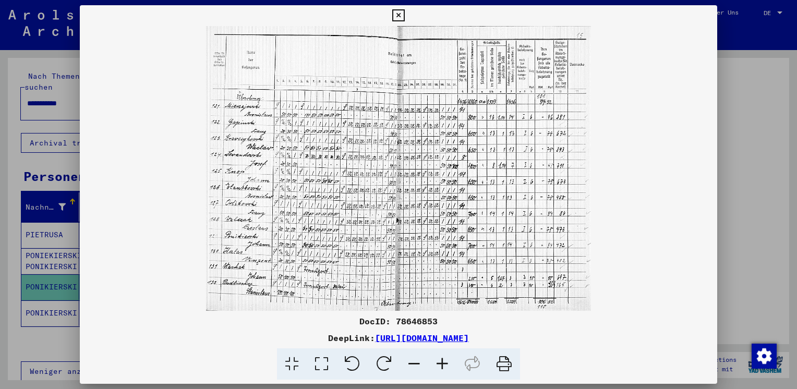
click at [445, 364] on icon at bounding box center [442, 364] width 28 height 32
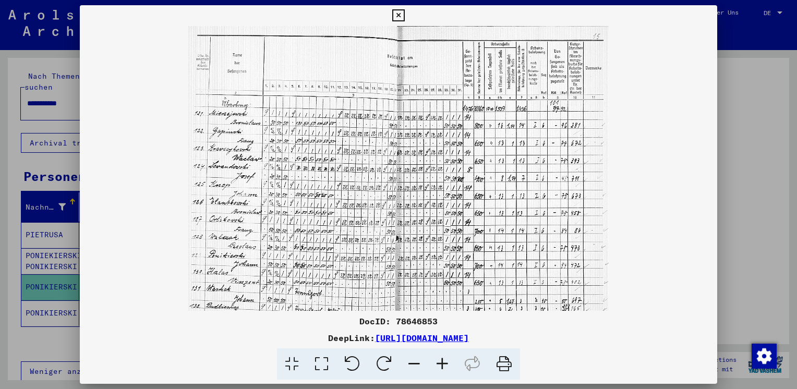
click at [445, 364] on icon at bounding box center [442, 364] width 28 height 32
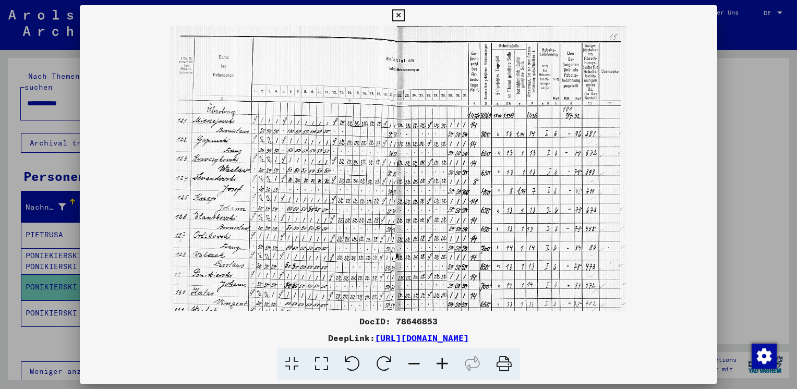
click at [445, 364] on icon at bounding box center [442, 364] width 28 height 32
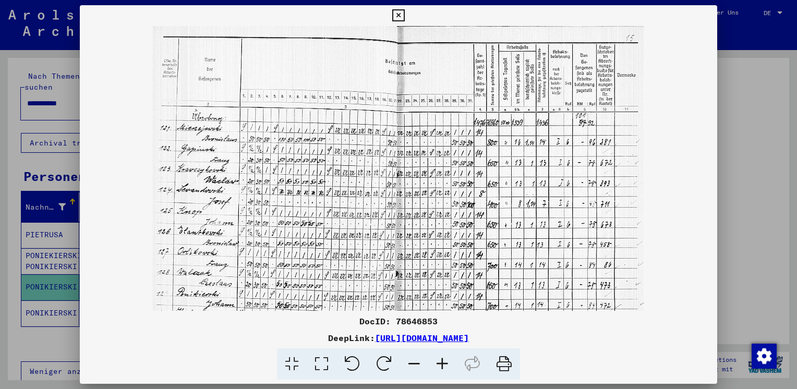
click at [445, 364] on icon at bounding box center [442, 364] width 28 height 32
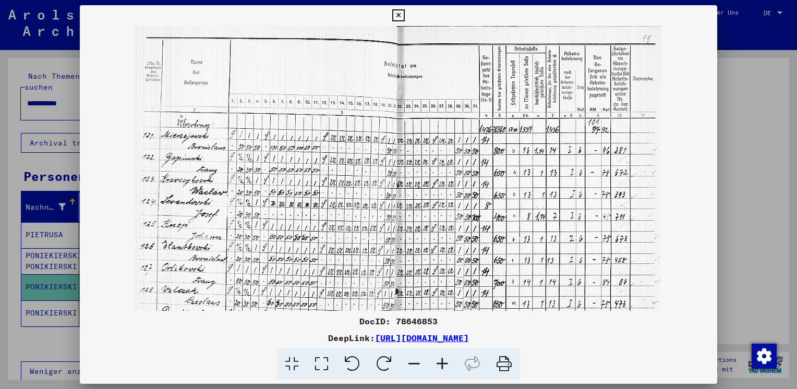
click at [445, 364] on icon at bounding box center [442, 364] width 28 height 32
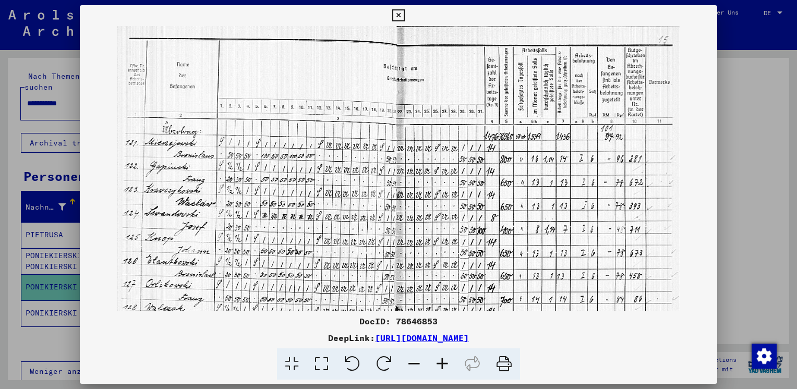
click at [445, 364] on icon at bounding box center [442, 364] width 28 height 32
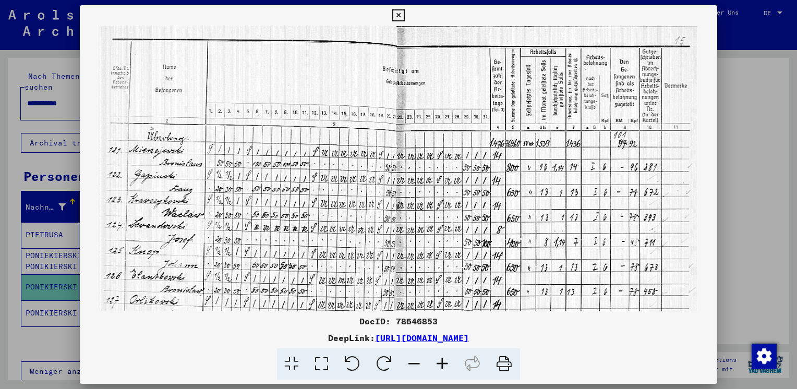
click at [445, 364] on icon at bounding box center [442, 364] width 28 height 32
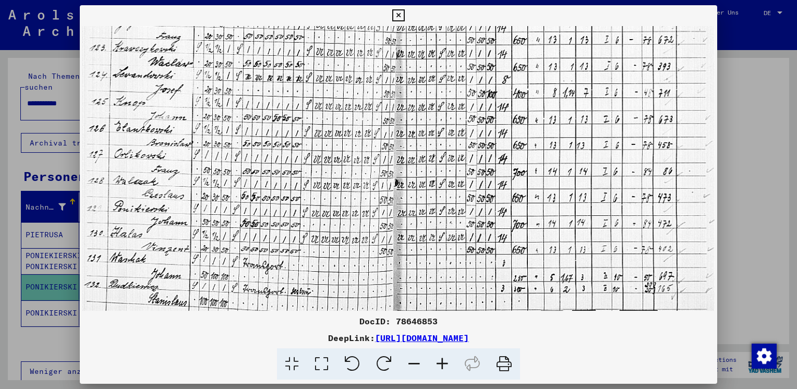
scroll to position [182, 0]
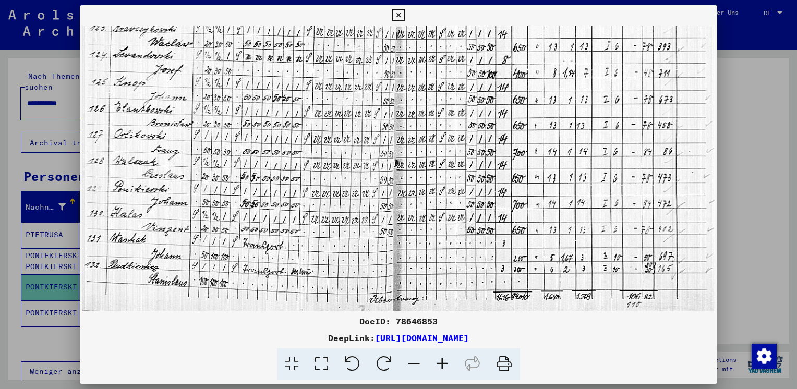
drag, startPoint x: 197, startPoint y: 228, endPoint x: 233, endPoint y: 32, distance: 199.7
click at [233, 32] on img at bounding box center [398, 77] width 632 height 467
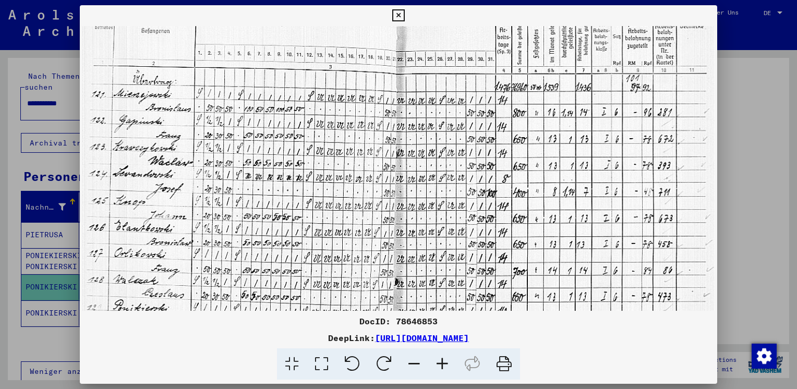
scroll to position [63, 0]
drag, startPoint x: 296, startPoint y: 113, endPoint x: 326, endPoint y: 236, distance: 126.7
click at [326, 236] on img at bounding box center [398, 197] width 632 height 467
click at [751, 164] on div at bounding box center [398, 194] width 797 height 389
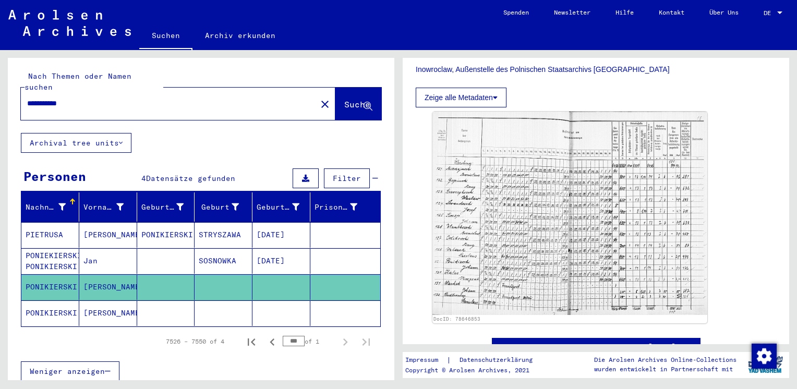
click at [95, 248] on mat-cell "Jan" at bounding box center [108, 261] width 58 height 26
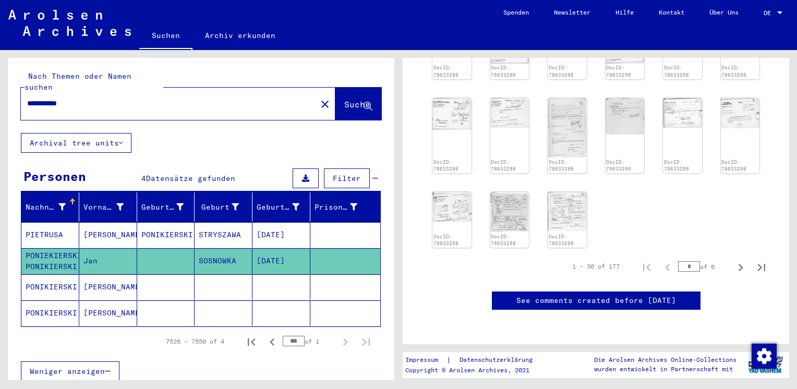
scroll to position [2839, 0]
click at [755, 260] on icon "Last page" at bounding box center [761, 267] width 15 height 15
type input "*"
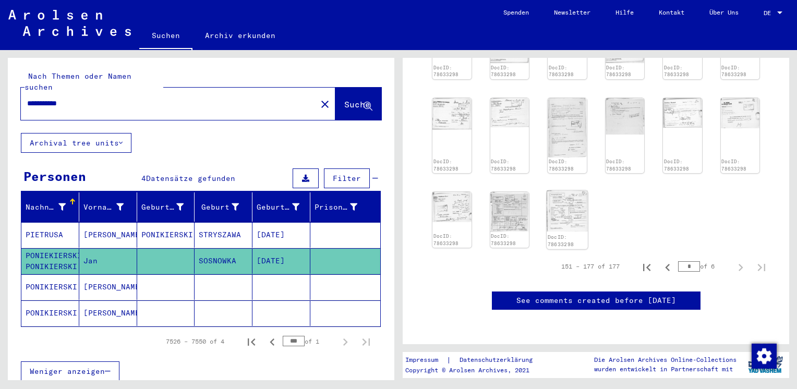
click at [551, 190] on img at bounding box center [566, 210] width 41 height 41
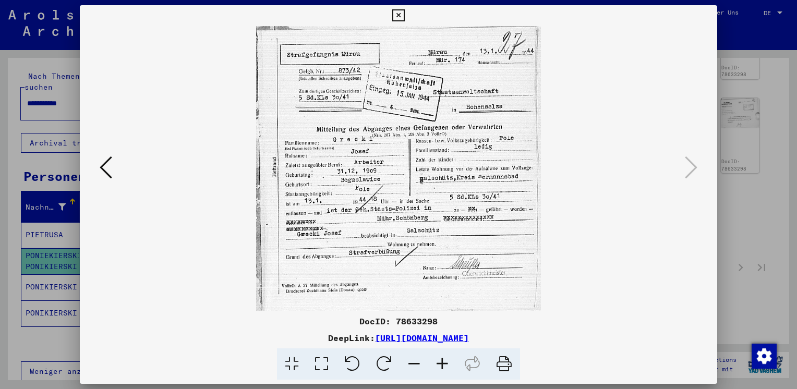
click at [109, 166] on icon at bounding box center [106, 167] width 13 height 25
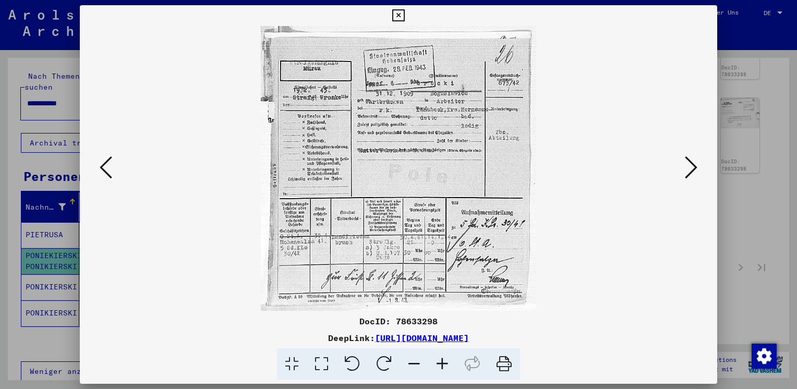
click at [109, 166] on icon at bounding box center [106, 167] width 13 height 25
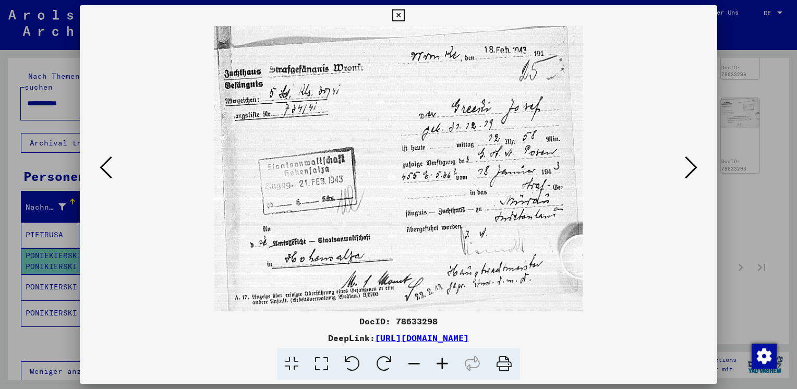
click at [109, 166] on icon at bounding box center [106, 167] width 13 height 25
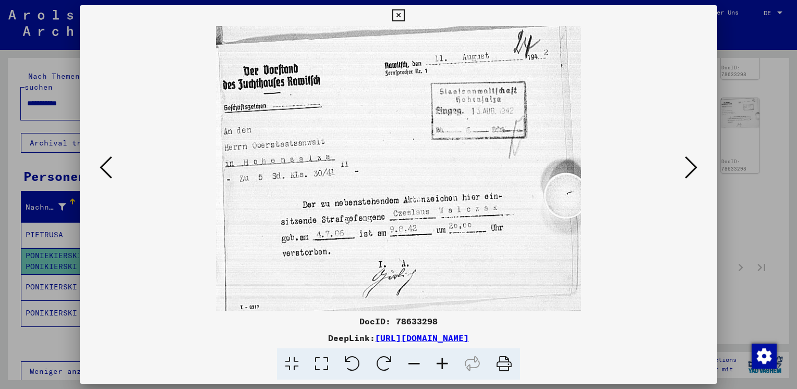
click at [109, 166] on icon at bounding box center [106, 167] width 13 height 25
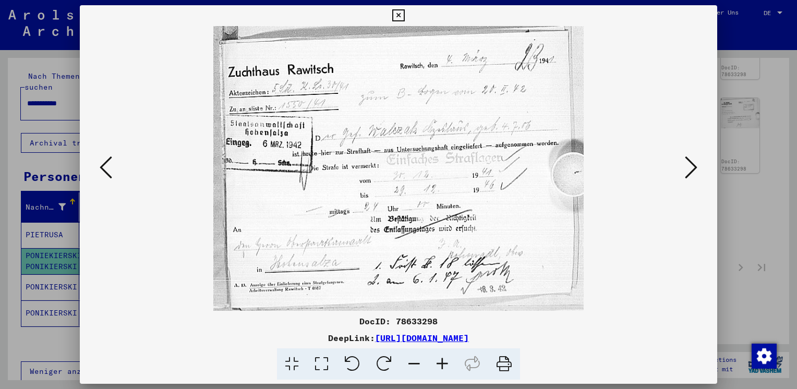
click at [109, 166] on icon at bounding box center [106, 167] width 13 height 25
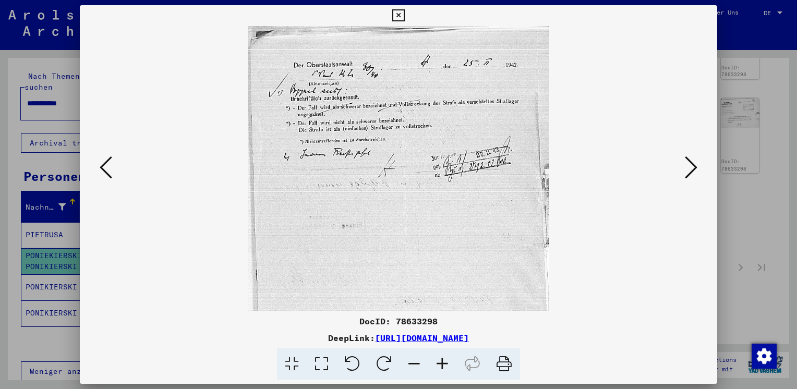
click at [109, 166] on icon at bounding box center [106, 167] width 13 height 25
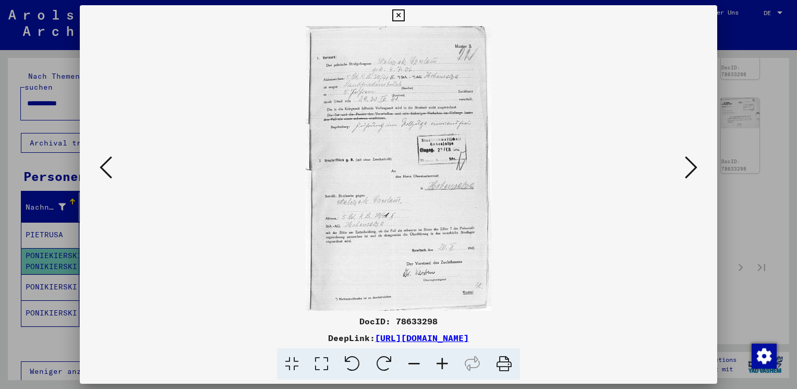
click at [109, 166] on icon at bounding box center [106, 167] width 13 height 25
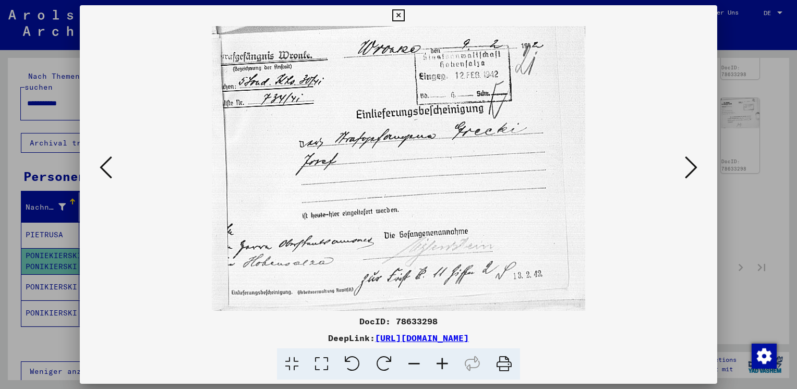
click at [109, 166] on icon at bounding box center [106, 167] width 13 height 25
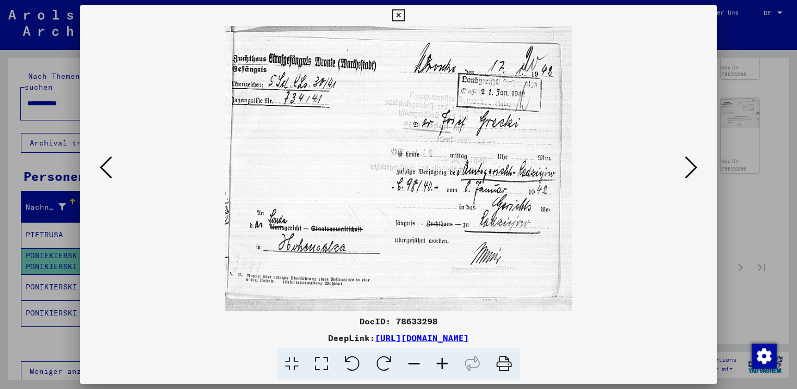
click at [109, 166] on icon at bounding box center [106, 167] width 13 height 25
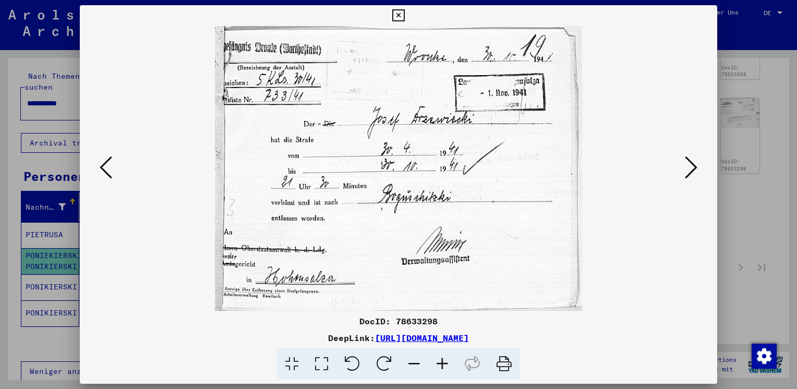
click at [109, 166] on icon at bounding box center [106, 167] width 13 height 25
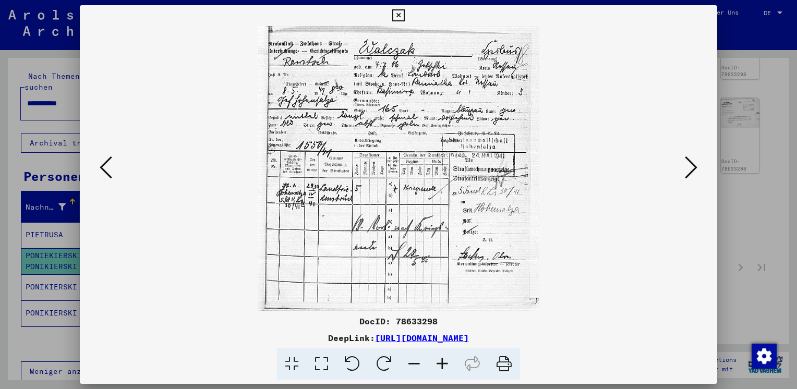
click at [109, 166] on icon at bounding box center [106, 167] width 13 height 25
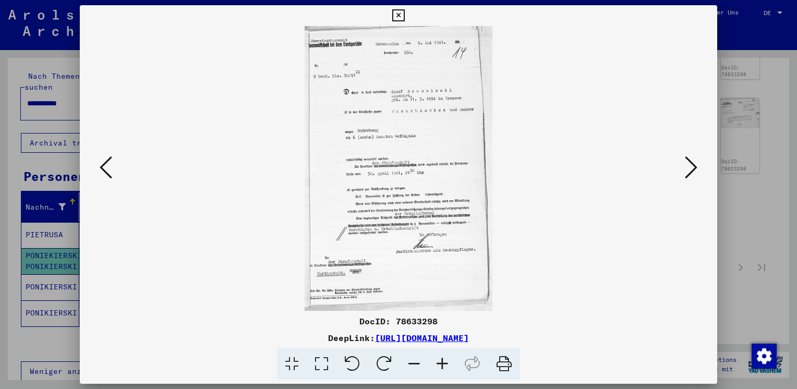
click at [109, 166] on icon at bounding box center [106, 167] width 13 height 25
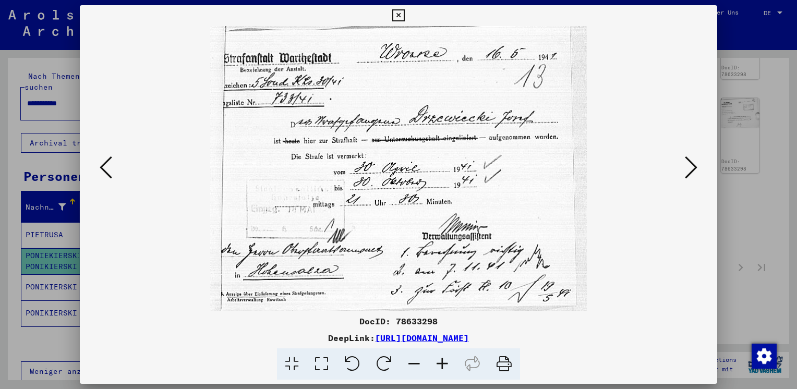
click at [109, 166] on icon at bounding box center [106, 167] width 13 height 25
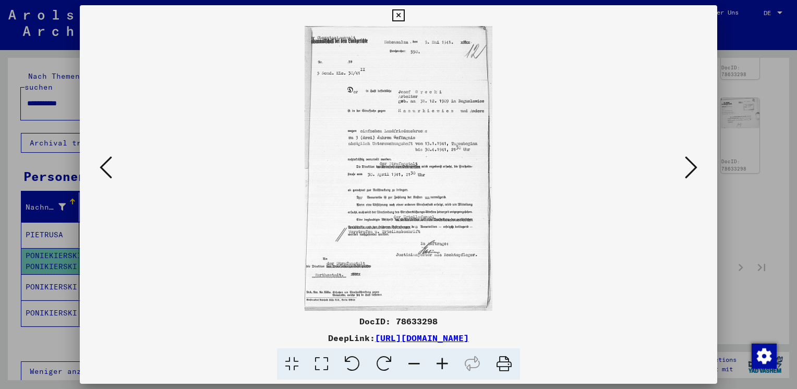
click at [109, 166] on icon at bounding box center [106, 167] width 13 height 25
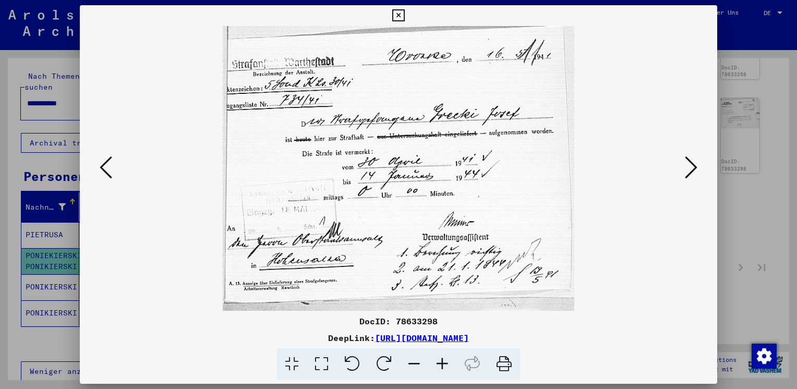
click at [109, 166] on icon at bounding box center [106, 167] width 13 height 25
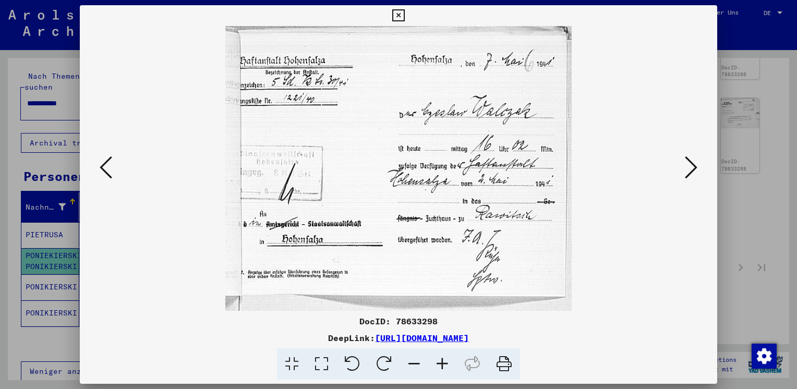
click at [109, 166] on icon at bounding box center [106, 167] width 13 height 25
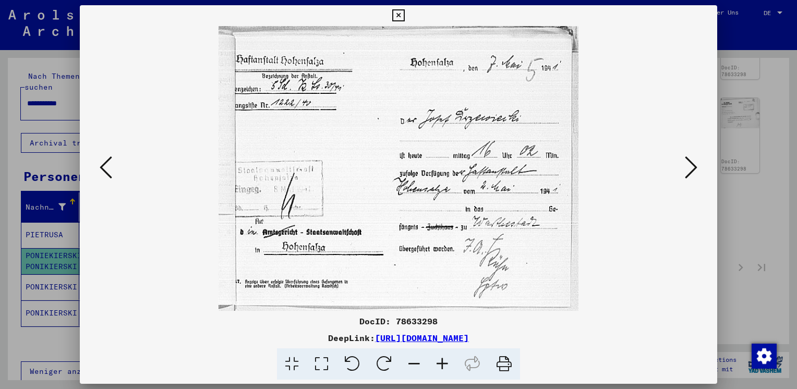
click at [109, 166] on icon at bounding box center [106, 167] width 13 height 25
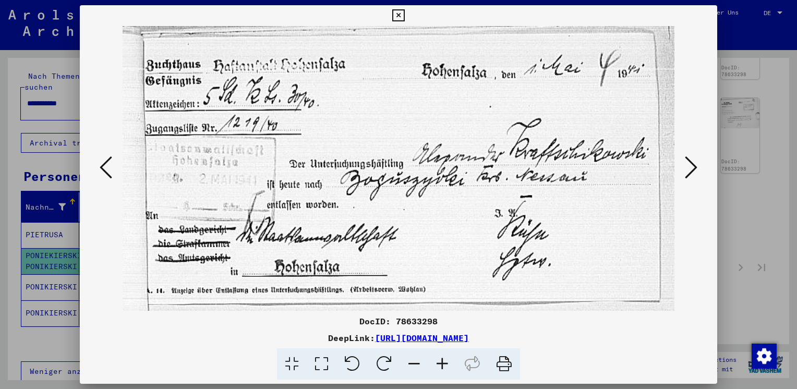
click at [109, 166] on icon at bounding box center [106, 167] width 13 height 25
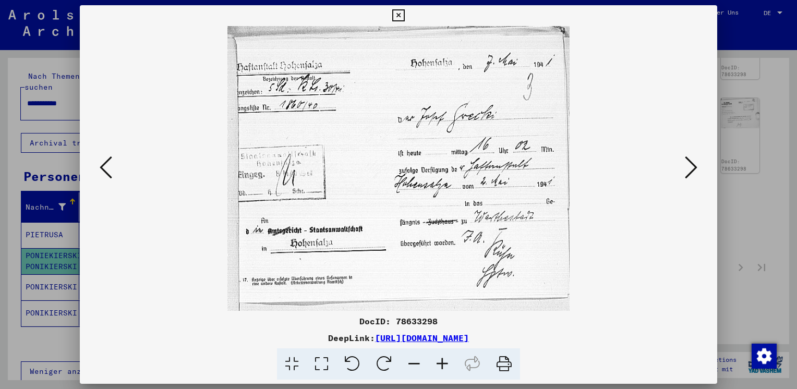
click at [109, 166] on icon at bounding box center [106, 167] width 13 height 25
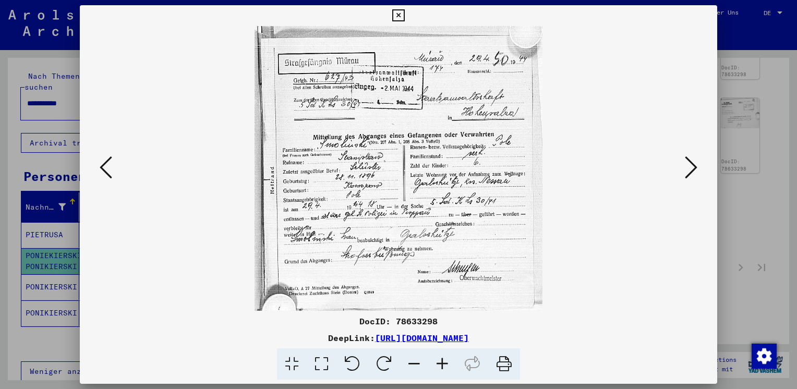
click at [109, 166] on icon at bounding box center [106, 167] width 13 height 25
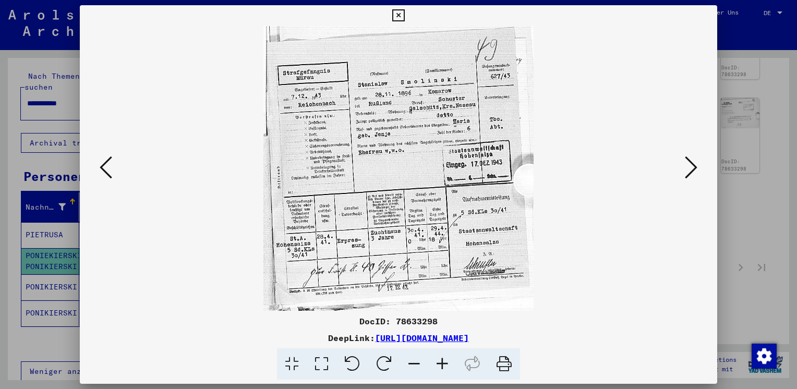
click at [109, 166] on icon at bounding box center [106, 167] width 13 height 25
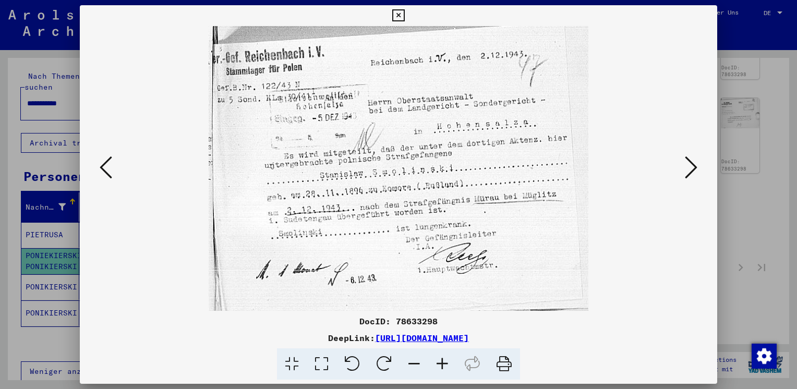
click at [109, 166] on icon at bounding box center [106, 167] width 13 height 25
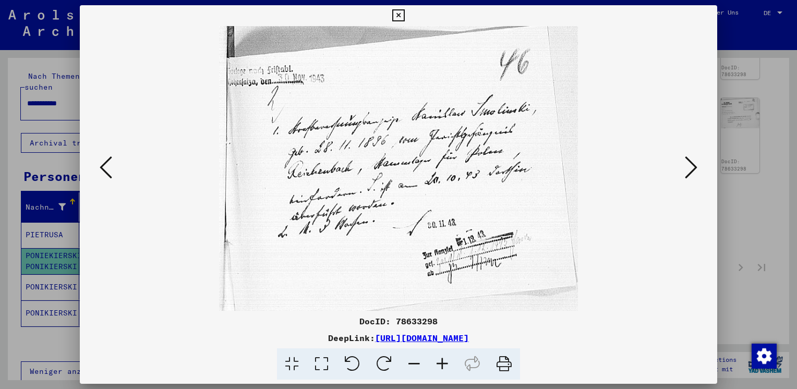
click at [109, 166] on icon at bounding box center [106, 167] width 13 height 25
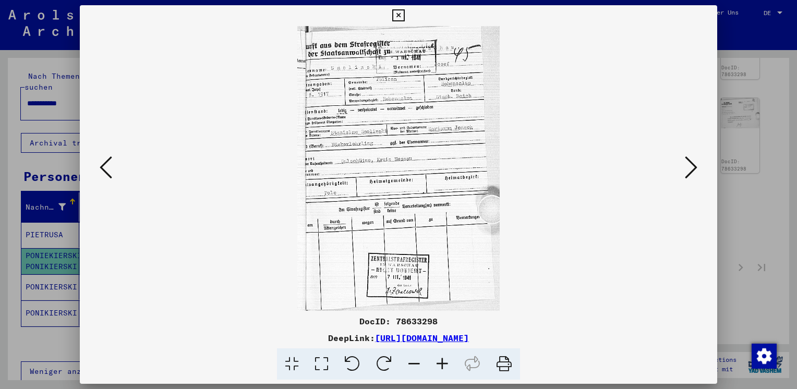
click at [109, 166] on icon at bounding box center [106, 167] width 13 height 25
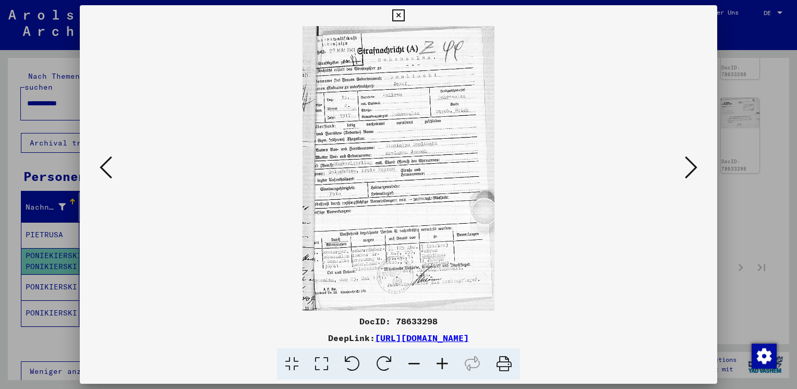
click at [109, 166] on icon at bounding box center [106, 167] width 13 height 25
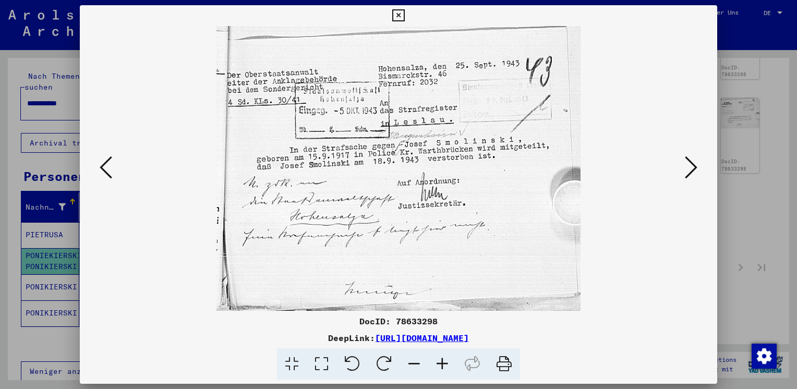
click at [109, 166] on icon at bounding box center [106, 167] width 13 height 25
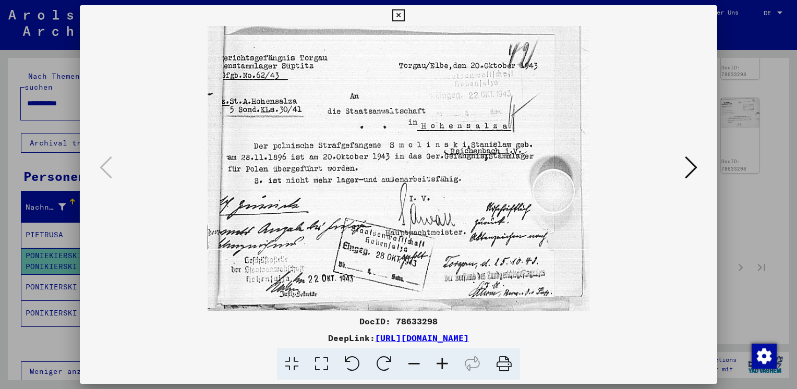
click at [762, 160] on div at bounding box center [398, 194] width 797 height 389
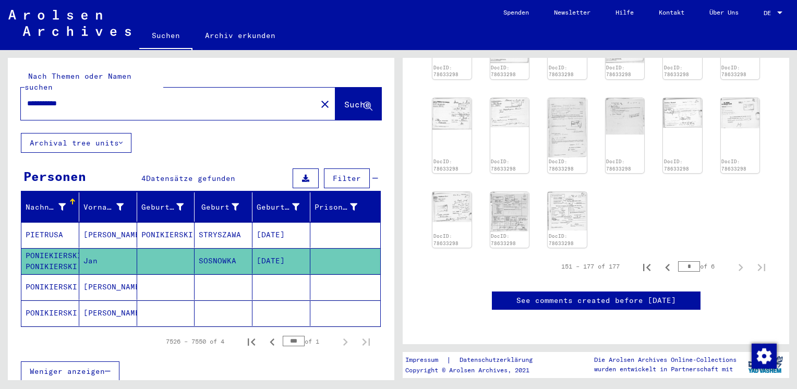
click at [151, 228] on mat-cell "PONIKIERSKI" at bounding box center [166, 235] width 58 height 26
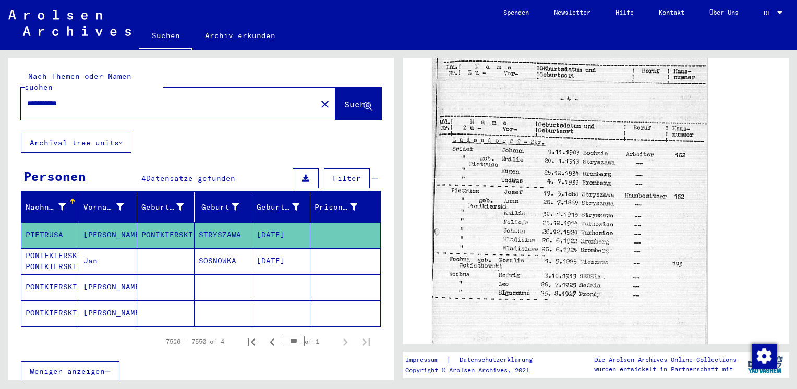
scroll to position [331, 0]
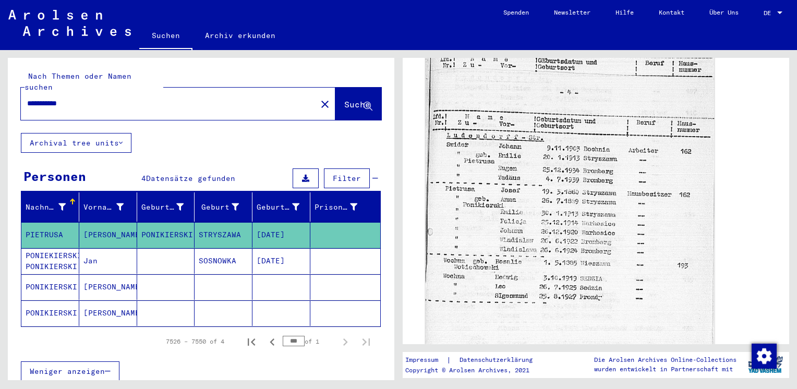
click at [504, 222] on img at bounding box center [569, 190] width 288 height 355
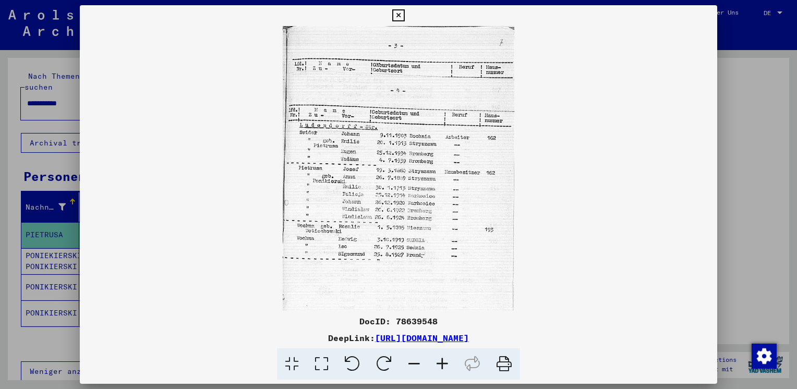
click at [441, 367] on icon at bounding box center [442, 364] width 28 height 32
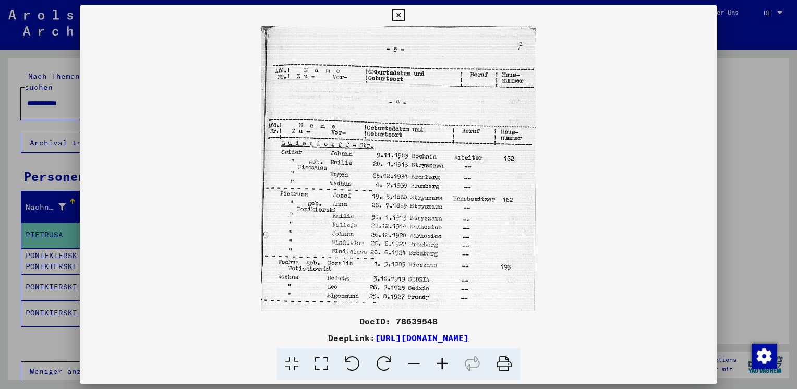
click at [441, 367] on icon at bounding box center [442, 364] width 28 height 32
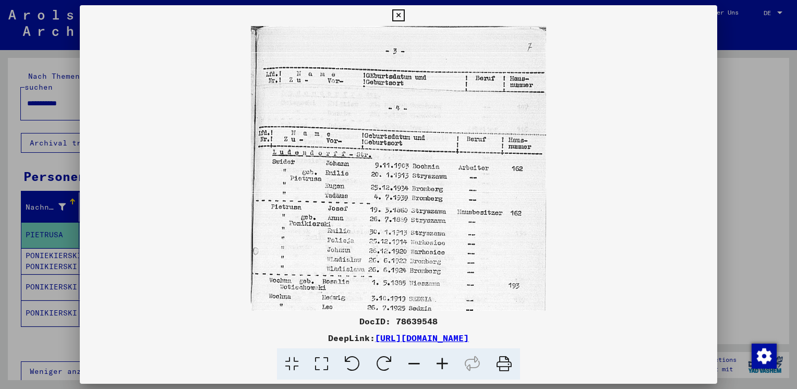
click at [441, 367] on icon at bounding box center [442, 364] width 28 height 32
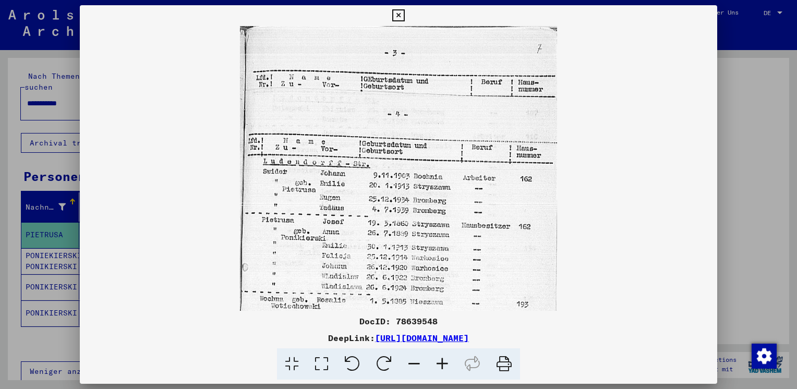
click at [441, 367] on icon at bounding box center [442, 364] width 28 height 32
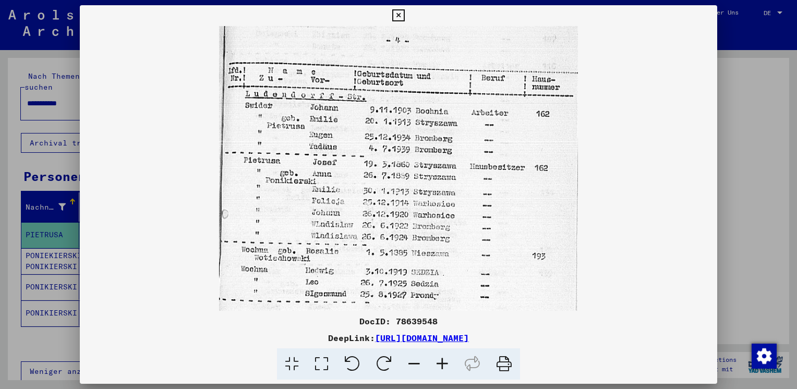
drag, startPoint x: 330, startPoint y: 201, endPoint x: 377, endPoint y: 119, distance: 95.3
click at [377, 119] on img at bounding box center [398, 161] width 359 height 441
click at [774, 119] on div at bounding box center [398, 194] width 797 height 389
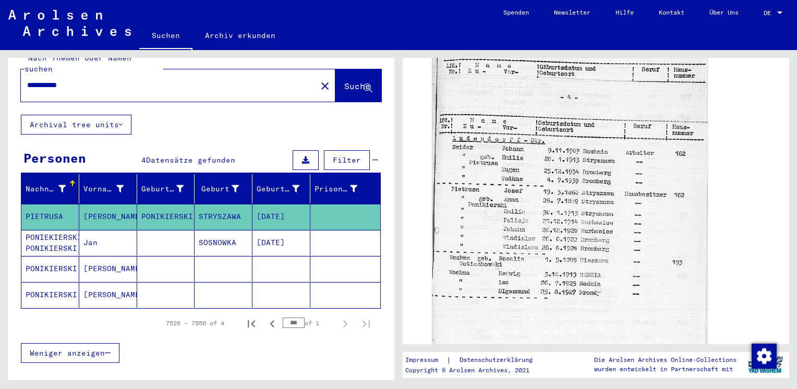
scroll to position [60, 0]
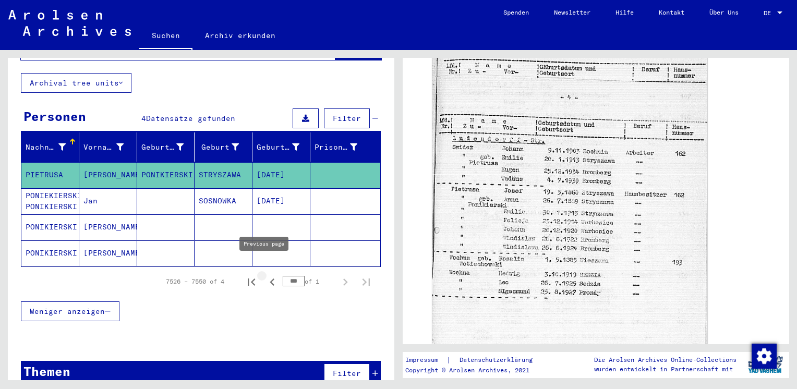
click at [266, 275] on icon "Previous page" at bounding box center [272, 282] width 15 height 15
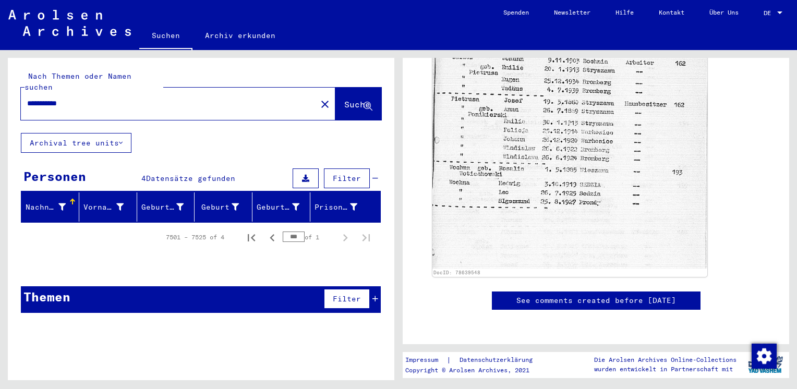
scroll to position [551, 0]
drag, startPoint x: 309, startPoint y: 335, endPoint x: 307, endPoint y: 303, distance: 31.4
click at [307, 303] on div "**********" at bounding box center [201, 223] width 386 height 330
click at [344, 99] on span "Suche" at bounding box center [357, 104] width 26 height 10
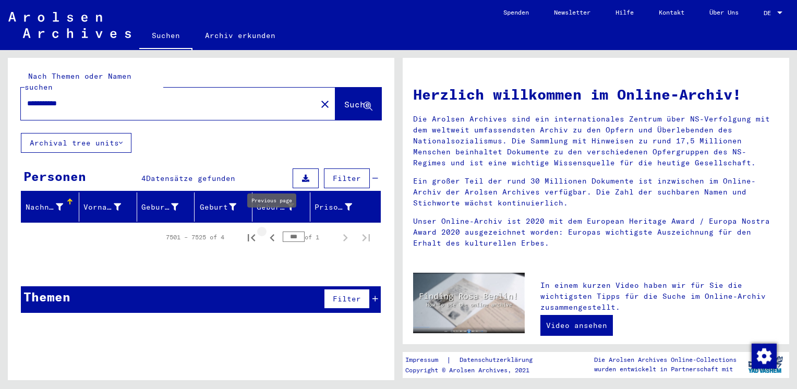
click at [274, 230] on icon "Previous page" at bounding box center [272, 237] width 15 height 15
type input "***"
click at [341, 107] on button "Suche" at bounding box center [358, 104] width 46 height 32
click at [189, 101] on div "**********" at bounding box center [162, 103] width 283 height 23
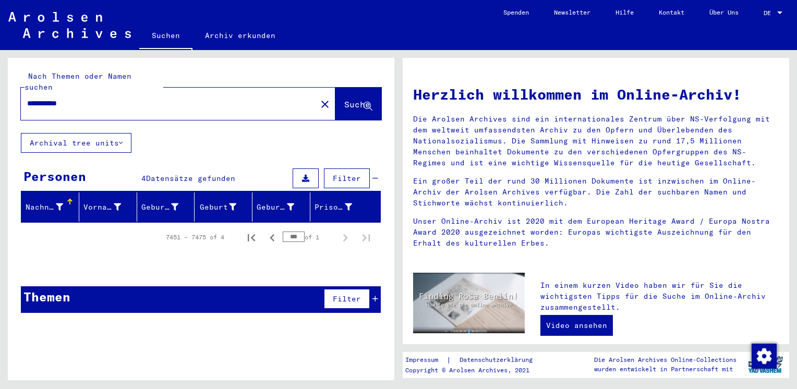
click at [130, 101] on div "**********" at bounding box center [162, 103] width 283 height 23
click at [163, 36] on link "Suchen" at bounding box center [165, 36] width 53 height 27
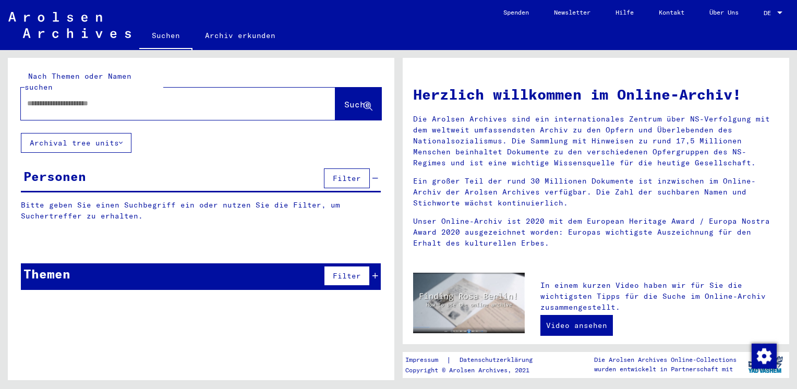
click at [197, 98] on input "text" at bounding box center [165, 103] width 277 height 11
type input "**********"
click at [350, 99] on span "Suche" at bounding box center [357, 104] width 26 height 10
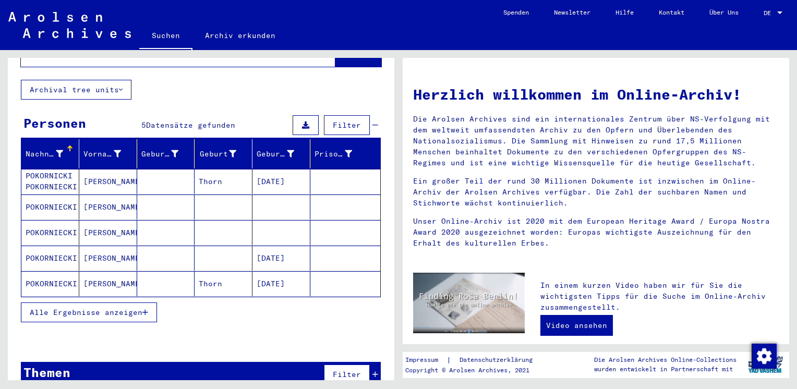
scroll to position [58, 0]
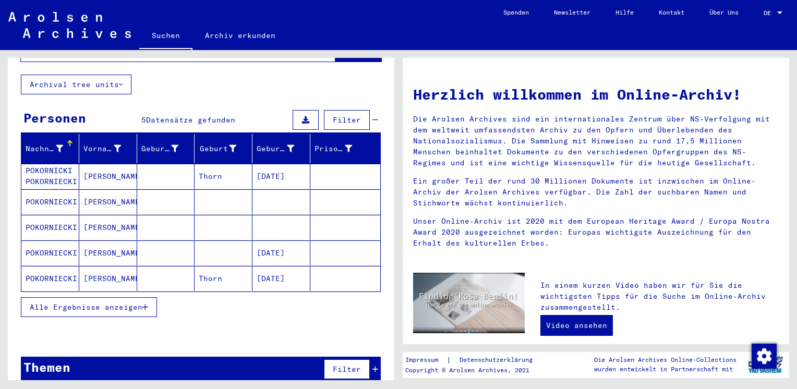
click at [105, 270] on mat-cell "[PERSON_NAME]" at bounding box center [108, 278] width 58 height 25
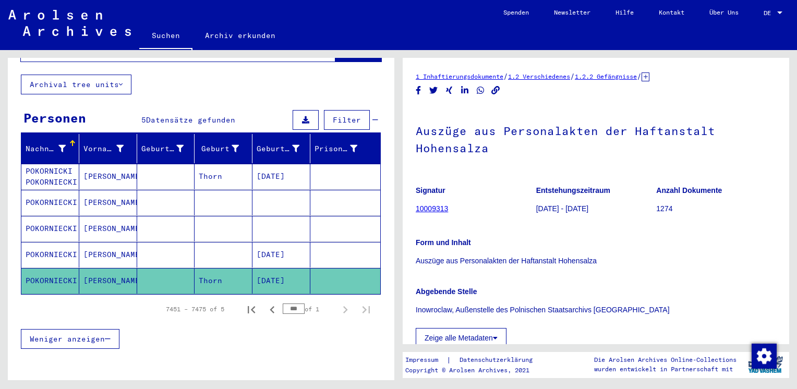
click at [796, 160] on html "**********" at bounding box center [398, 194] width 797 height 389
click at [239, 242] on mat-cell at bounding box center [223, 255] width 58 height 26
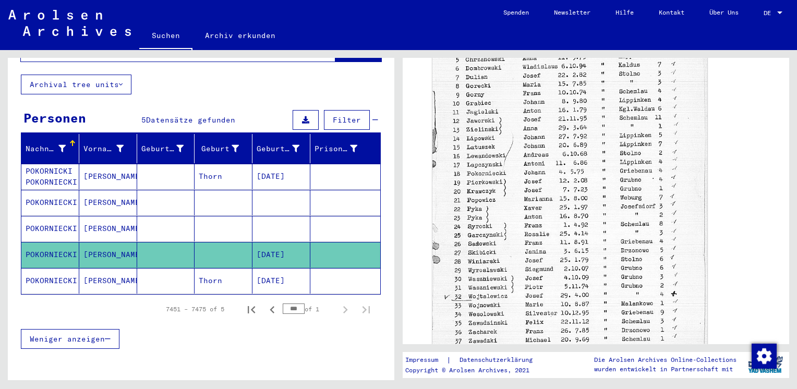
scroll to position [390, 0]
click at [148, 219] on mat-cell at bounding box center [166, 229] width 58 height 26
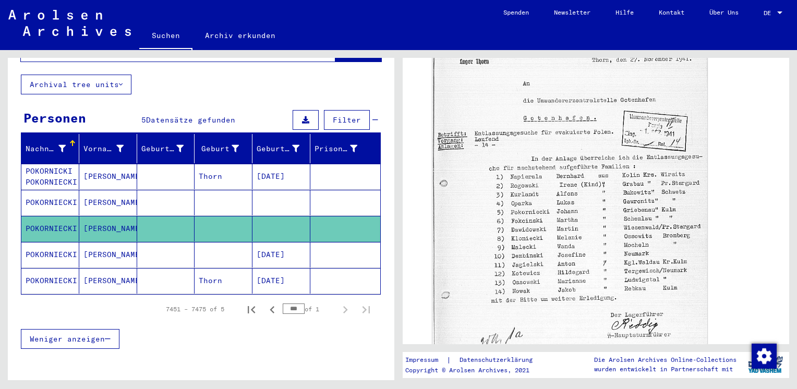
scroll to position [332, 0]
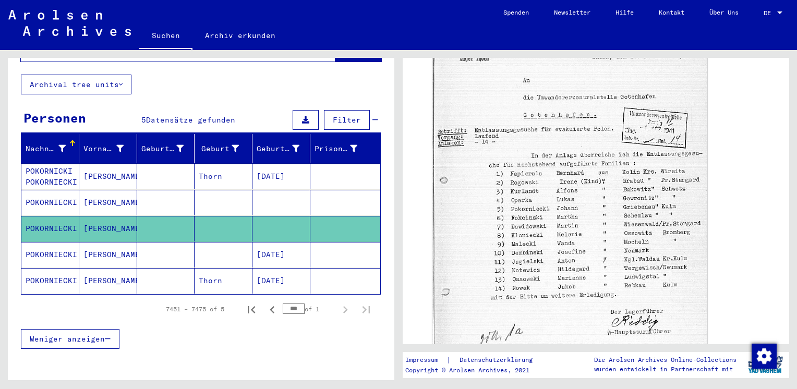
click at [221, 196] on mat-cell at bounding box center [223, 203] width 58 height 26
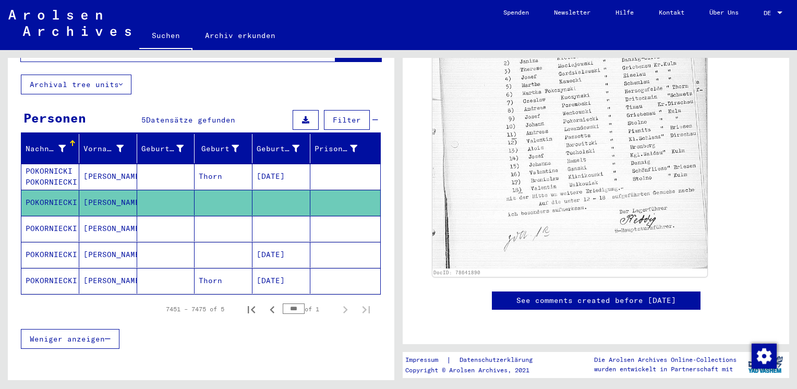
scroll to position [611, 0]
click at [278, 164] on mat-cell "[DATE]" at bounding box center [281, 177] width 58 height 26
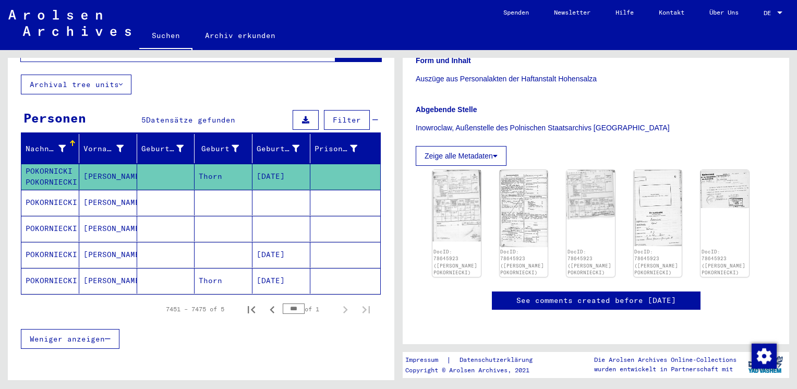
scroll to position [192, 0]
click at [460, 202] on img at bounding box center [456, 204] width 51 height 75
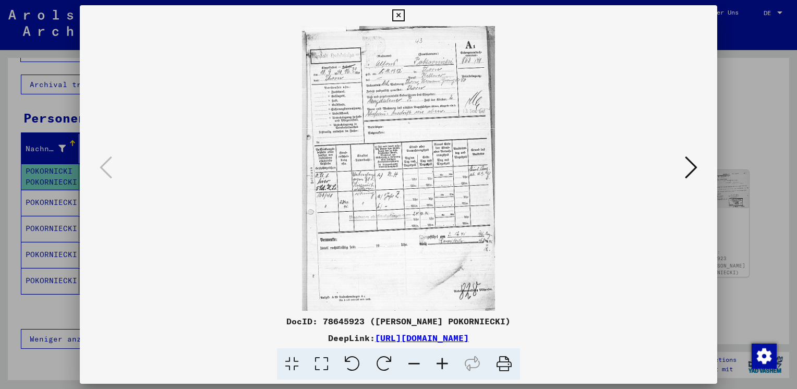
click at [438, 366] on icon at bounding box center [442, 364] width 28 height 32
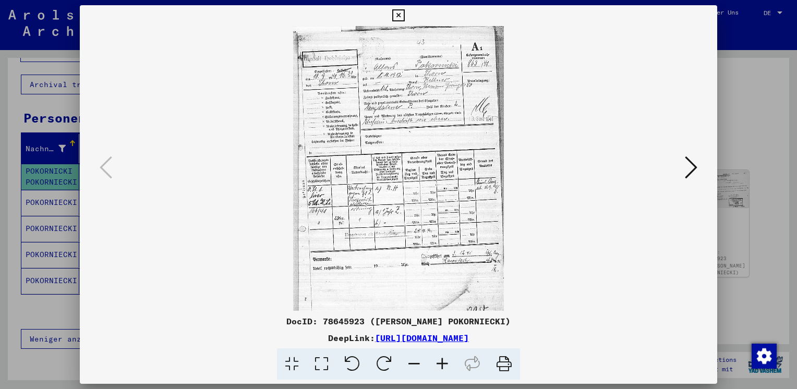
click at [438, 366] on icon at bounding box center [442, 364] width 28 height 32
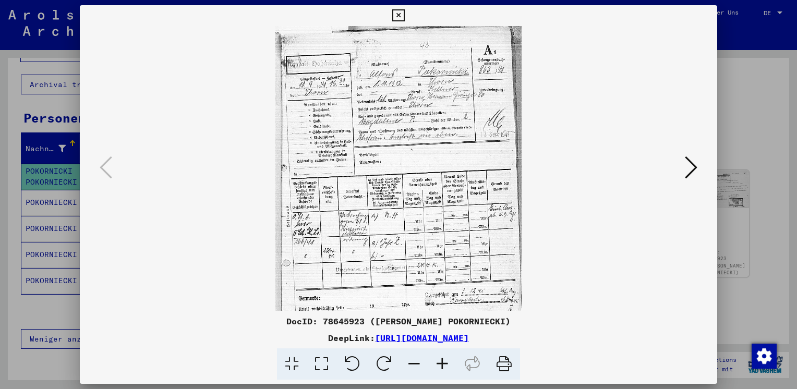
click at [438, 366] on icon at bounding box center [442, 364] width 28 height 32
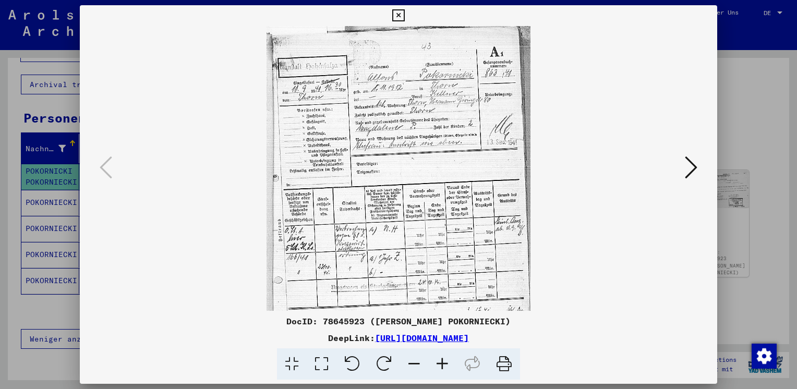
click at [438, 366] on icon at bounding box center [442, 364] width 28 height 32
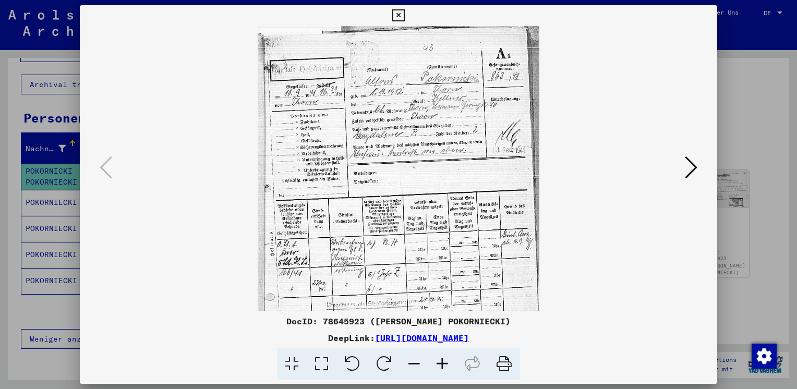
click at [438, 366] on icon at bounding box center [442, 364] width 28 height 32
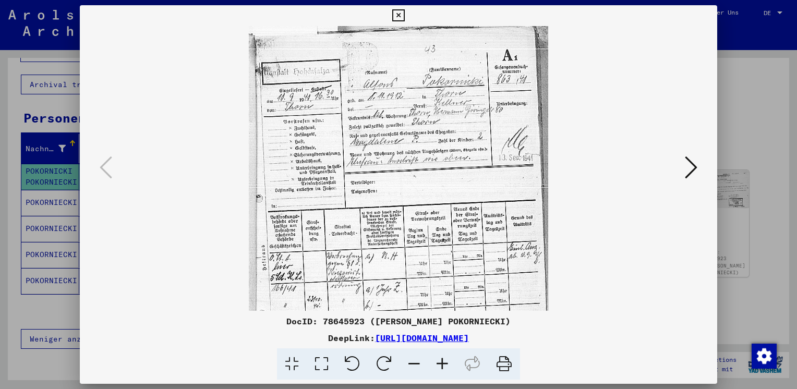
click at [438, 366] on icon at bounding box center [442, 364] width 28 height 32
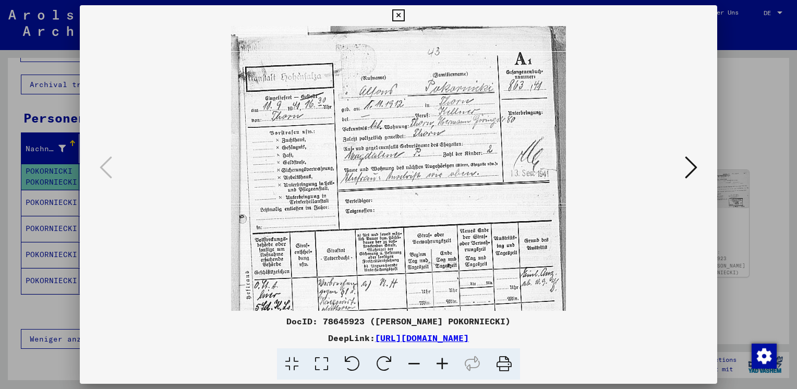
click at [438, 366] on icon at bounding box center [442, 364] width 28 height 32
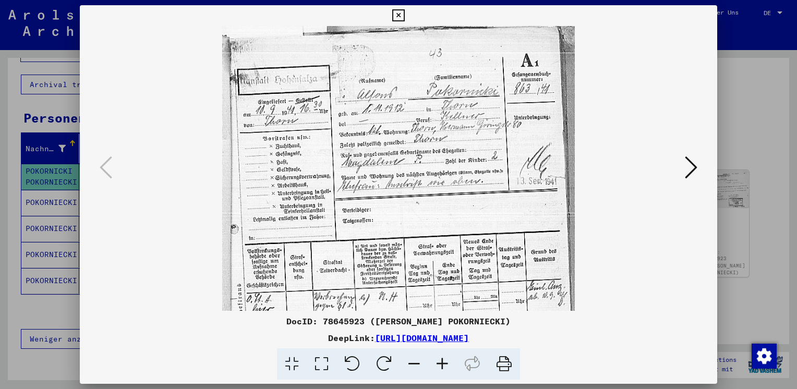
click at [438, 366] on icon at bounding box center [442, 364] width 28 height 32
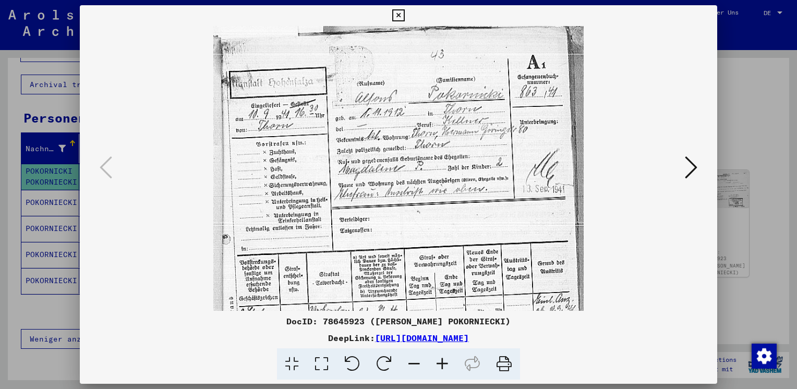
click at [438, 366] on icon at bounding box center [442, 364] width 28 height 32
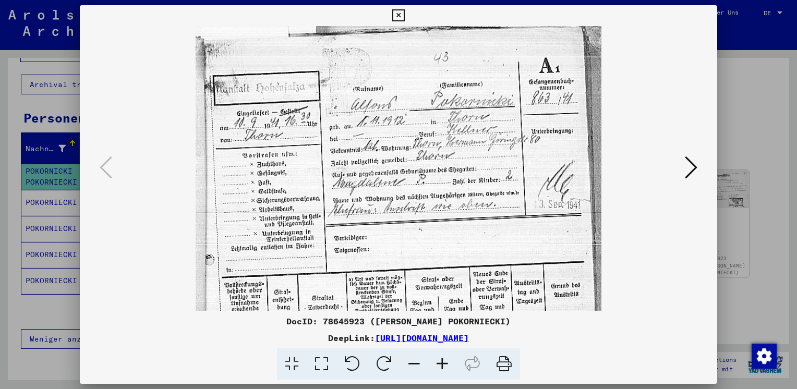
click at [438, 366] on icon at bounding box center [442, 364] width 28 height 32
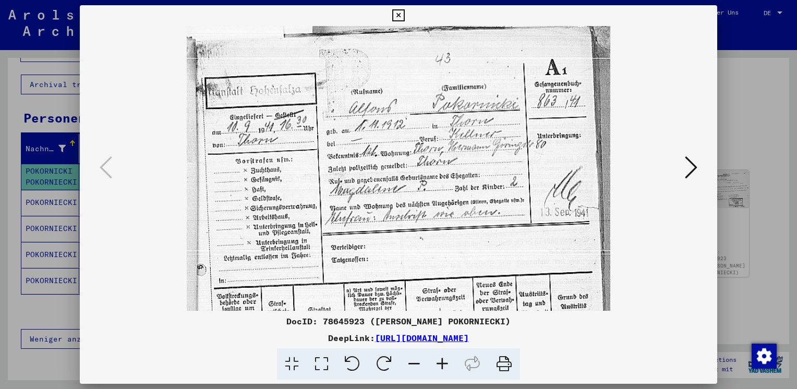
click at [438, 366] on icon at bounding box center [442, 364] width 28 height 32
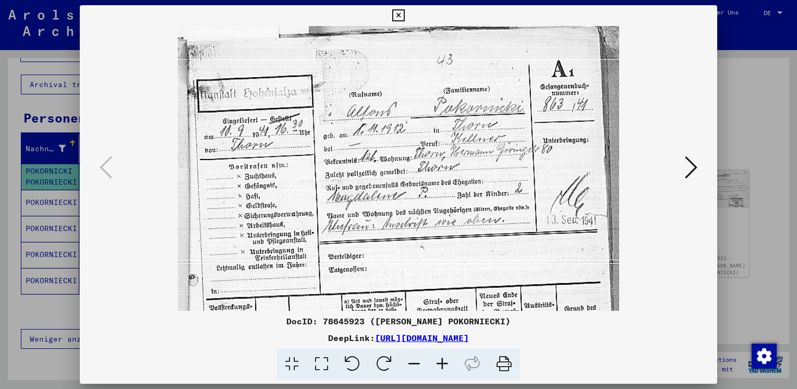
click at [438, 366] on icon at bounding box center [442, 364] width 28 height 32
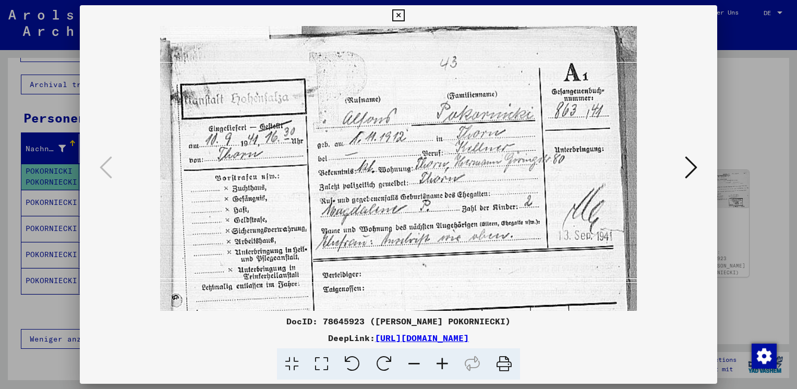
click at [438, 366] on icon at bounding box center [442, 364] width 28 height 32
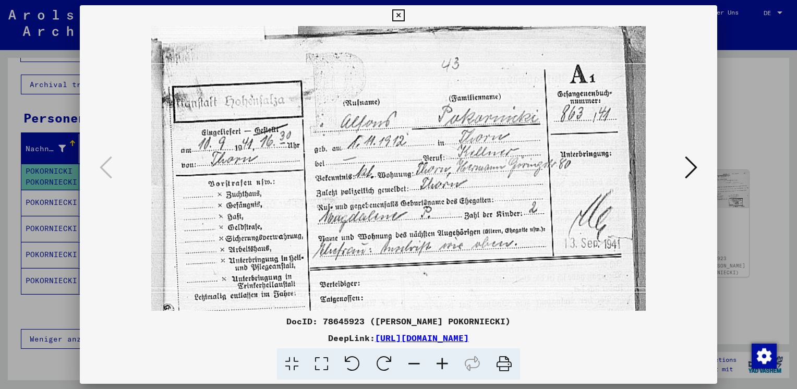
click at [438, 366] on icon at bounding box center [442, 364] width 28 height 32
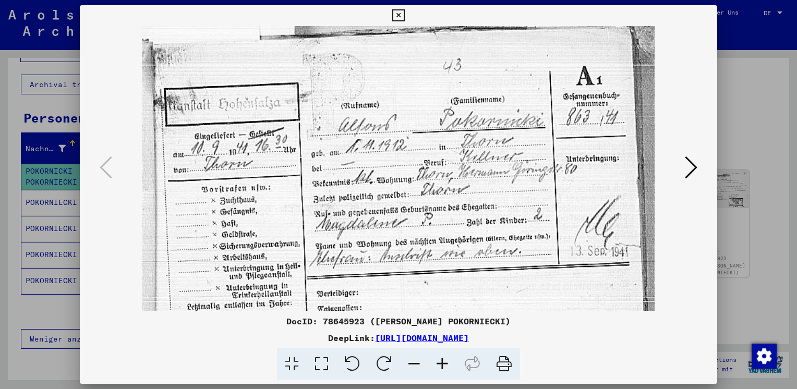
click at [438, 366] on icon at bounding box center [442, 364] width 28 height 32
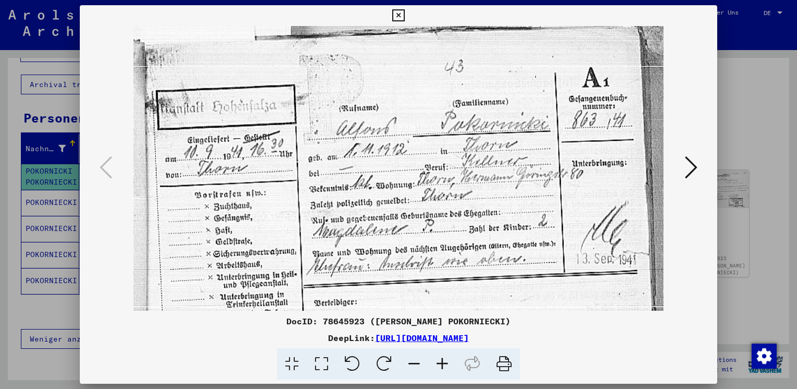
click at [438, 366] on icon at bounding box center [442, 364] width 28 height 32
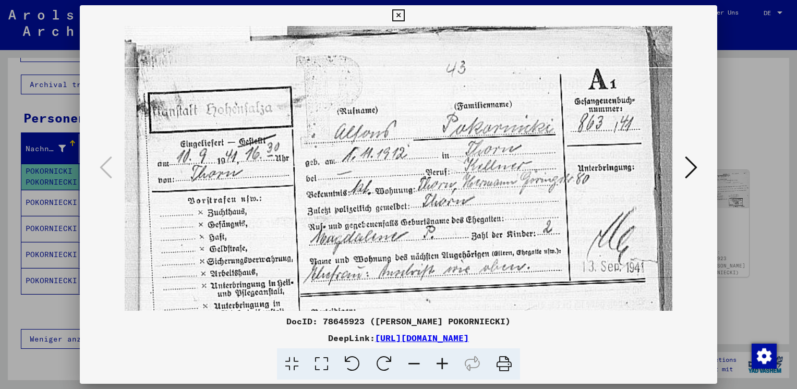
click at [438, 366] on icon at bounding box center [442, 364] width 28 height 32
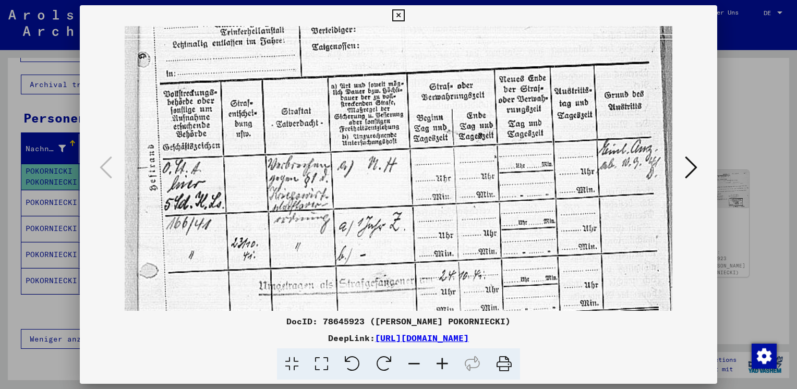
scroll to position [295, 0]
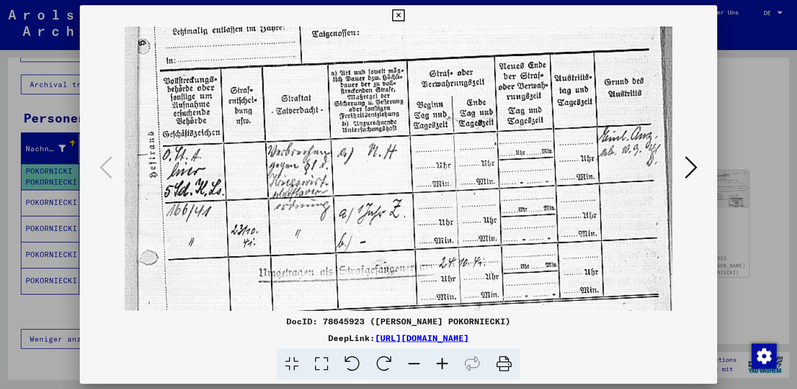
drag, startPoint x: 565, startPoint y: 253, endPoint x: 575, endPoint y: -39, distance: 292.1
click at [575, 0] on html "**********" at bounding box center [398, 194] width 797 height 389
click at [442, 366] on icon at bounding box center [442, 364] width 28 height 32
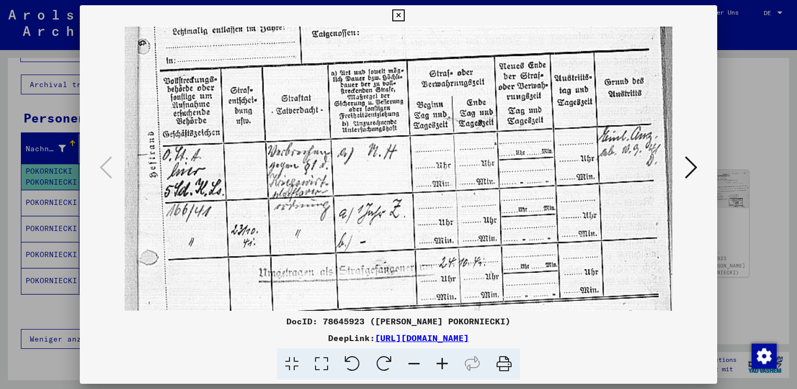
click at [442, 366] on icon at bounding box center [442, 364] width 28 height 32
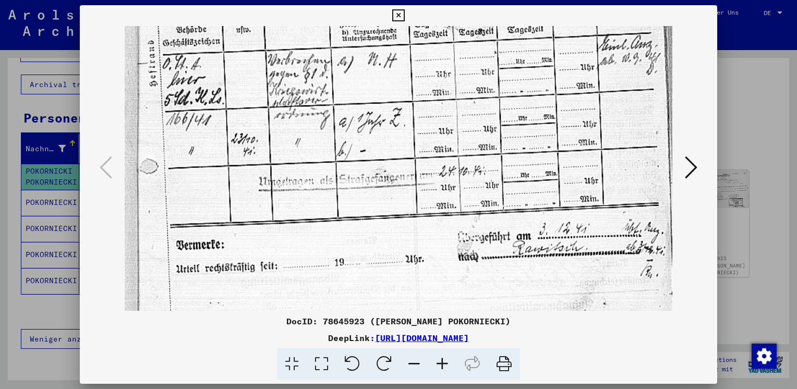
drag, startPoint x: 467, startPoint y: 240, endPoint x: 460, endPoint y: 151, distance: 89.9
click at [460, 151] on img at bounding box center [398, 43] width 547 height 806
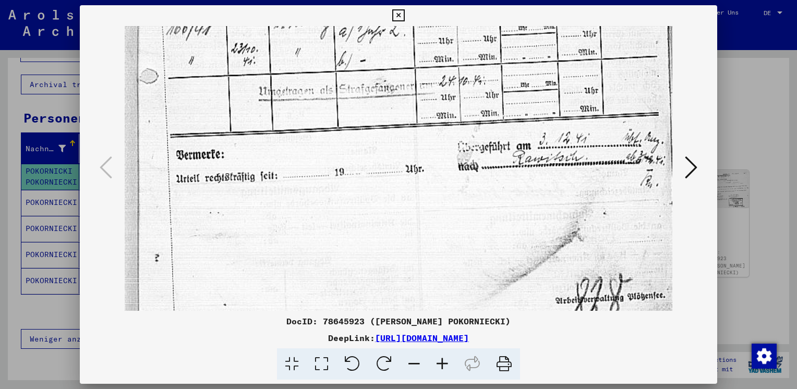
scroll to position [521, 0]
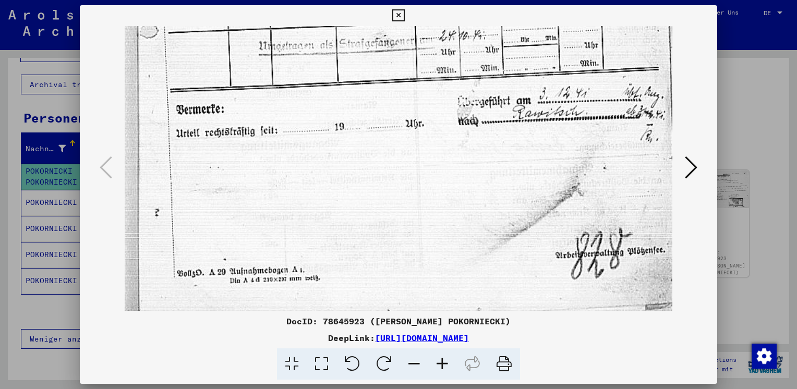
drag, startPoint x: 448, startPoint y: 214, endPoint x: 461, endPoint y: 10, distance: 204.8
click at [461, 10] on div "DocID: 78645923 ([PERSON_NAME] POKORNIECKI) DeepLink: [URL][DOMAIN_NAME]" at bounding box center [398, 192] width 637 height 375
click at [692, 173] on icon at bounding box center [691, 167] width 13 height 25
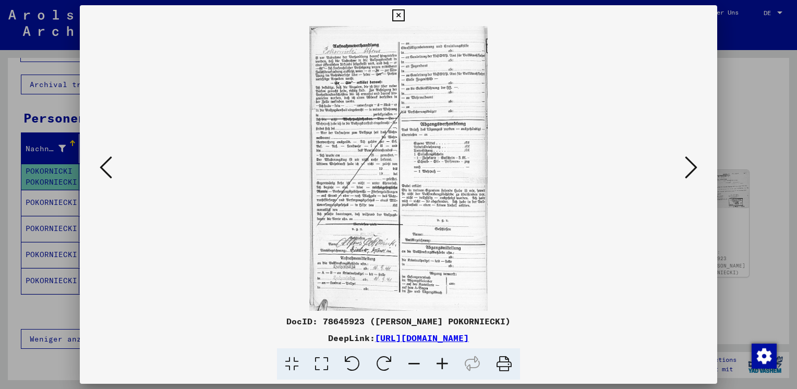
click at [692, 173] on icon at bounding box center [691, 167] width 13 height 25
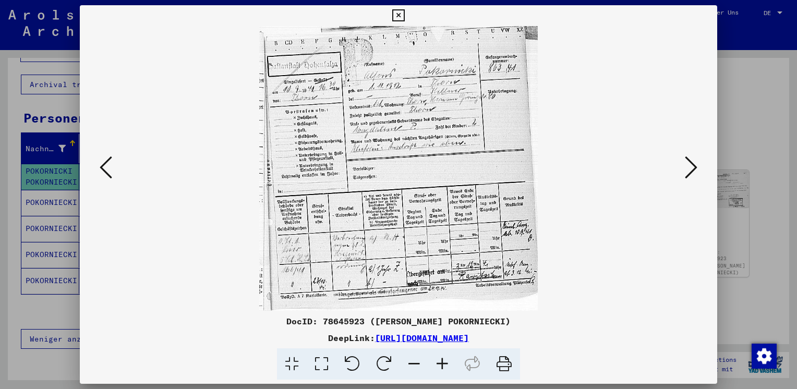
click at [692, 173] on icon at bounding box center [691, 167] width 13 height 25
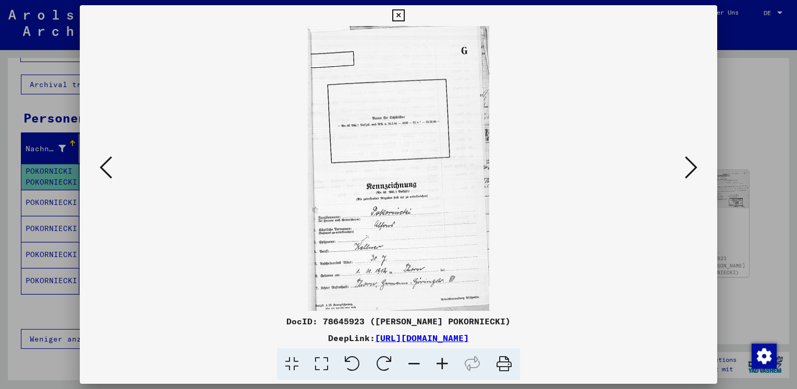
click at [756, 102] on div at bounding box center [398, 194] width 797 height 389
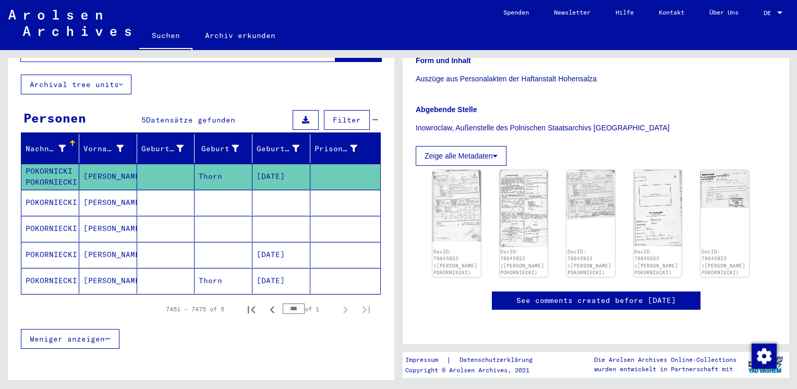
drag, startPoint x: 242, startPoint y: 71, endPoint x: 253, endPoint y: 73, distance: 11.7
click at [253, 73] on div "**********" at bounding box center [201, 211] width 386 height 424
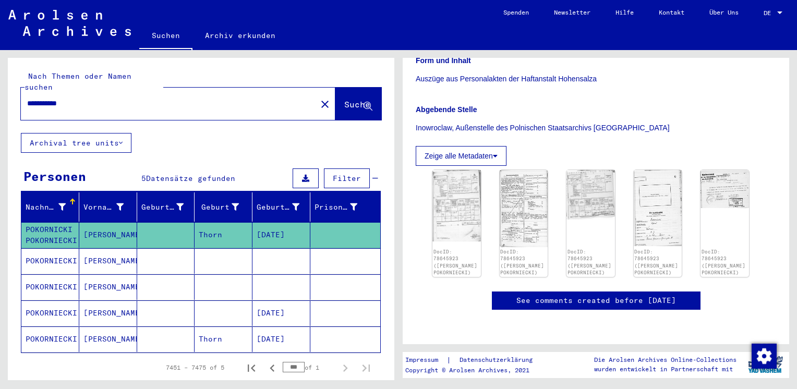
scroll to position [90, 0]
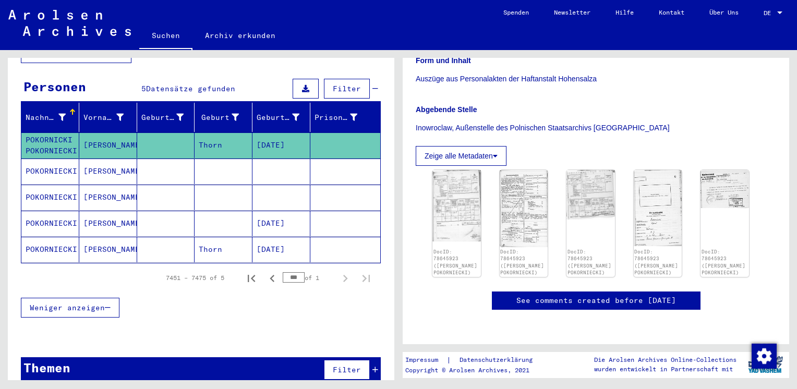
click at [223, 364] on div "Themen Filter" at bounding box center [201, 370] width 360 height 27
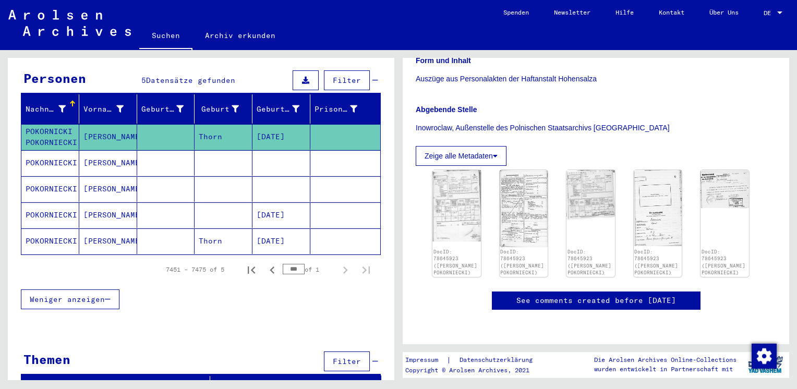
scroll to position [0, 0]
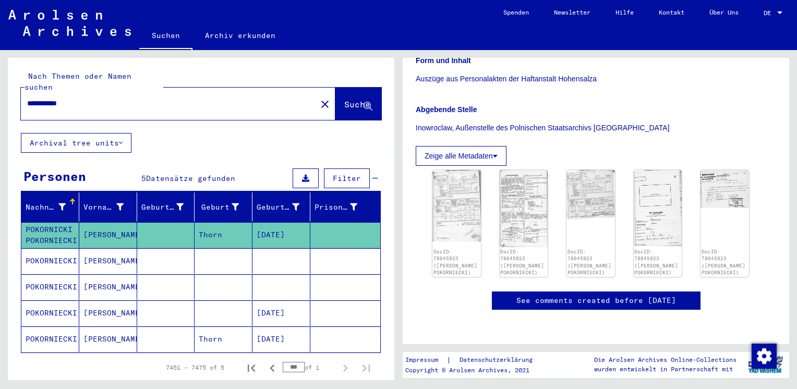
click at [102, 133] on button "Archival tree units" at bounding box center [76, 143] width 111 height 20
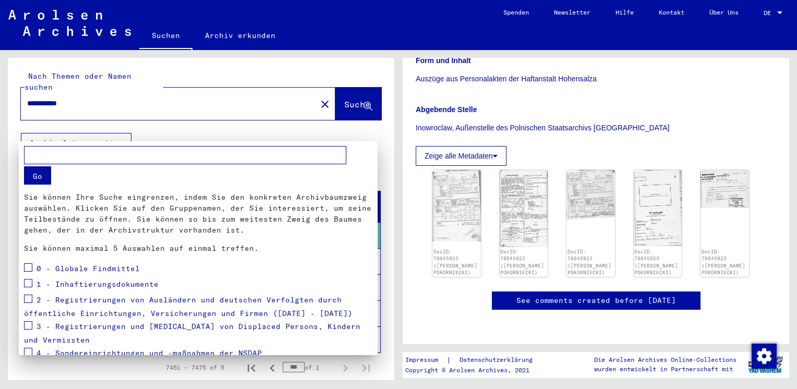
click at [116, 160] on input "text" at bounding box center [185, 155] width 322 height 18
type input "**********"
click at [35, 179] on button "Go" at bounding box center [37, 175] width 27 height 18
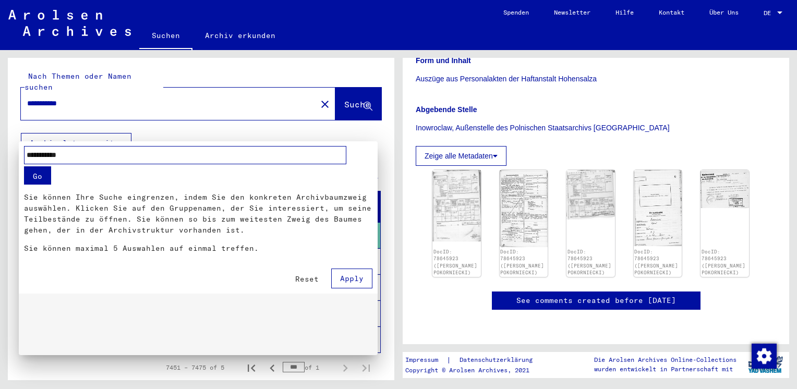
click at [362, 278] on span "Apply" at bounding box center [351, 278] width 23 height 9
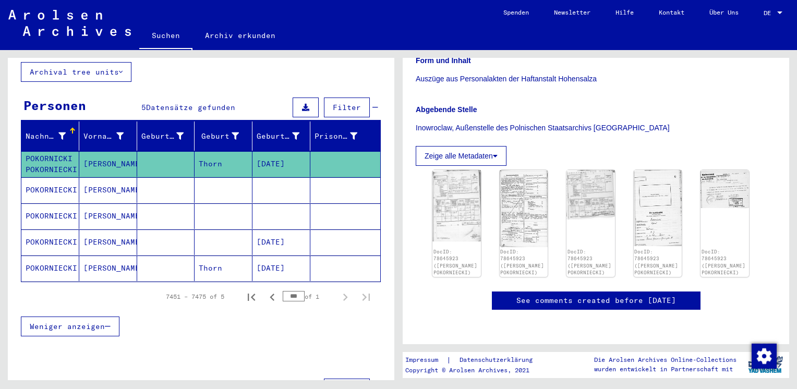
scroll to position [67, 0]
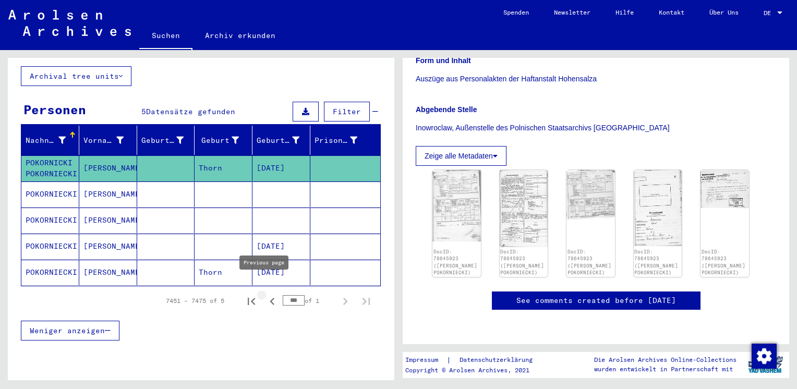
click at [266, 294] on icon "Previous page" at bounding box center [272, 301] width 15 height 15
type input "***"
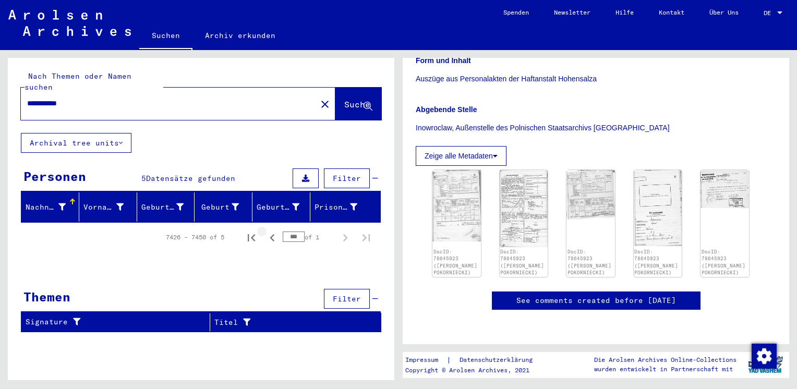
scroll to position [0, 0]
click at [161, 37] on link "Suchen" at bounding box center [165, 36] width 53 height 27
